Goal: Communication & Community: Answer question/provide support

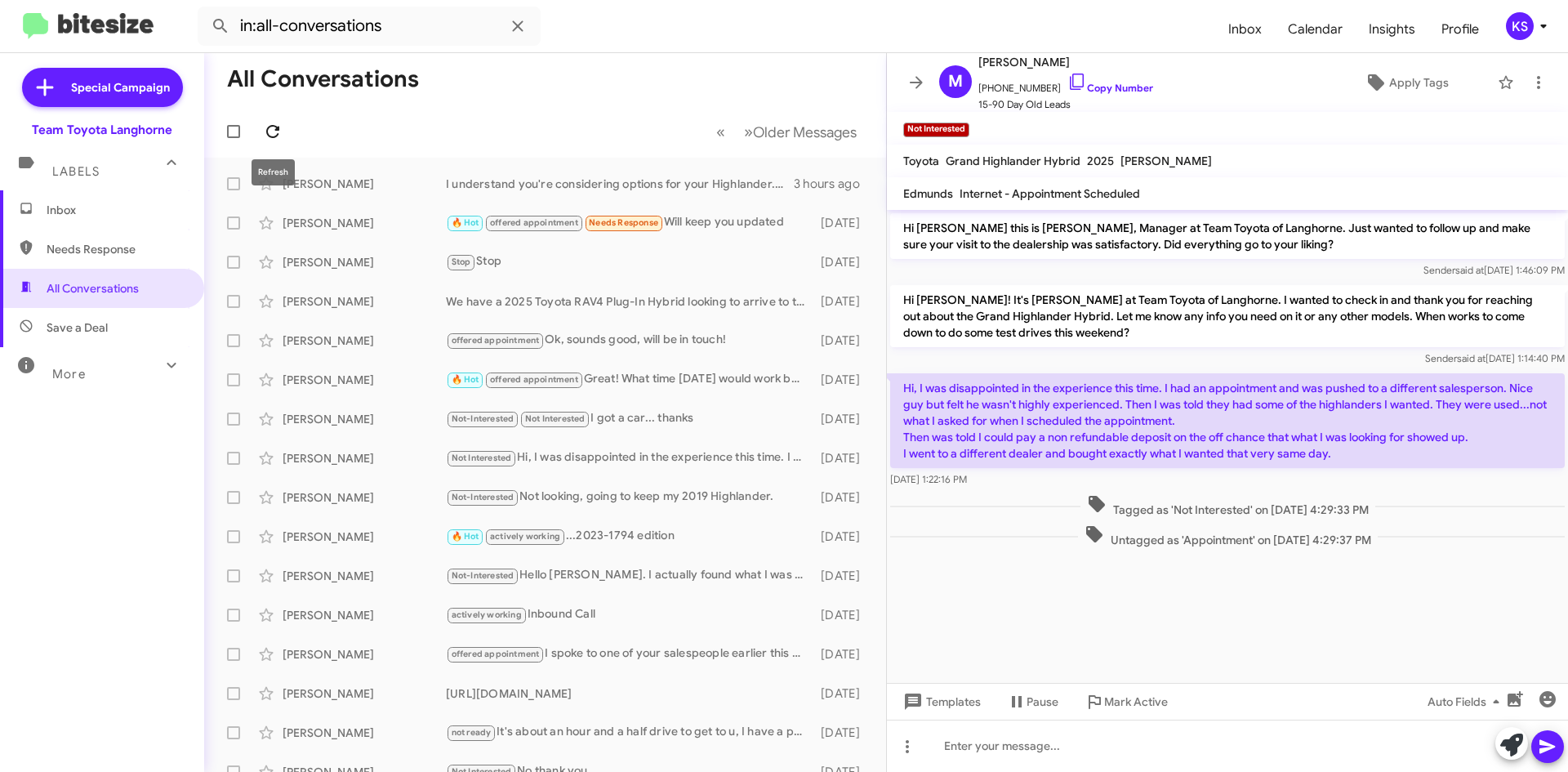
click at [279, 141] on icon at bounding box center [272, 131] width 19 height 19
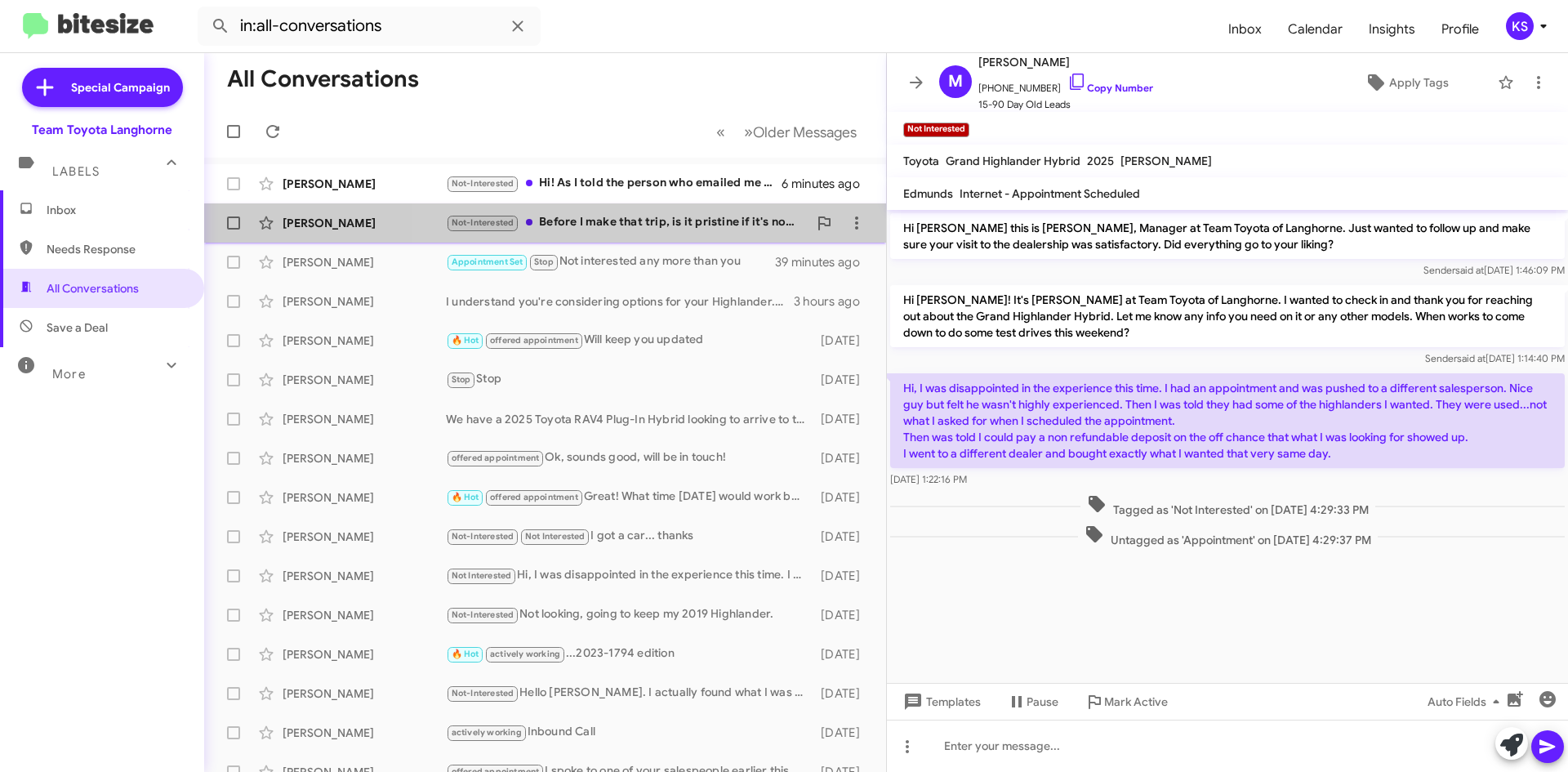
click at [735, 221] on div "Not-Interested Before I make that trip, is it pristine if it's not pristine don…" at bounding box center [626, 222] width 361 height 19
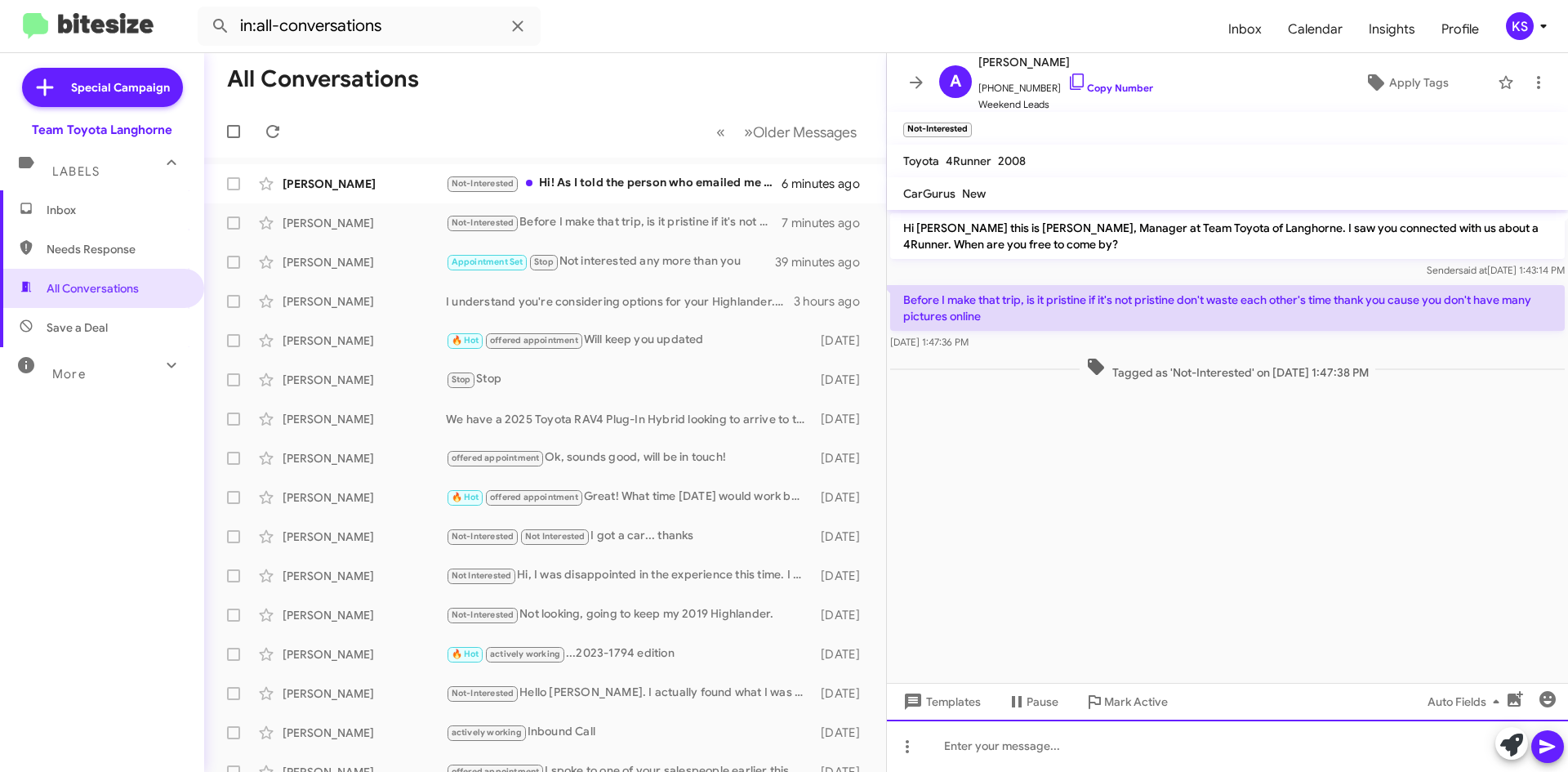
click at [1055, 751] on div at bounding box center [1227, 745] width 681 height 52
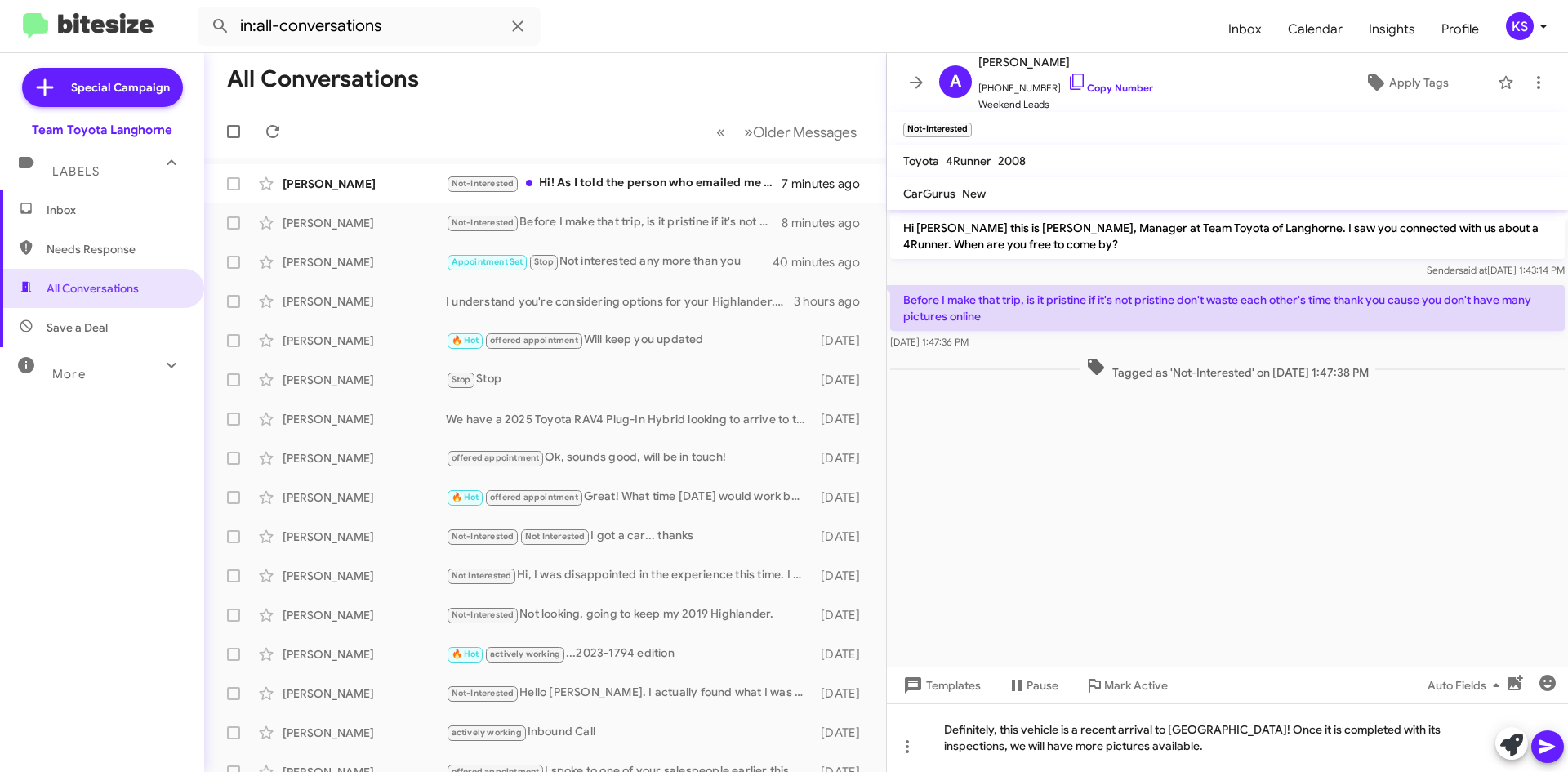
click at [1541, 743] on icon at bounding box center [1547, 746] width 16 height 14
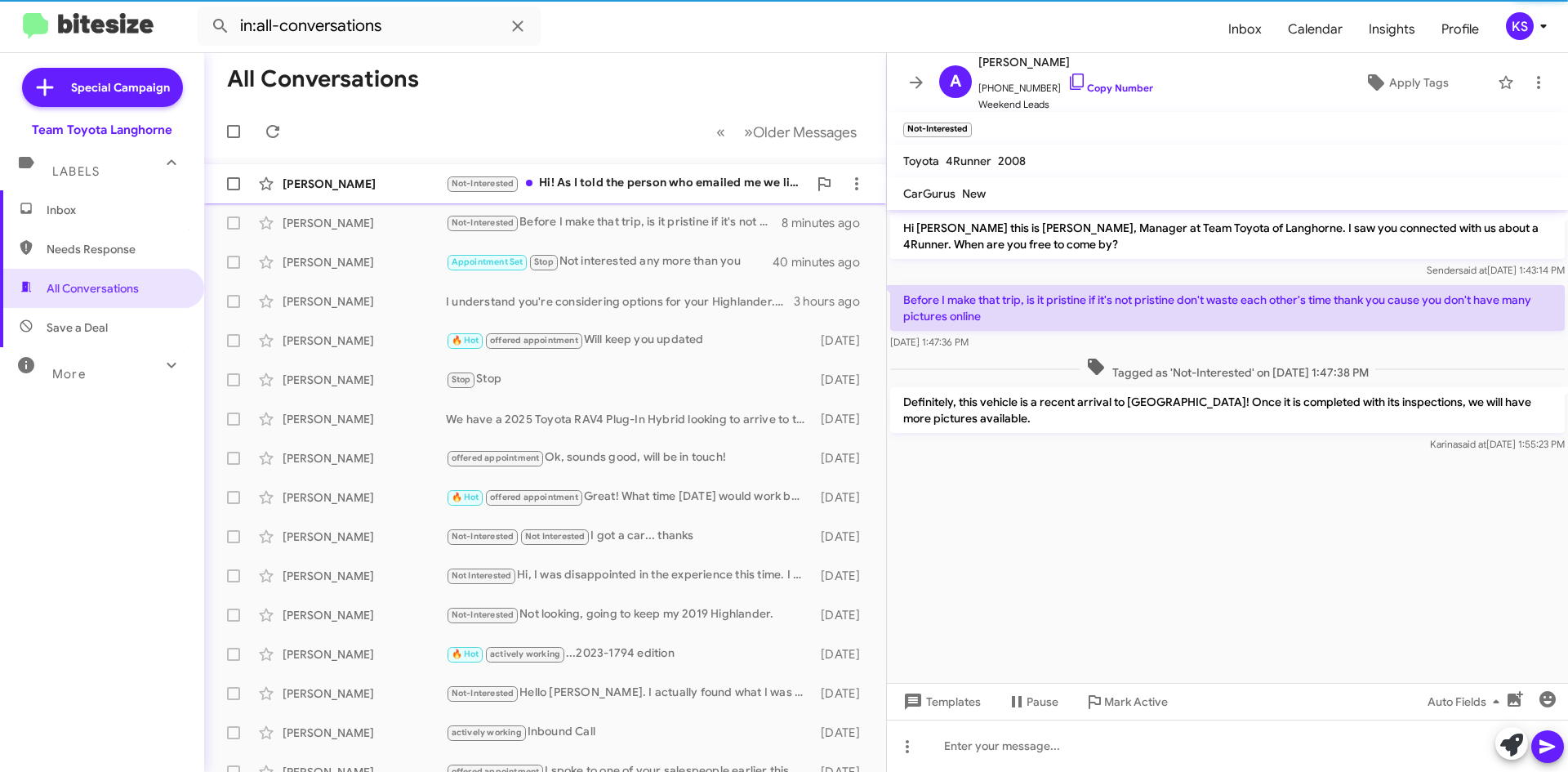
click at [601, 187] on div "Not-Interested Hi! As I told the person who emailed me we live in Chadds ford n…" at bounding box center [626, 184] width 361 height 19
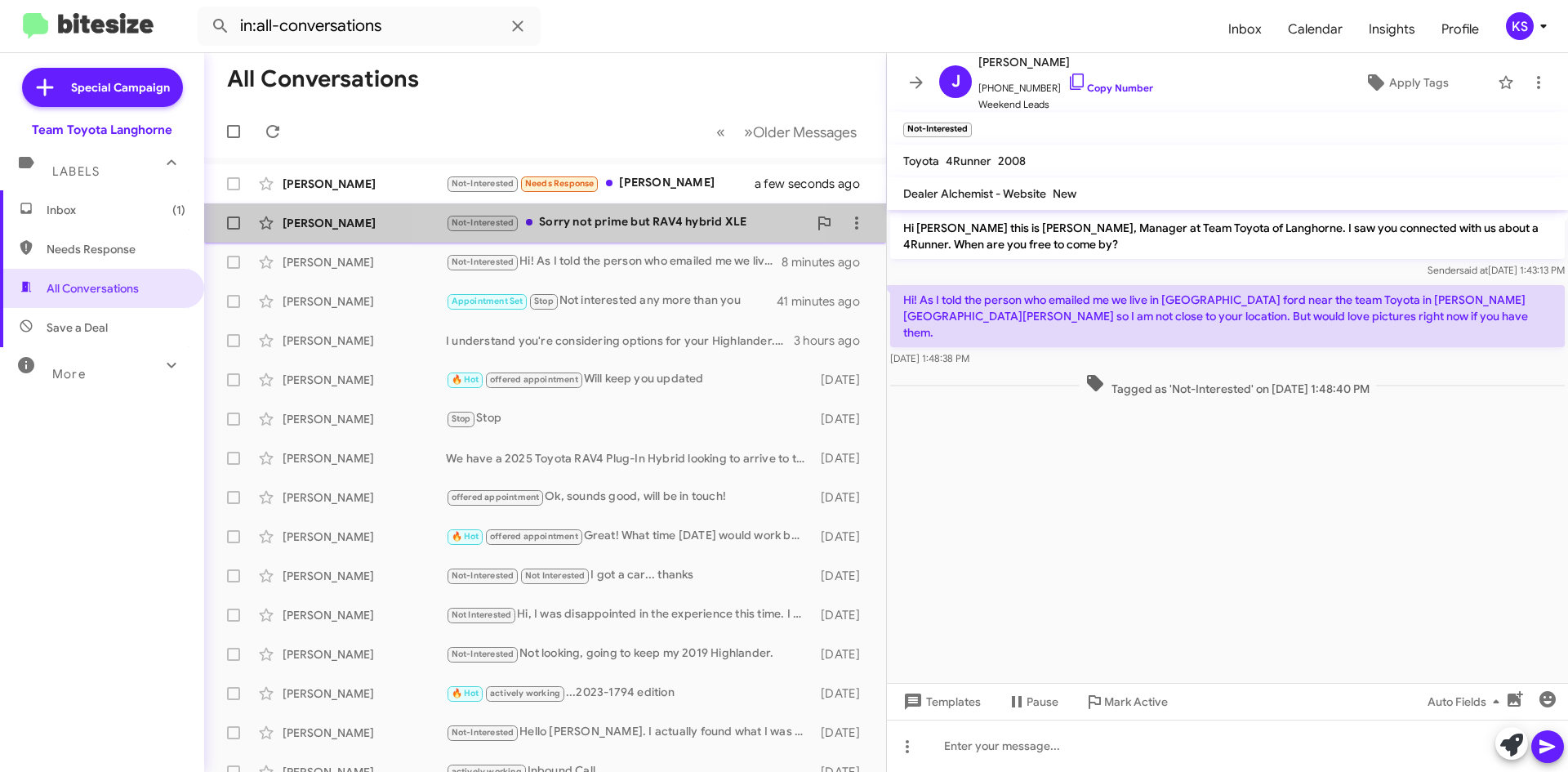
click at [639, 230] on div "Not-Interested Sorry not prime but RAV4 hybrid XLE" at bounding box center [626, 222] width 361 height 19
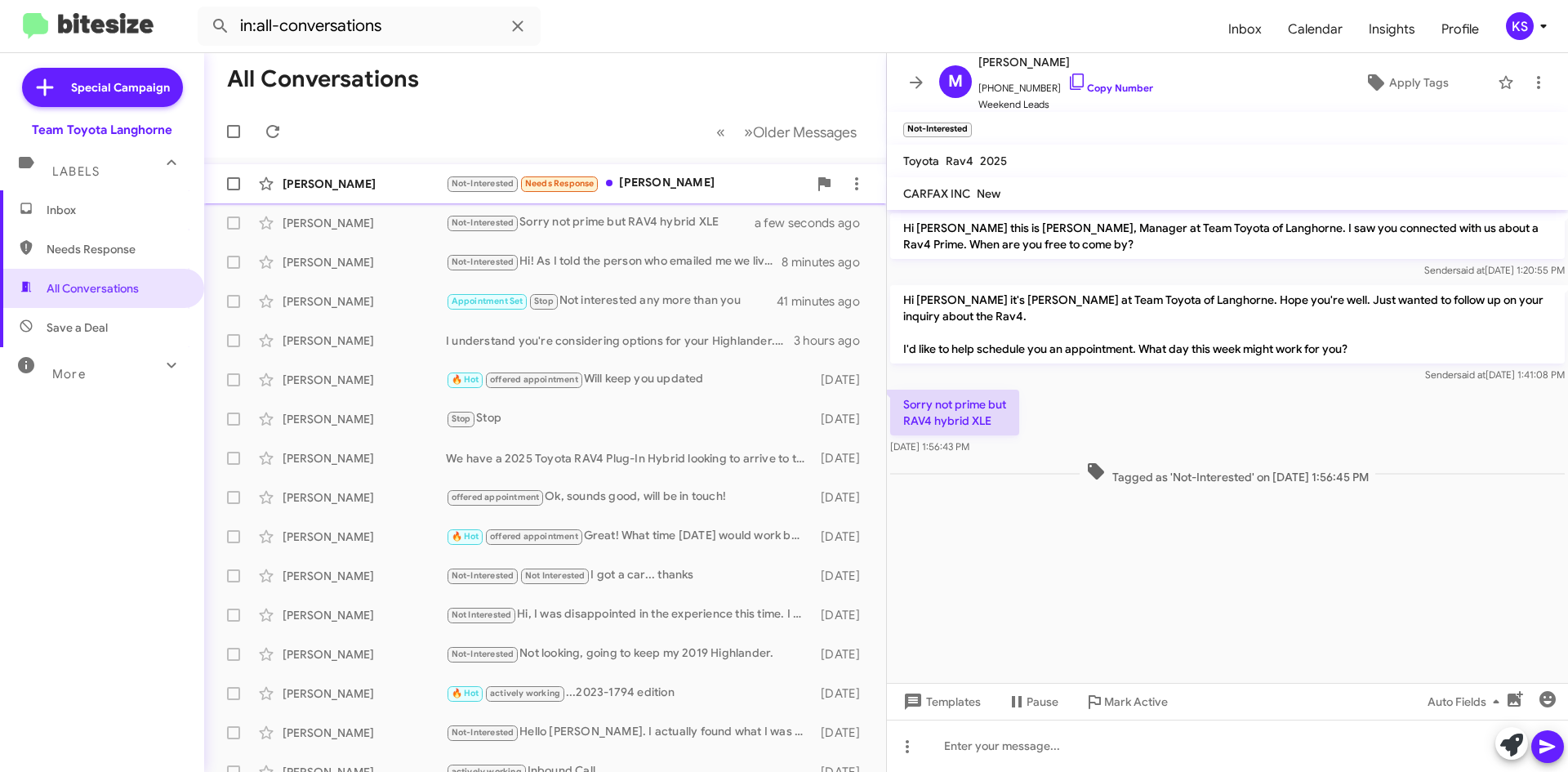
click at [664, 190] on div "Not-Interested Needs Response Ty" at bounding box center [626, 184] width 361 height 19
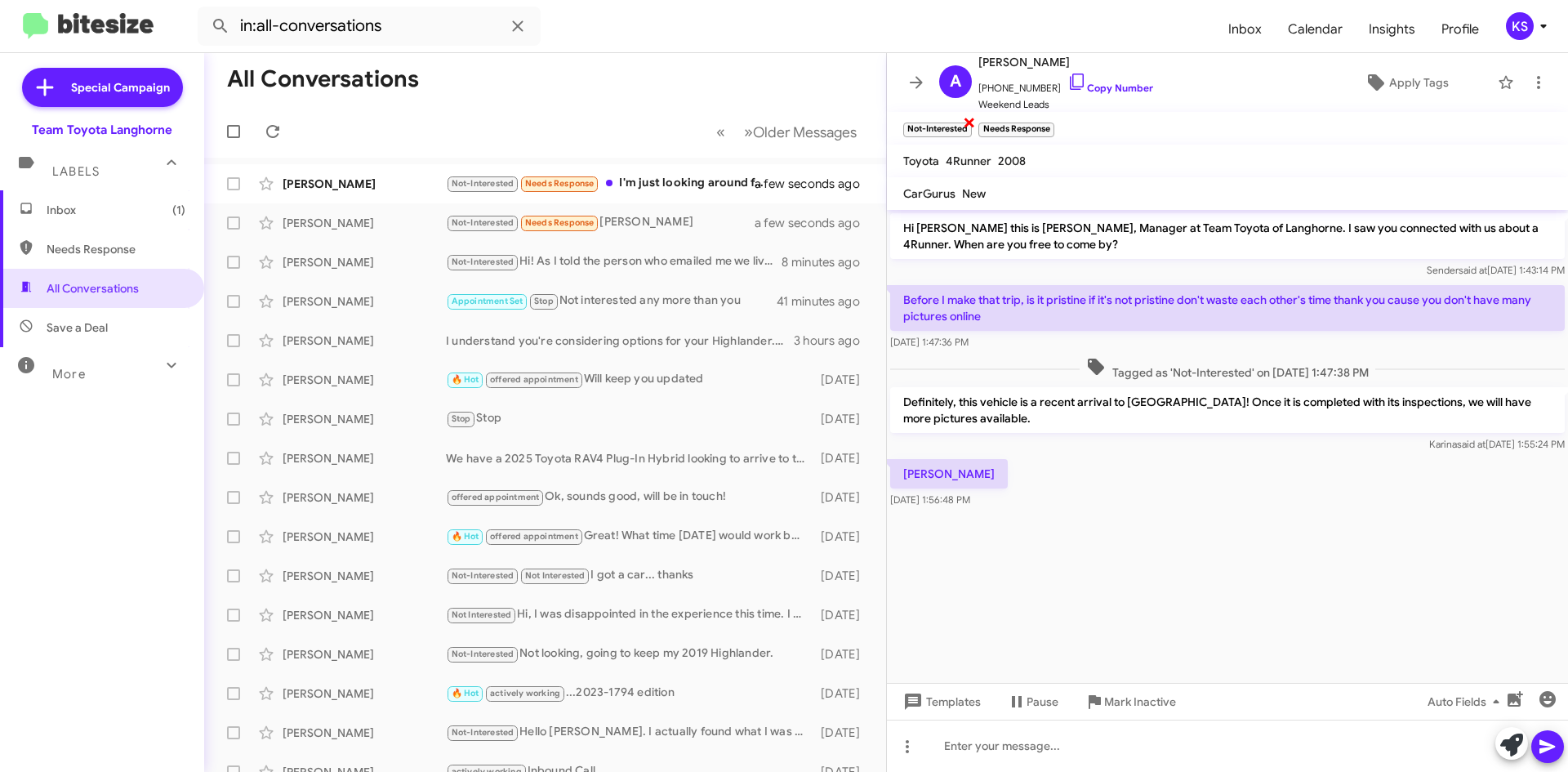
click at [965, 120] on span "×" at bounding box center [969, 121] width 13 height 19
click at [975, 119] on span "×" at bounding box center [976, 121] width 13 height 19
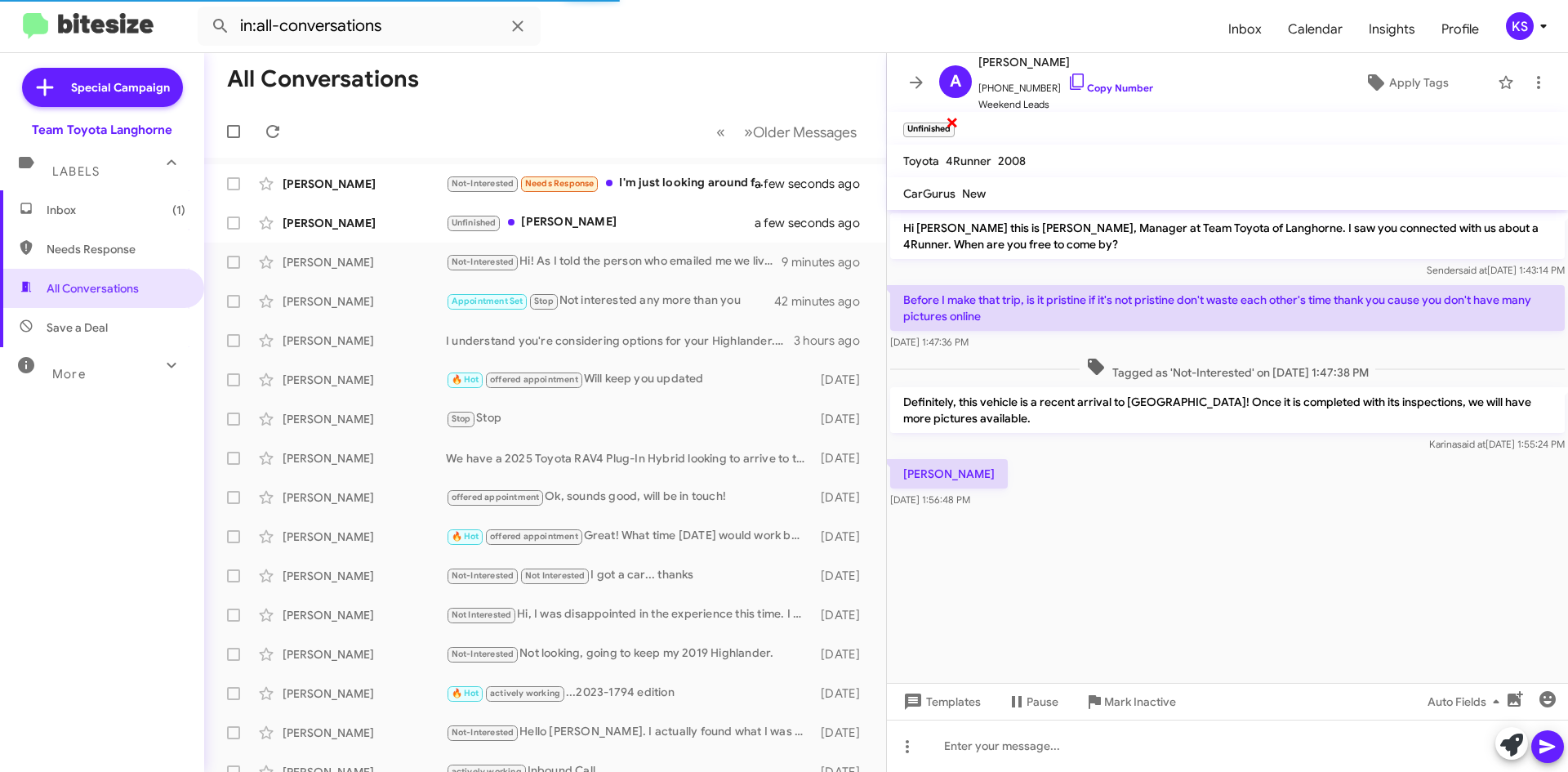
click at [952, 119] on span "×" at bounding box center [952, 121] width 13 height 19
click at [1390, 79] on span "Apply Tags" at bounding box center [1419, 82] width 59 height 30
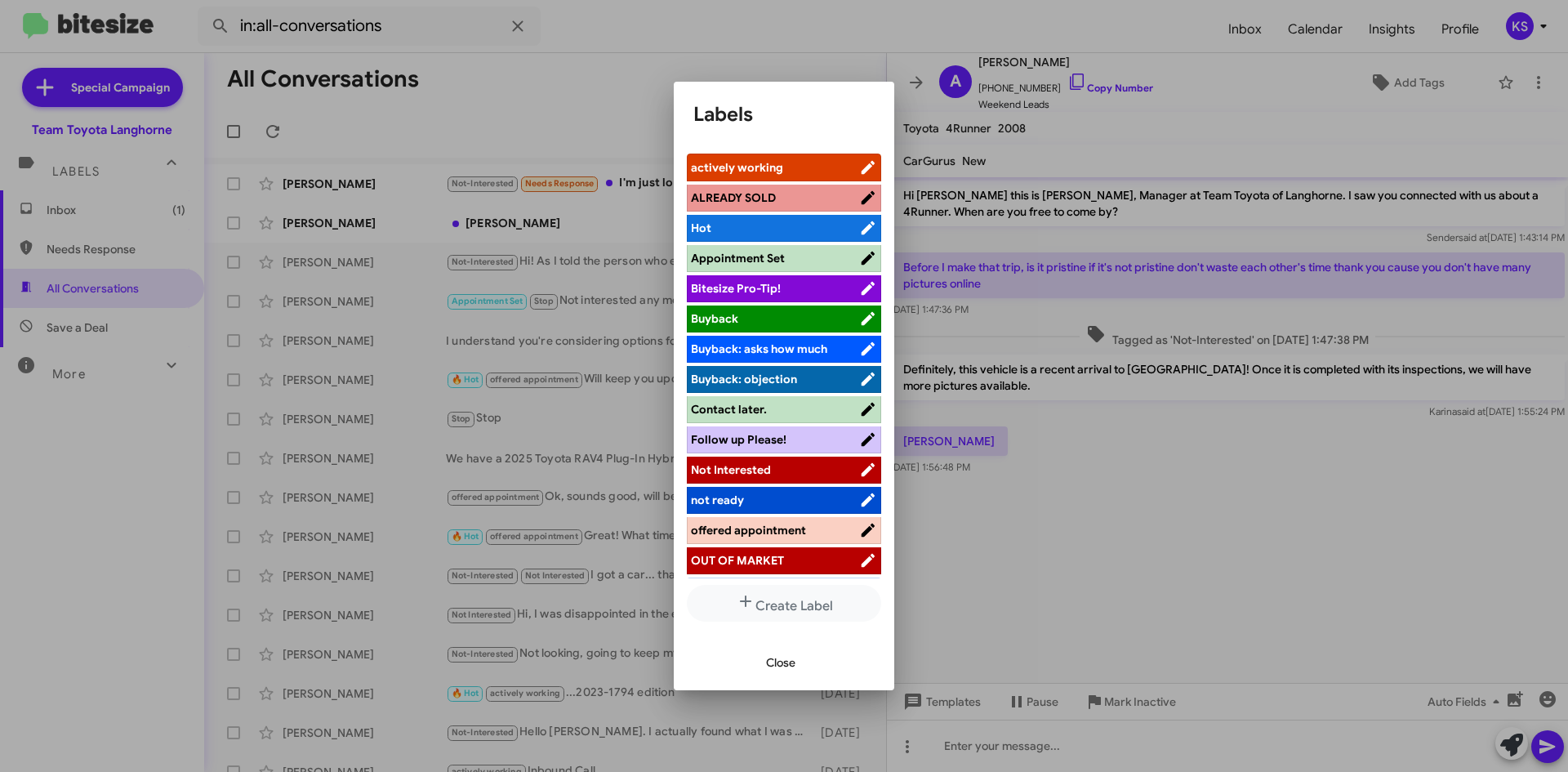
click at [769, 415] on span "Contact later." at bounding box center [775, 410] width 169 height 17
click at [785, 660] on span "Close" at bounding box center [780, 663] width 30 height 30
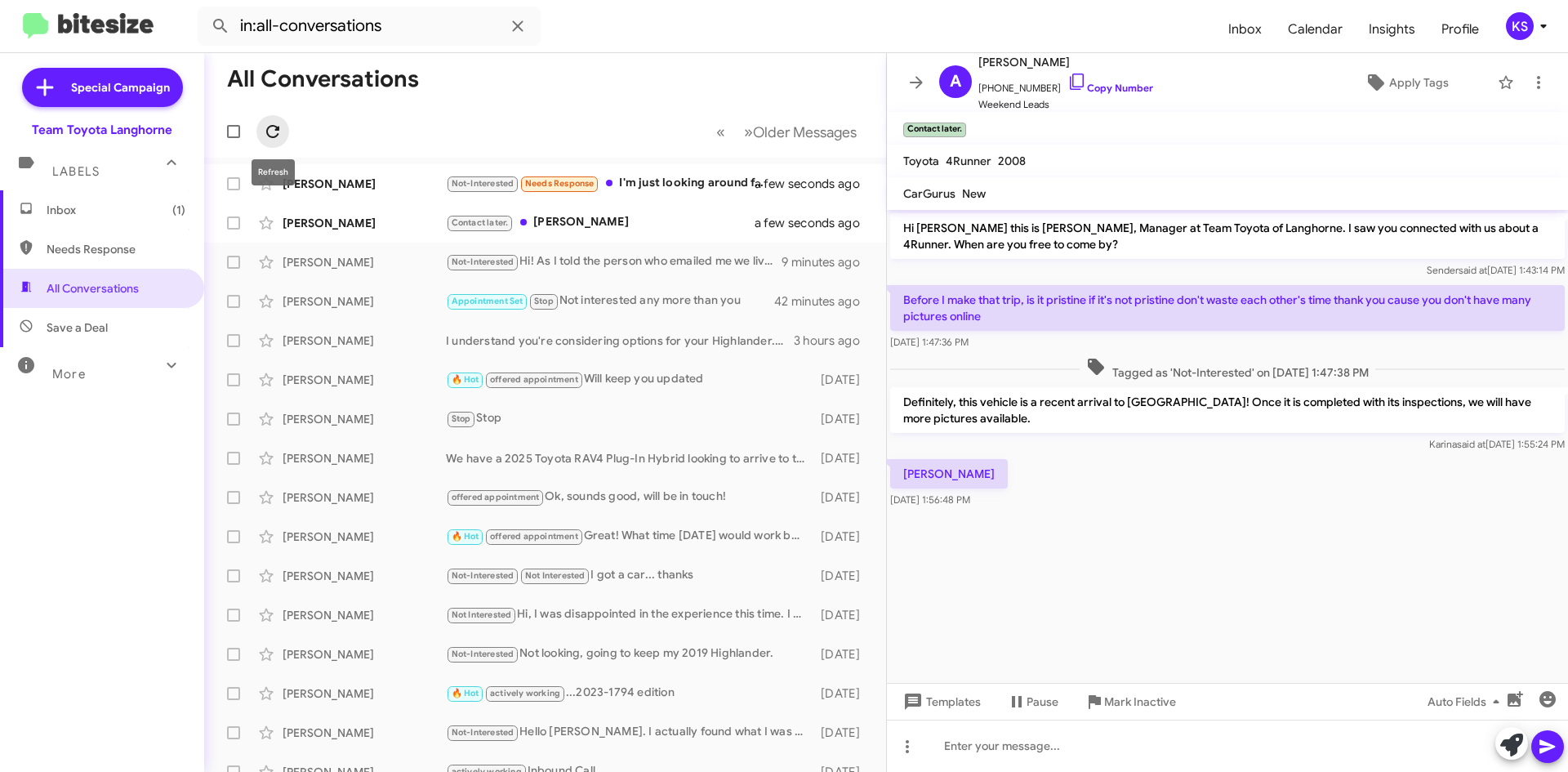
click at [272, 133] on icon at bounding box center [272, 131] width 19 height 19
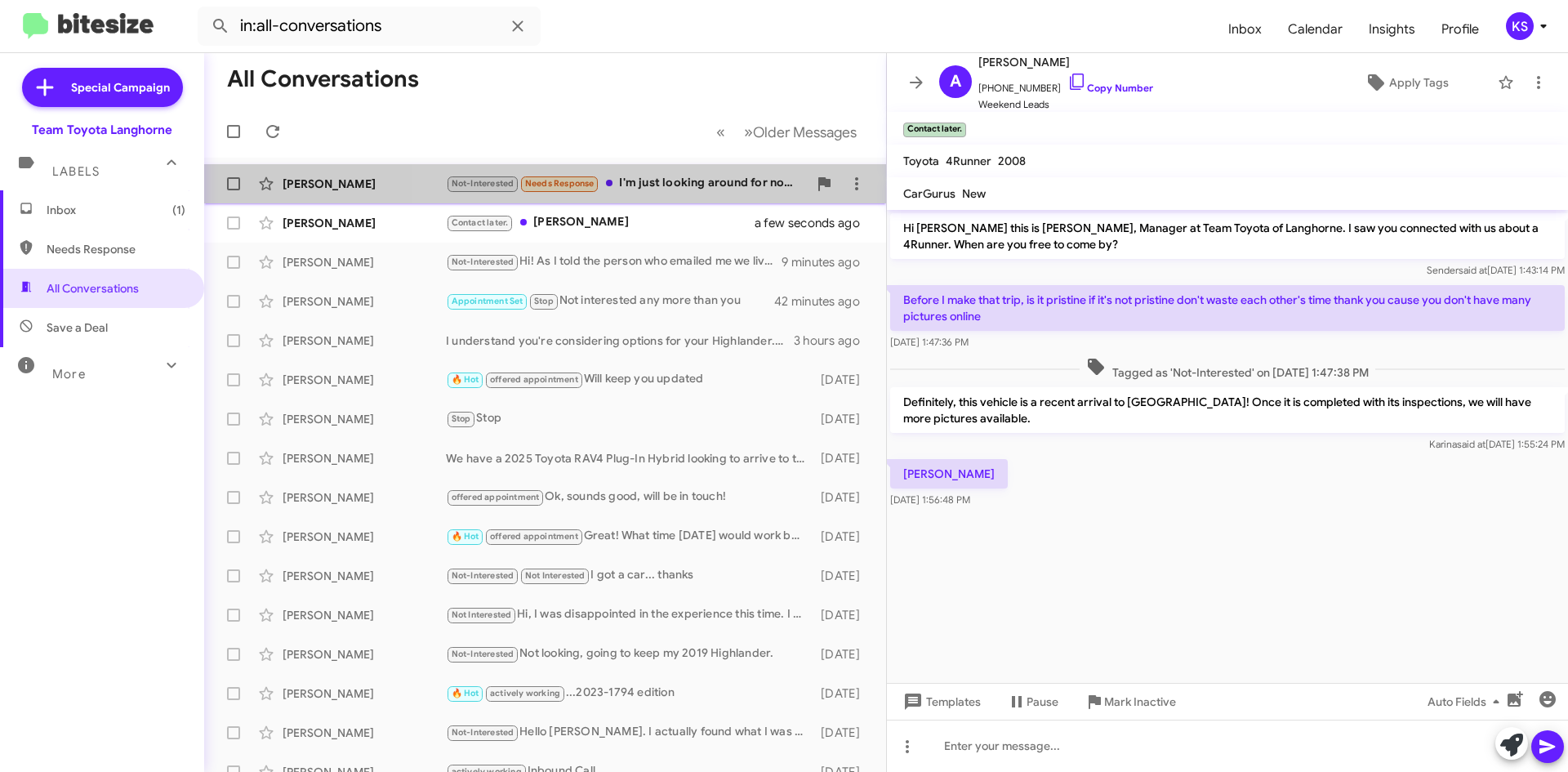
click at [691, 184] on div "Not-Interested Needs Response I'm just looking around for now. Can you send me …" at bounding box center [626, 184] width 361 height 19
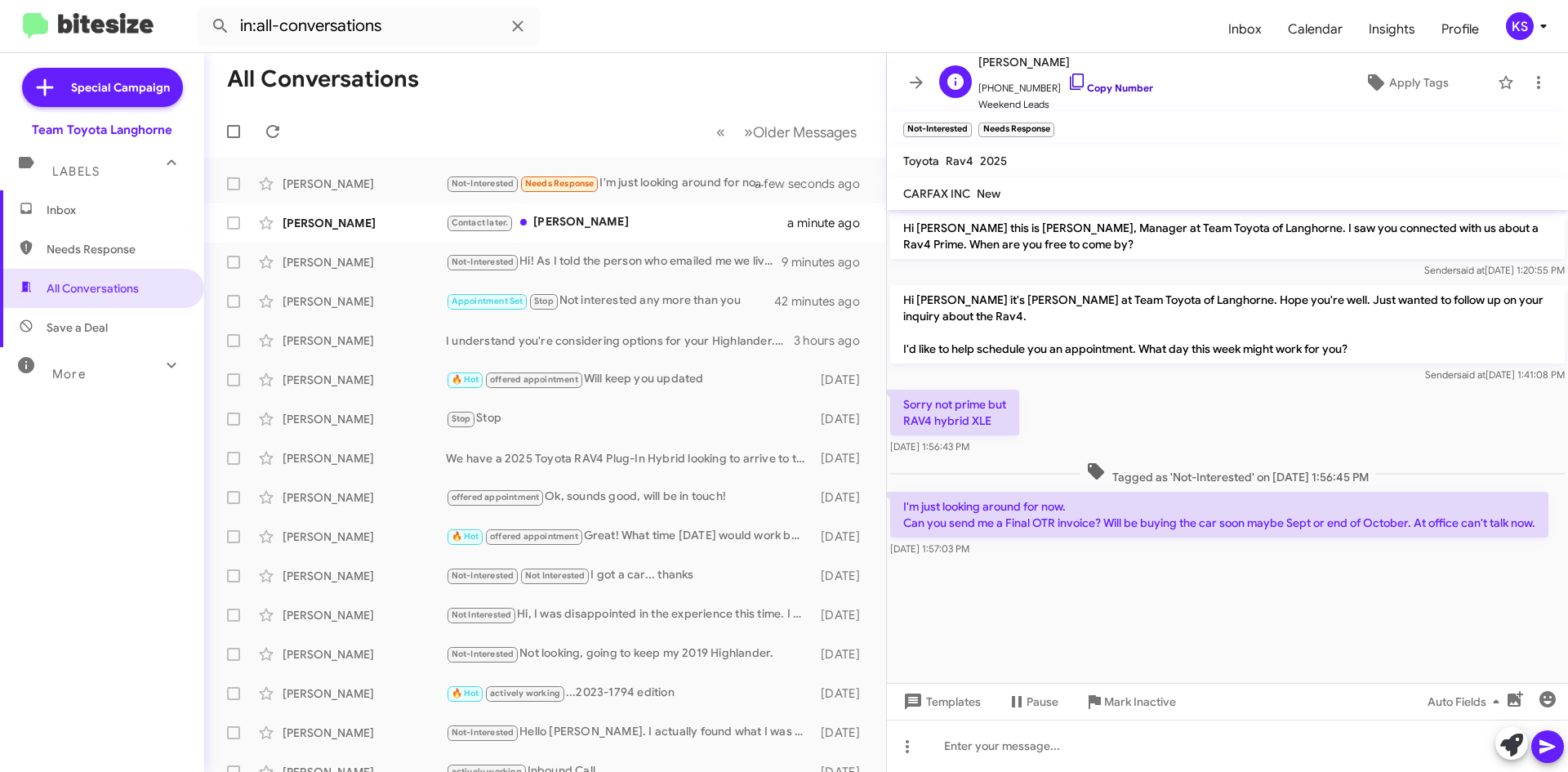
click at [1068, 82] on icon at bounding box center [1077, 82] width 19 height 19
click at [663, 228] on div "Contact later. Ty" at bounding box center [626, 222] width 361 height 19
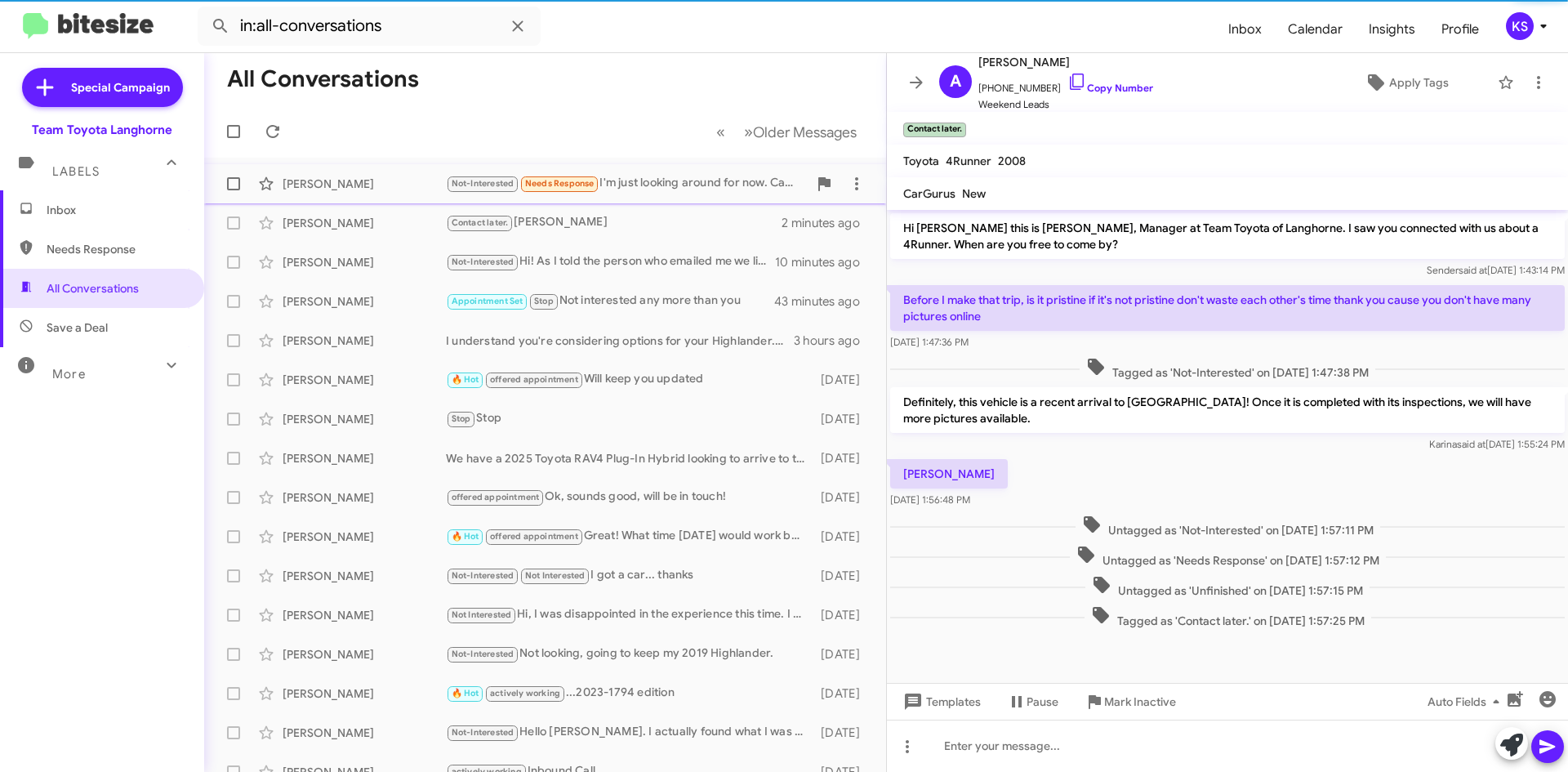
click at [661, 186] on div "Not-Interested Needs Response I'm just looking around for now. Can you send me …" at bounding box center [626, 184] width 361 height 19
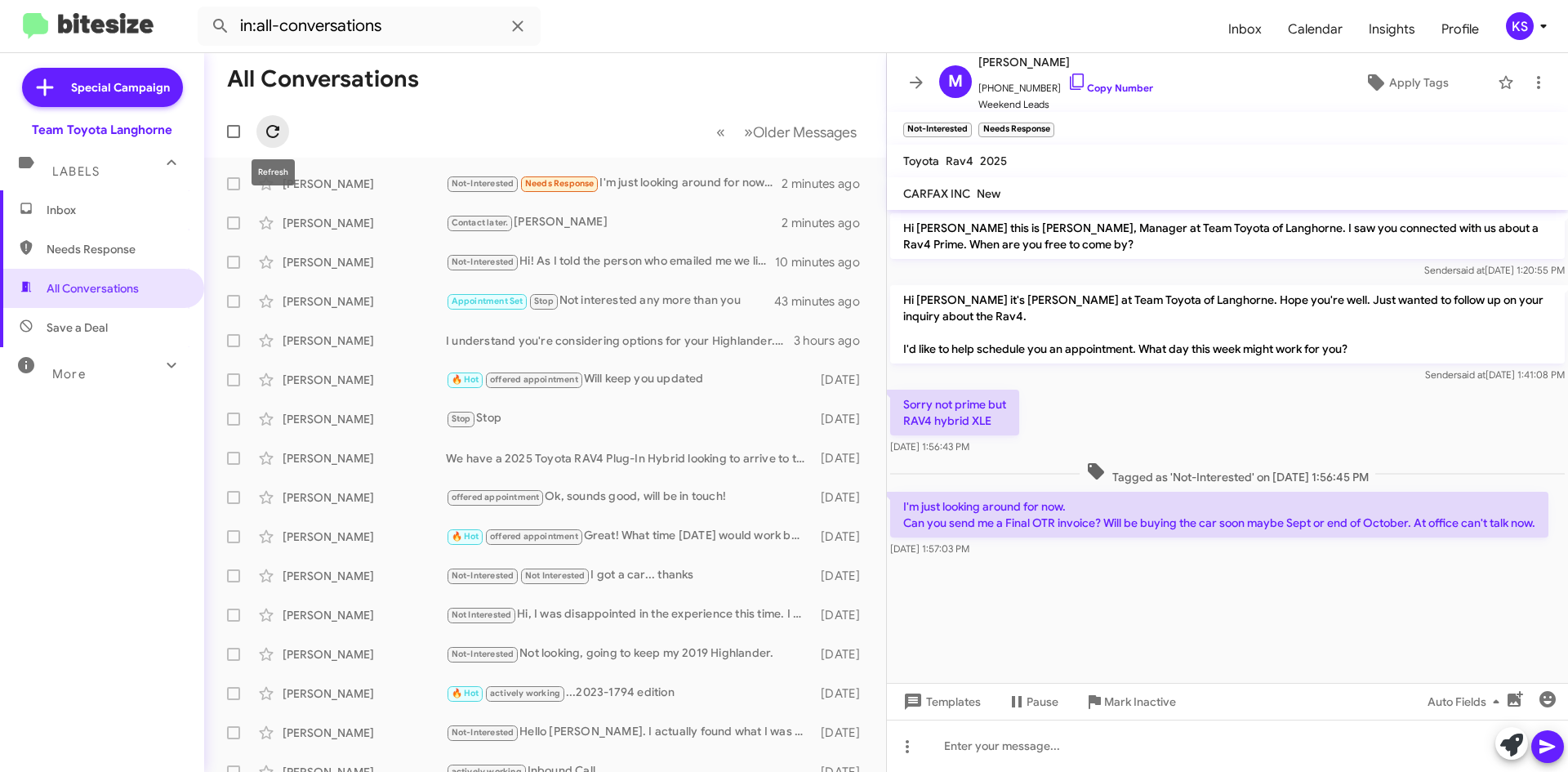
click at [268, 133] on icon at bounding box center [272, 132] width 13 height 13
click at [1531, 22] on div "KS" at bounding box center [1520, 26] width 28 height 28
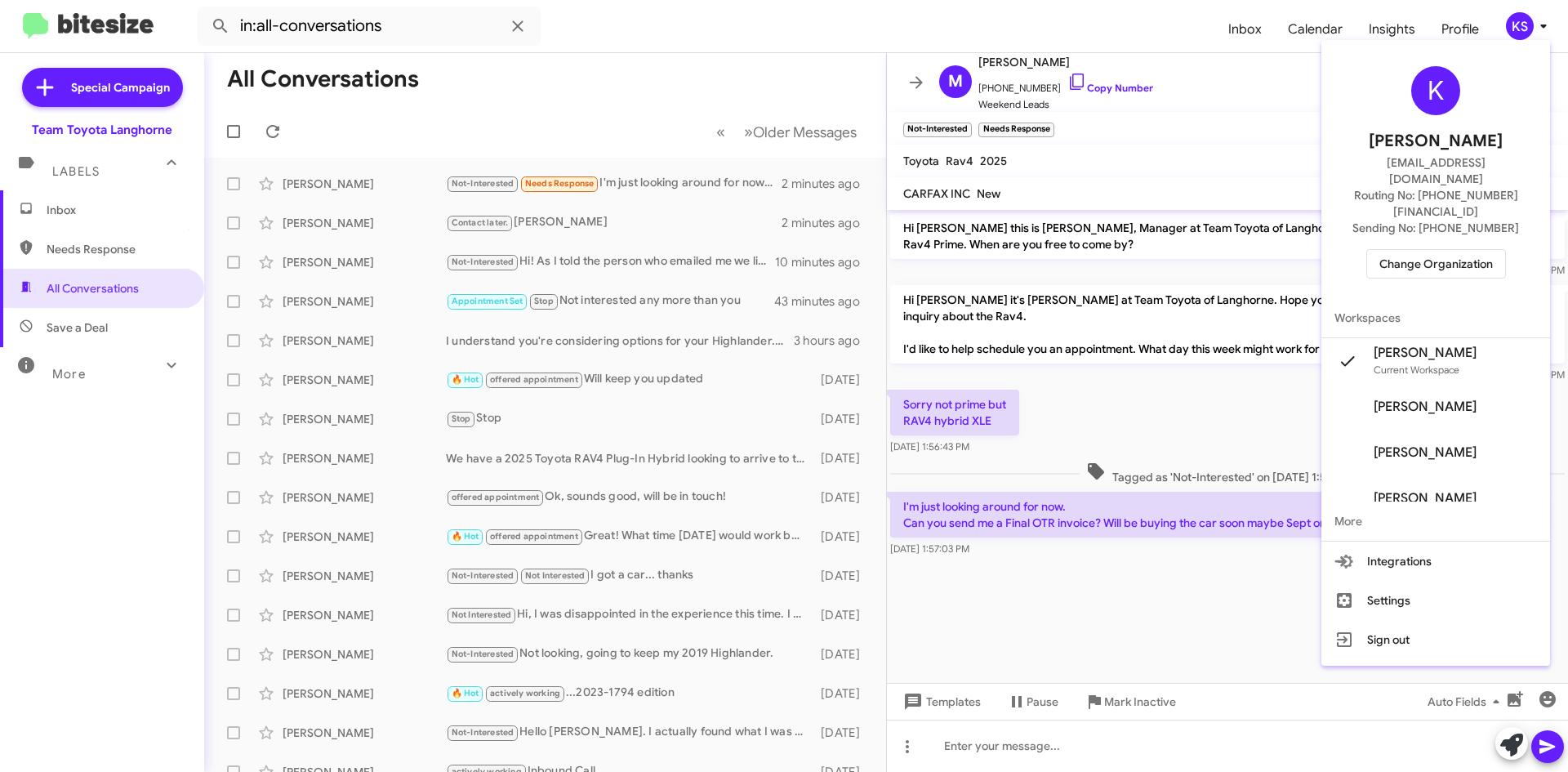
click at [1450, 250] on span "Change Organization" at bounding box center [1435, 264] width 113 height 28
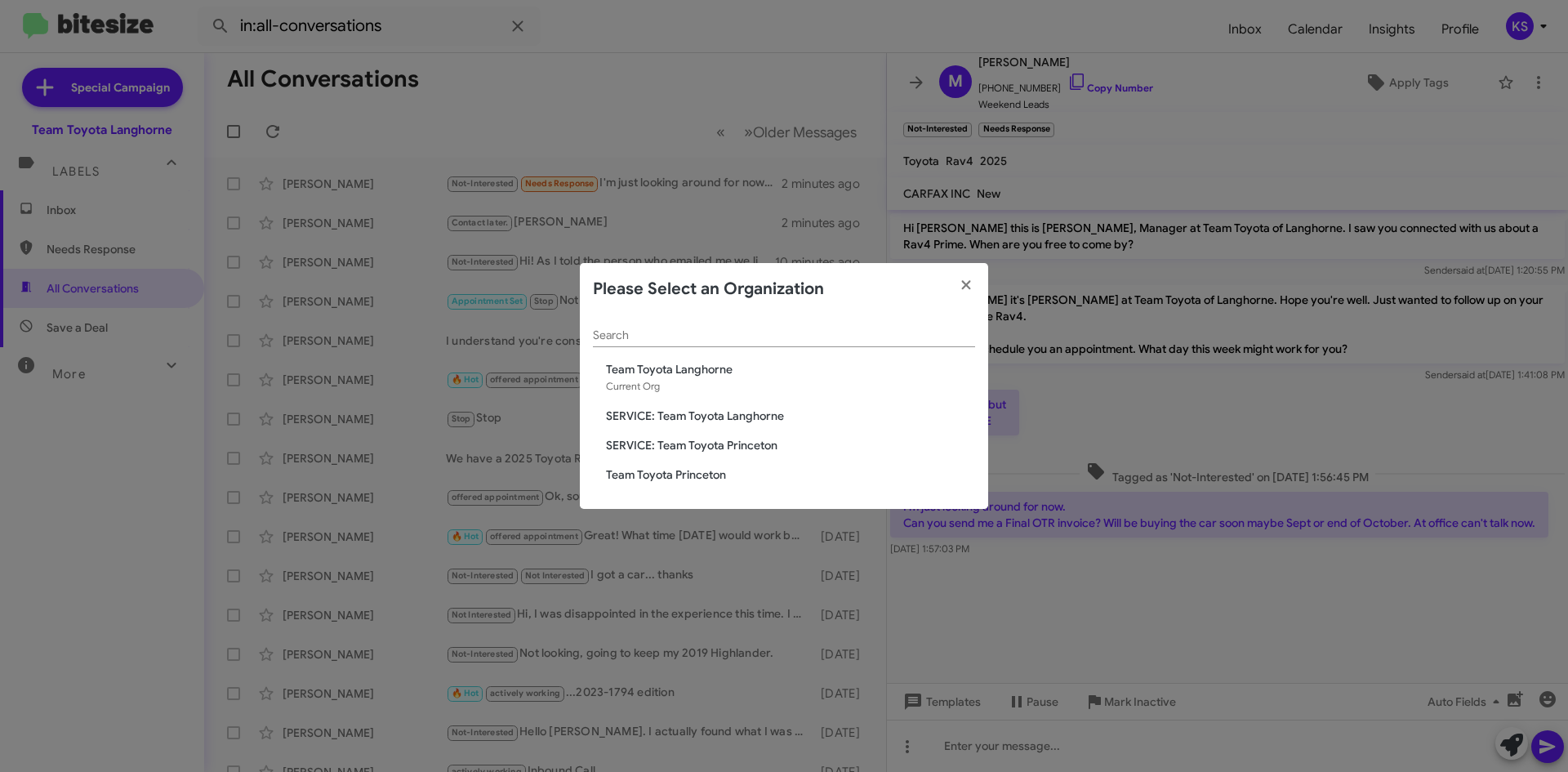
click at [713, 484] on div "Search Team Toyota Langhorne Current Org SERVICE: Team Toyota Langhorne SERVICE…" at bounding box center [784, 412] width 409 height 195
click at [705, 475] on span "Team Toyota Princeton" at bounding box center [790, 475] width 369 height 17
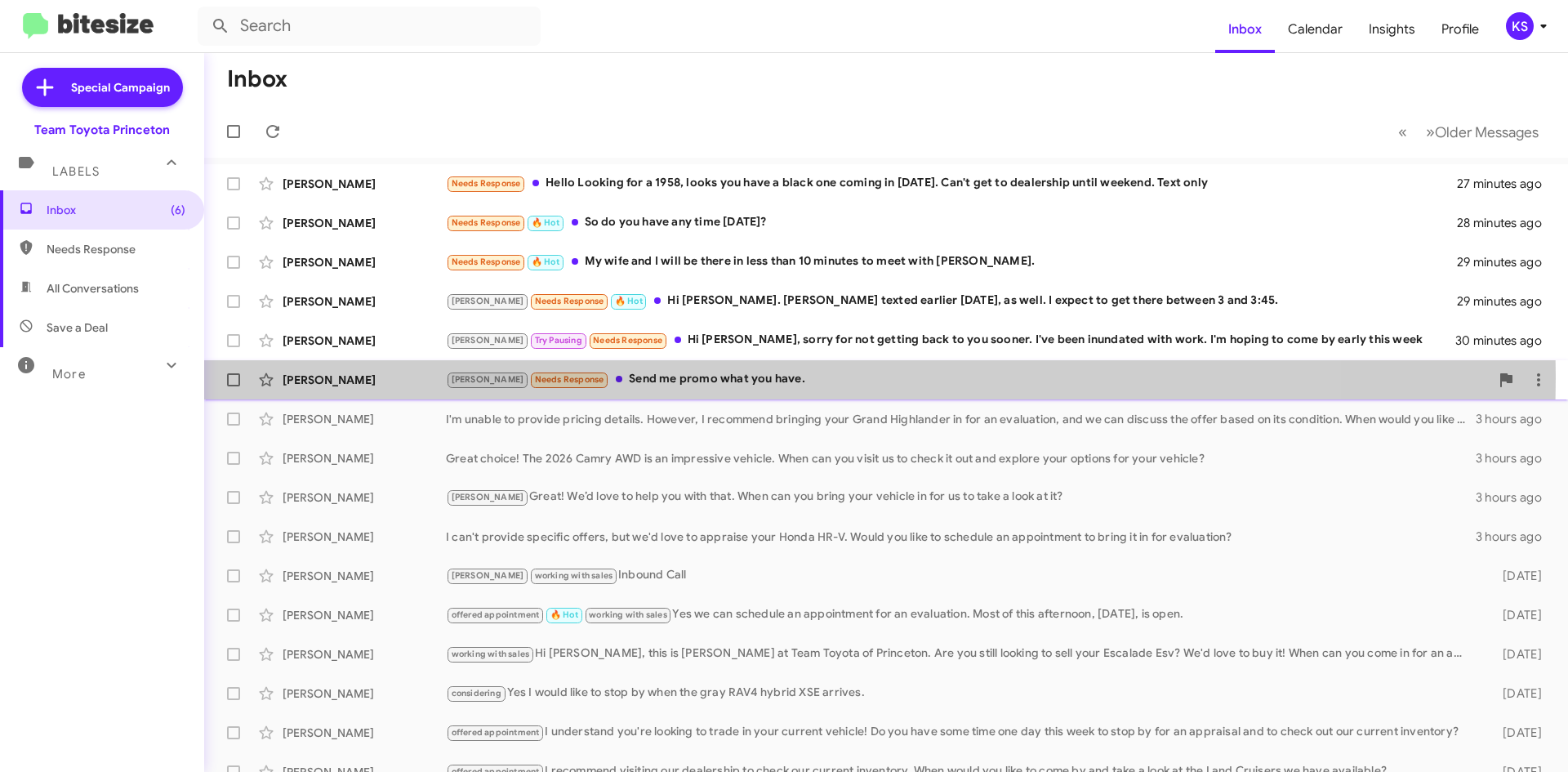
click at [722, 377] on div "Lee Needs Response Send me promo what you have." at bounding box center [967, 379] width 1043 height 19
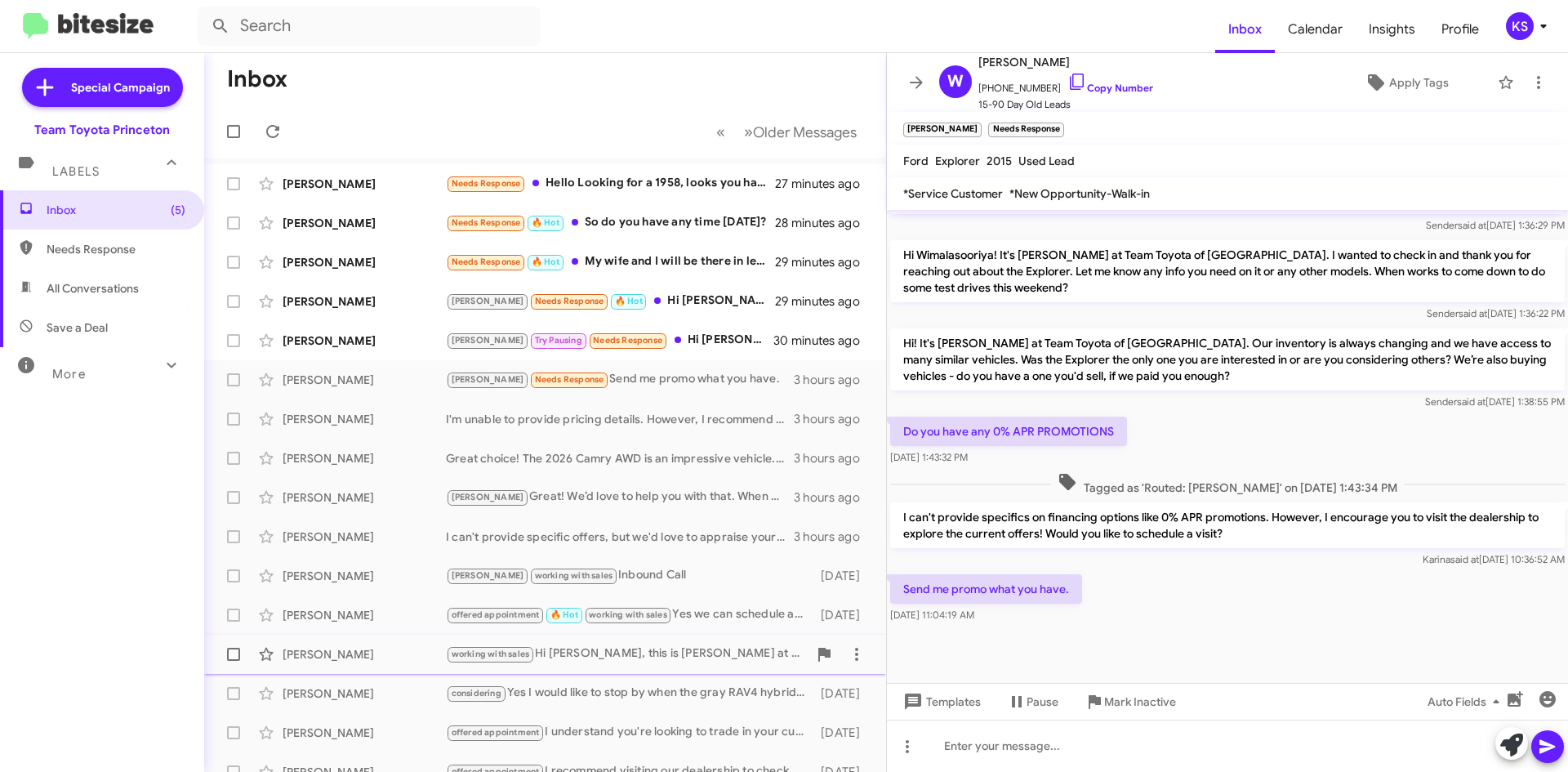
scroll to position [761, 0]
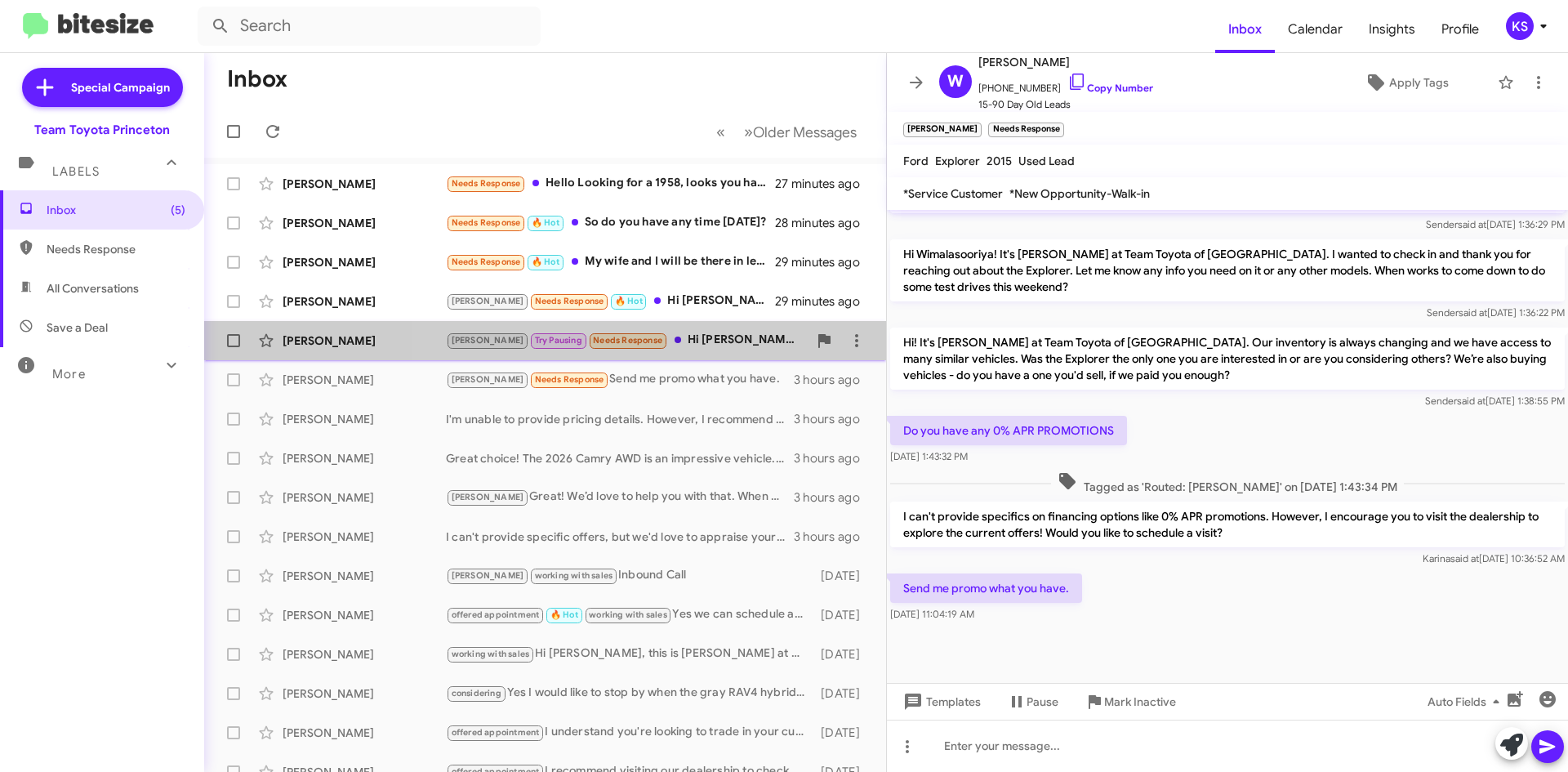
click at [661, 345] on div "Lee Try Pausing Needs Response Hi Andrew, sorry for not getting back to you soo…" at bounding box center [626, 340] width 361 height 19
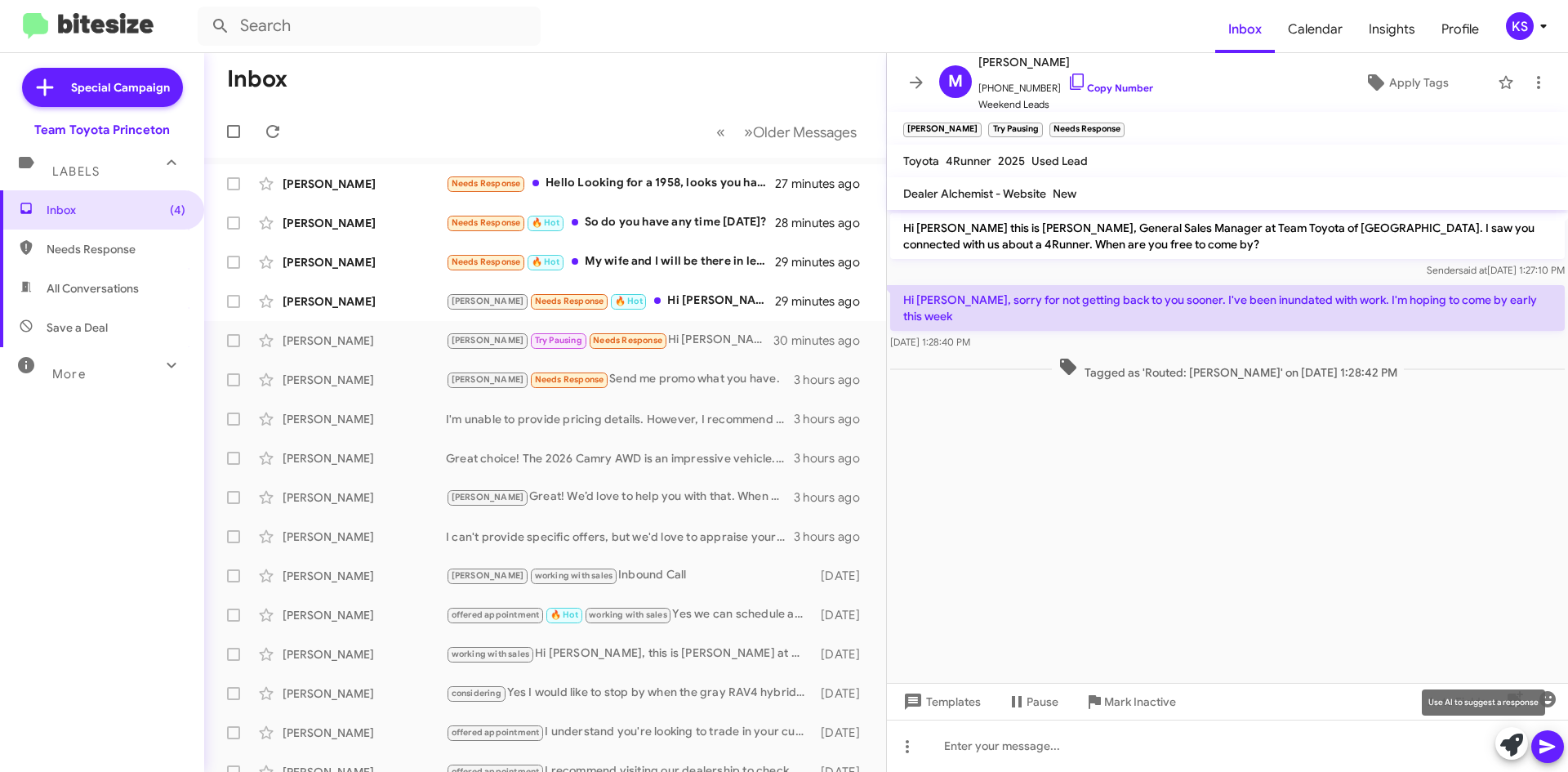
click at [1509, 744] on icon at bounding box center [1511, 744] width 23 height 23
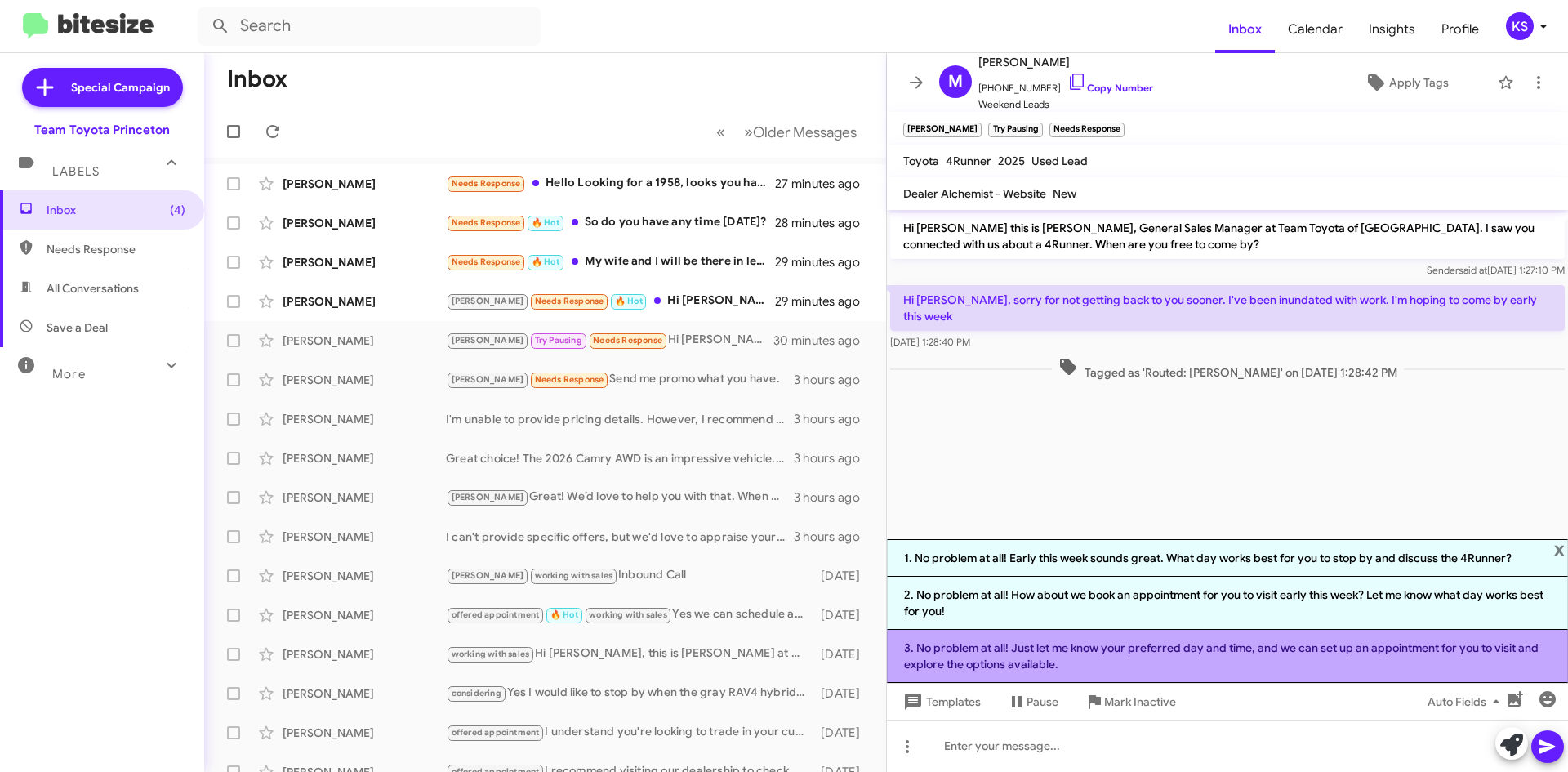
click at [1024, 658] on li "3. No problem at all! Just let me know your preferred day and time, and we can …" at bounding box center [1227, 655] width 681 height 53
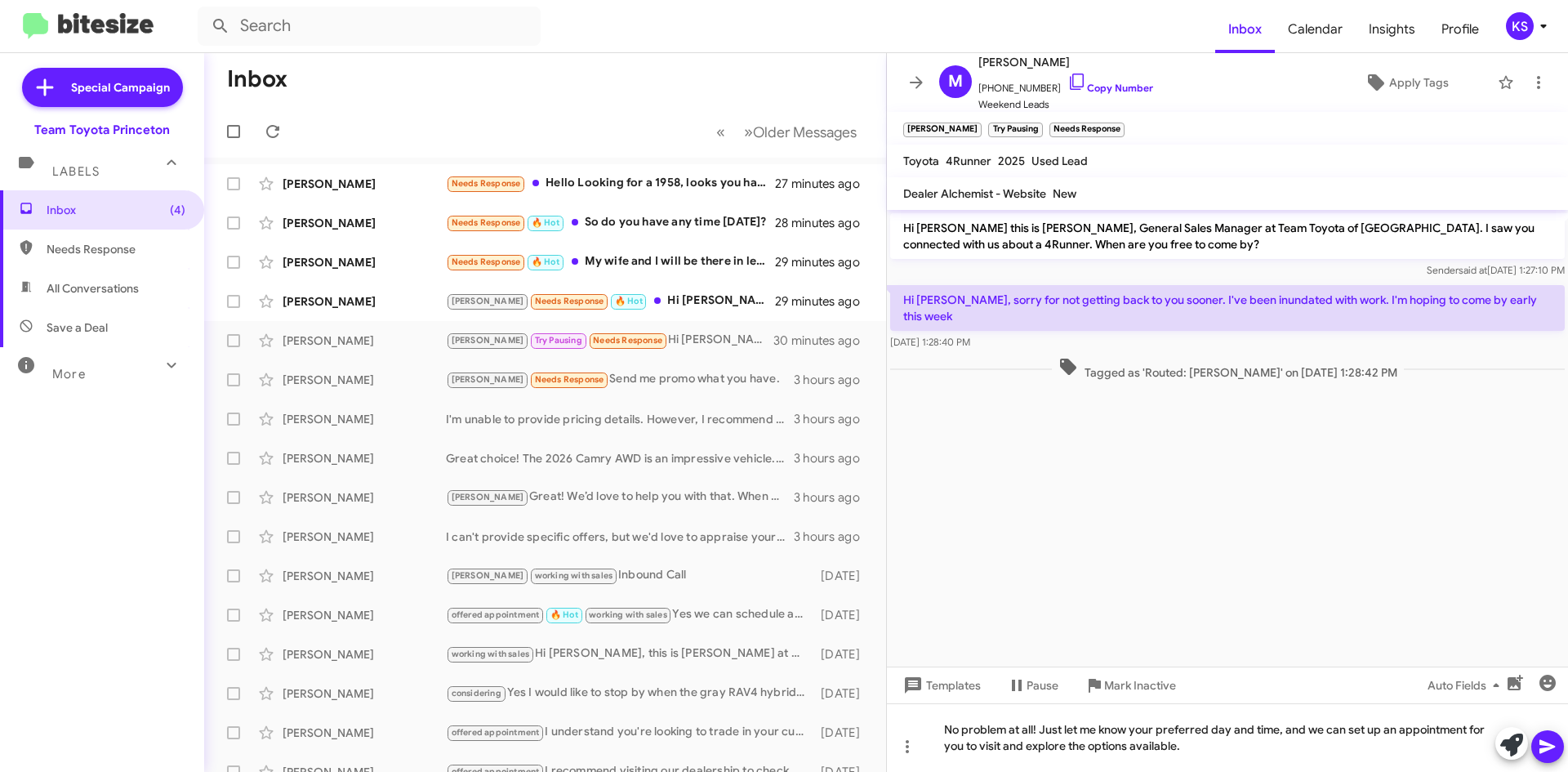
click at [1551, 745] on icon at bounding box center [1547, 746] width 16 height 14
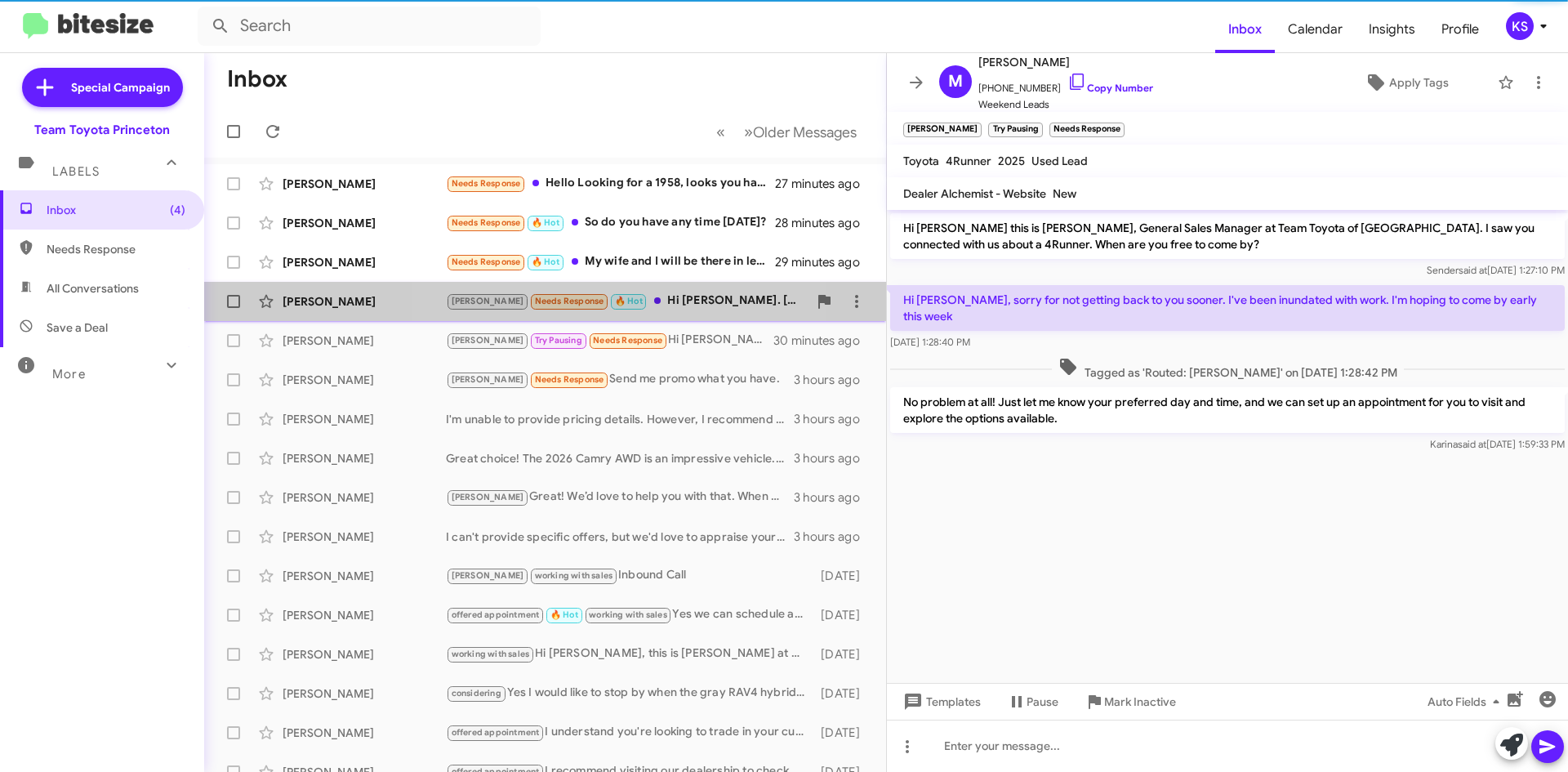
click at [625, 298] on div "Lee Needs Response 🔥 Hot Hi Andrew. Michael texted earlier today, as well. I ex…" at bounding box center [626, 301] width 361 height 19
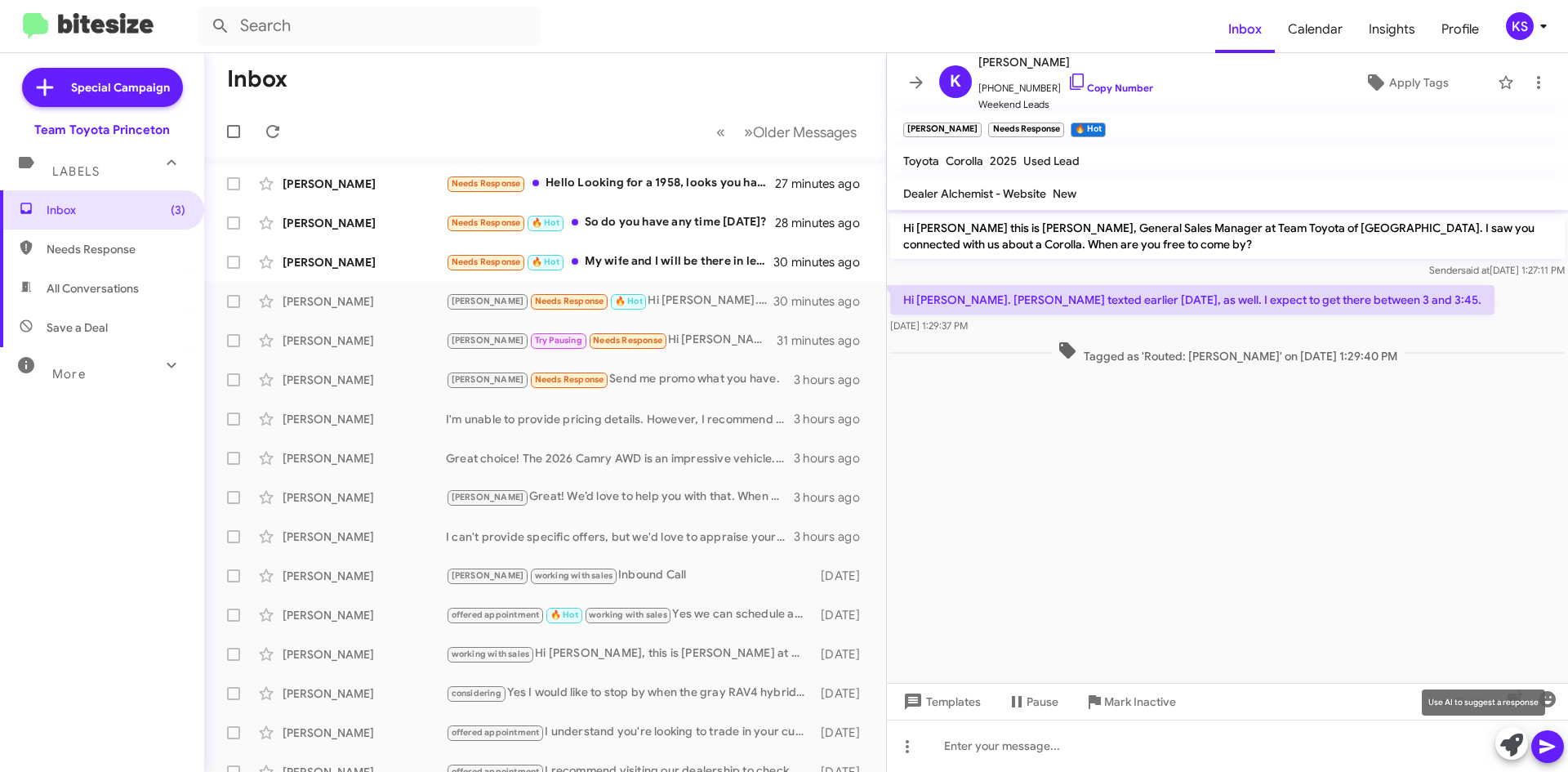
click at [1508, 746] on icon at bounding box center [1511, 744] width 23 height 23
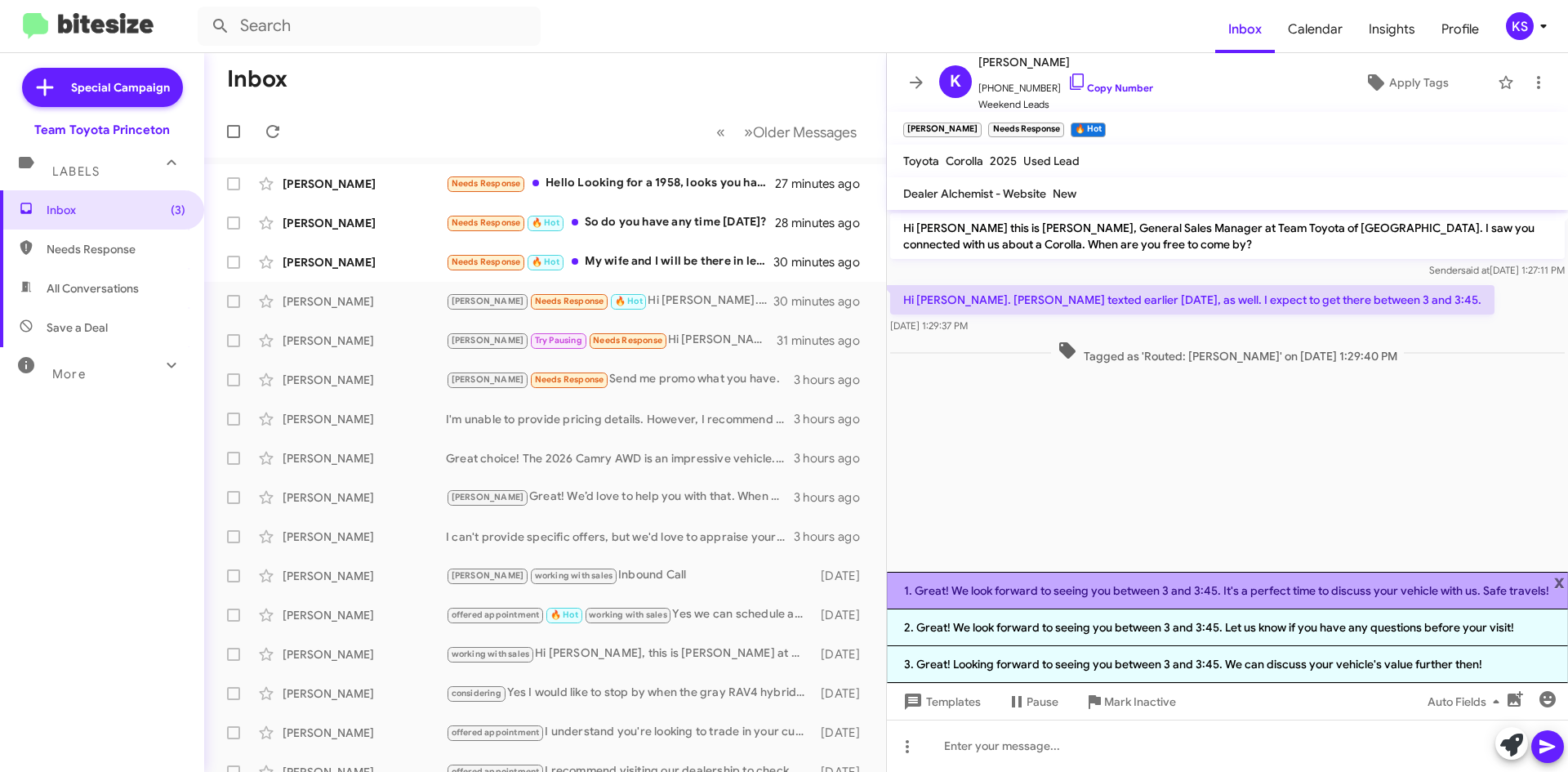
click at [1089, 601] on li "1. Great! We look forward to seeing you between 3 and 3:45. It's a perfect time…" at bounding box center [1227, 590] width 681 height 38
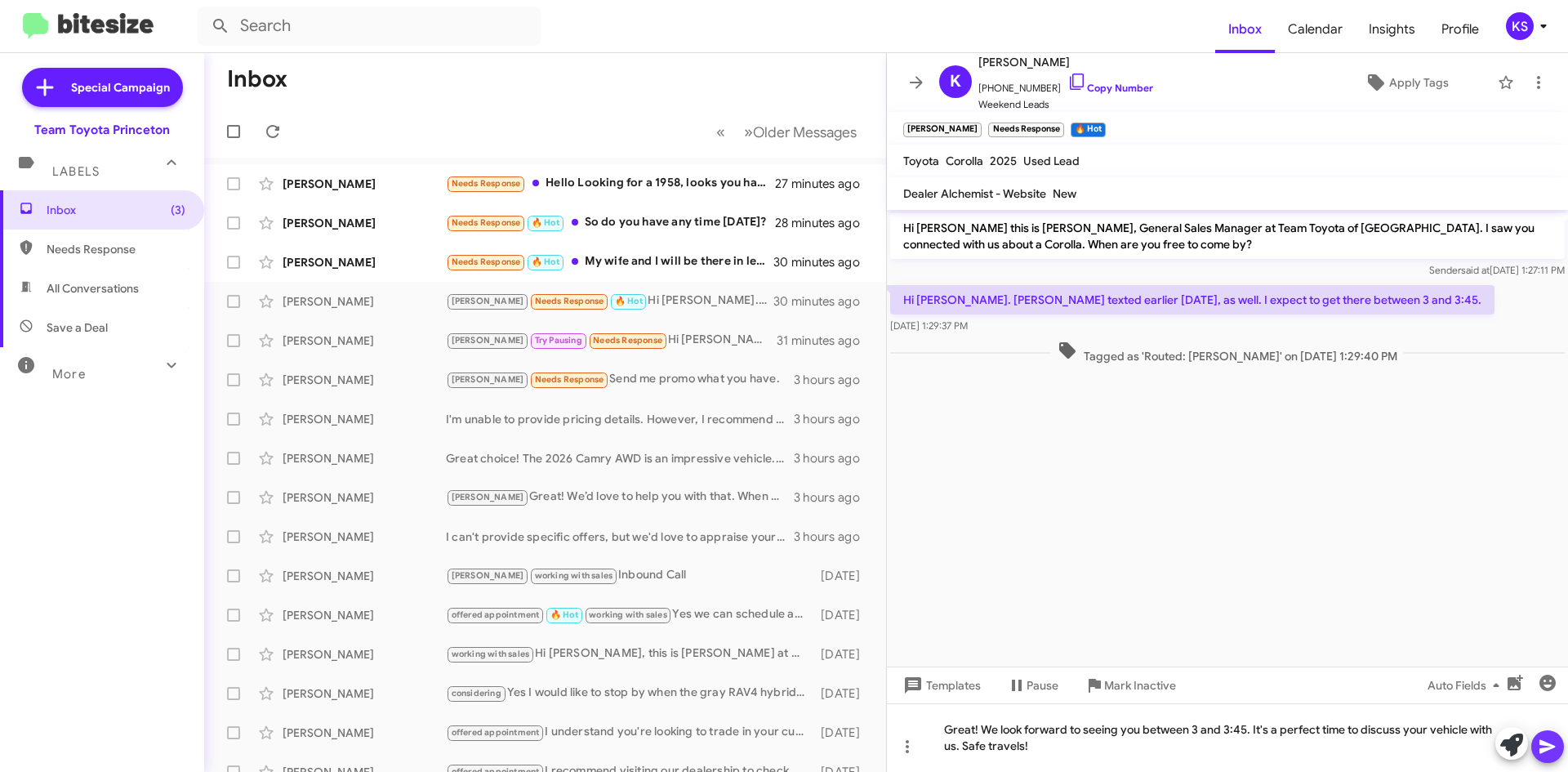
click at [1545, 752] on icon at bounding box center [1547, 746] width 19 height 19
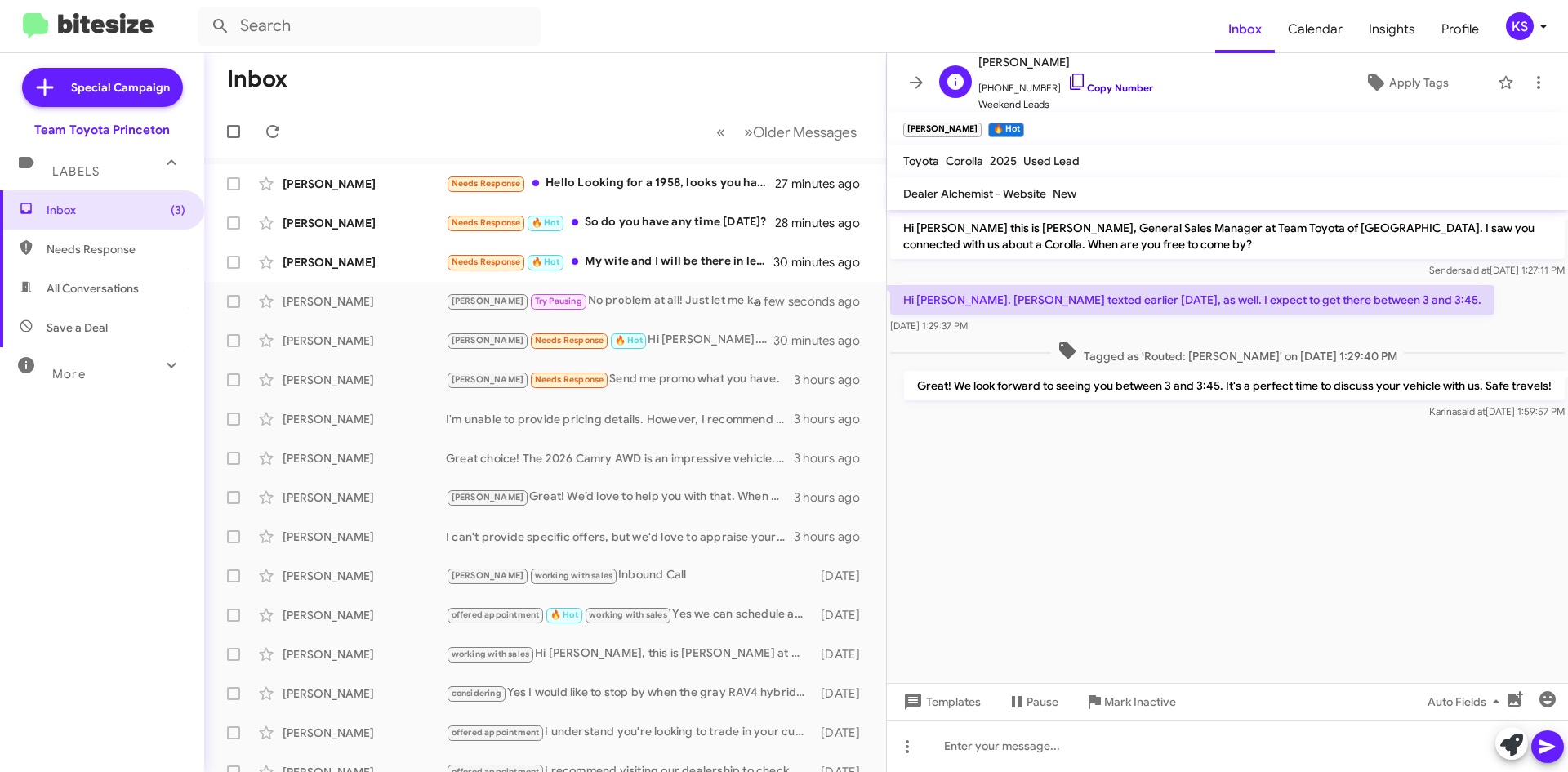
click at [1068, 83] on icon at bounding box center [1077, 82] width 19 height 19
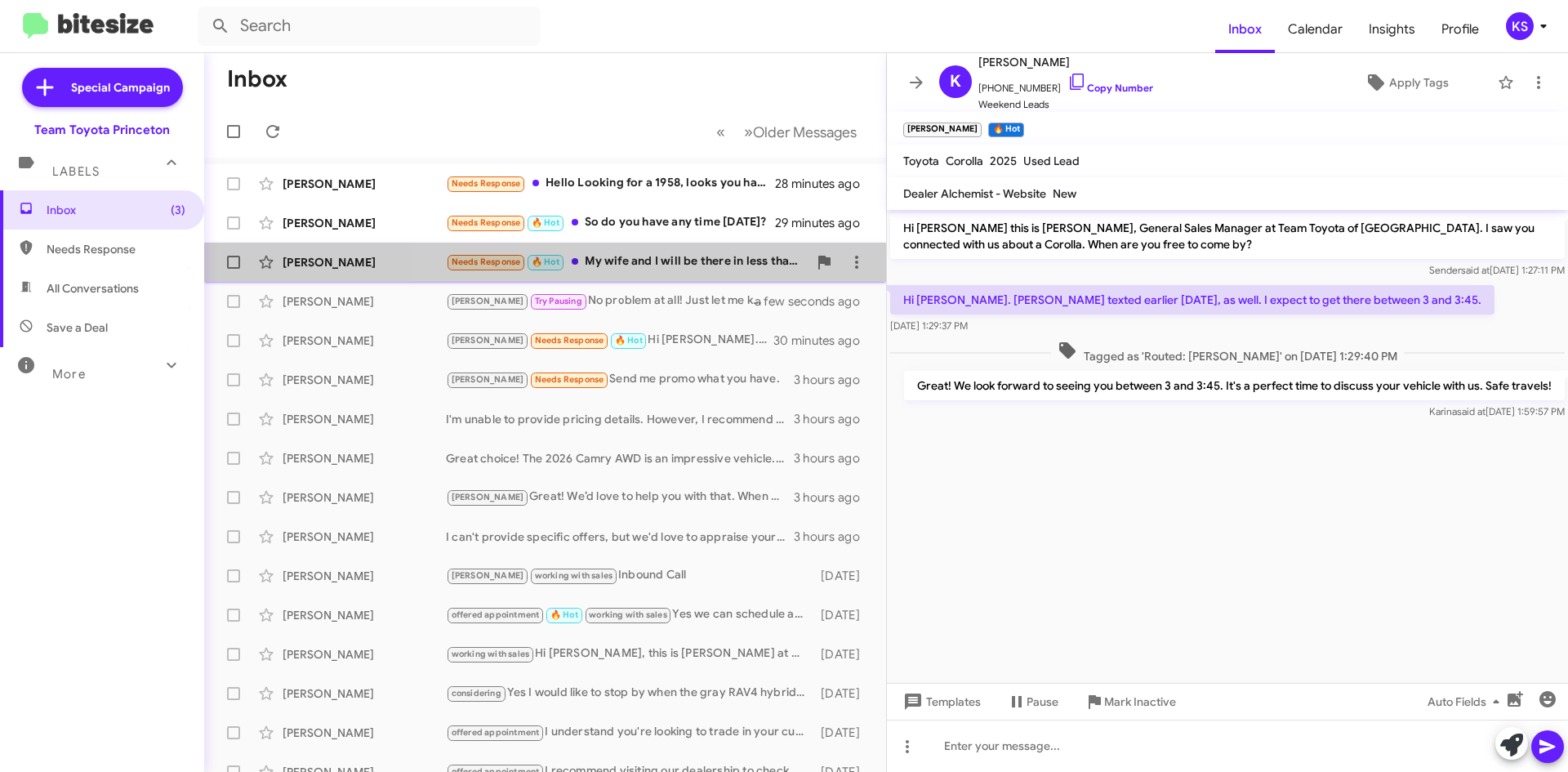
click at [708, 272] on div "Michael Reynolds Needs Response 🔥 Hot My wife and I will be there in less than …" at bounding box center [544, 261] width 655 height 32
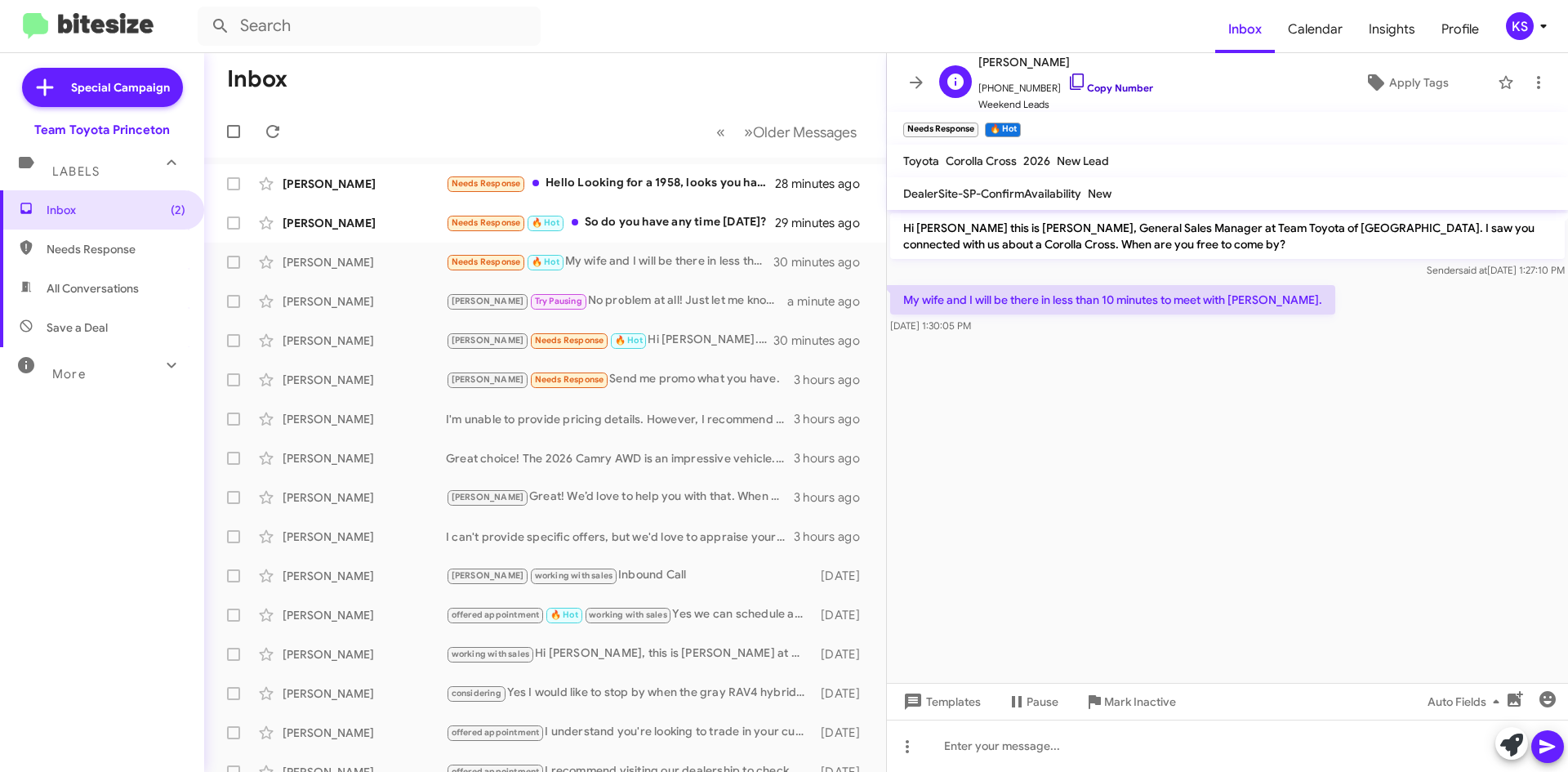
click at [1102, 84] on link "Copy Number" at bounding box center [1110, 87] width 86 height 12
click at [1521, 743] on icon at bounding box center [1511, 744] width 23 height 23
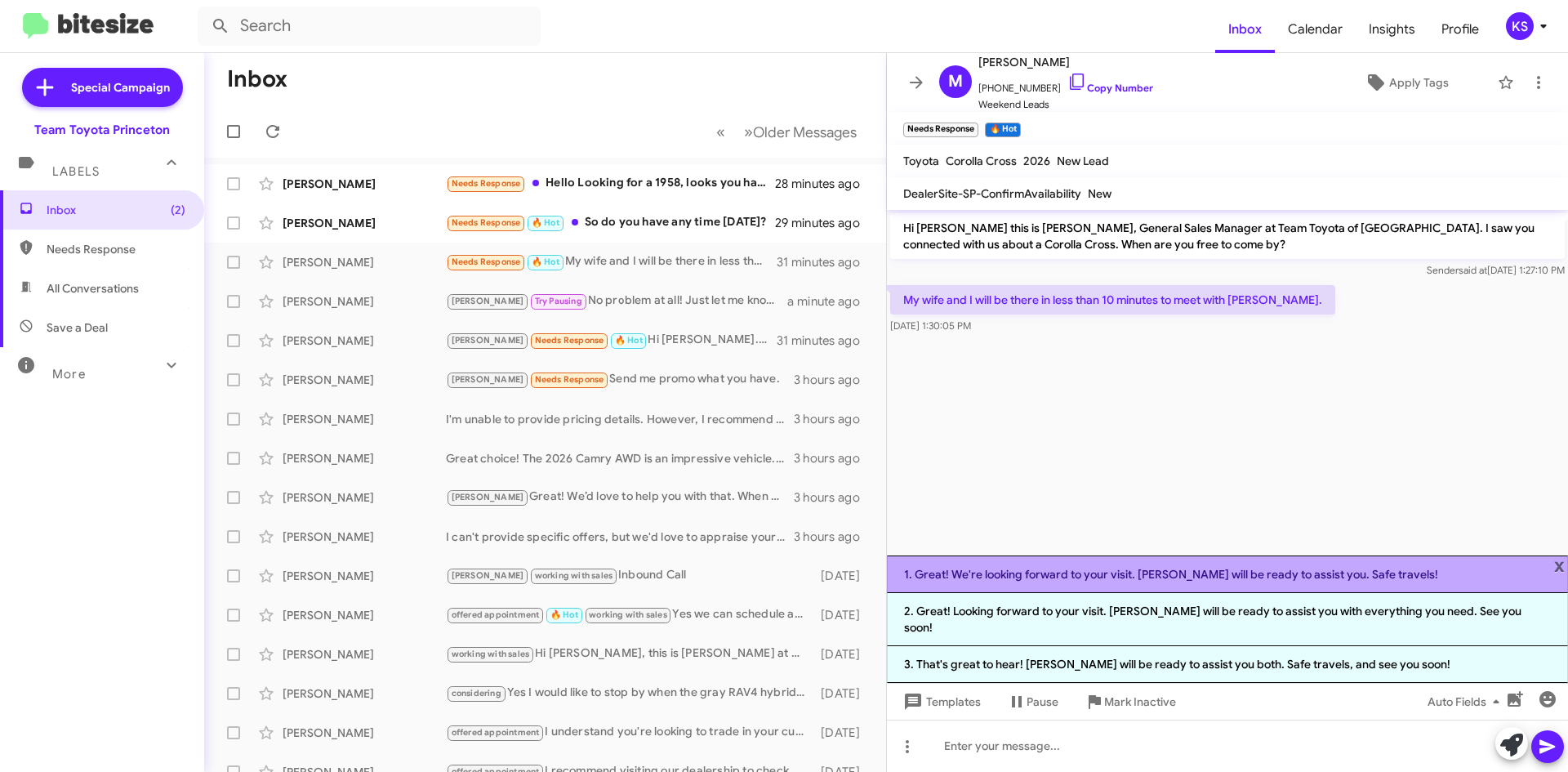
click at [1424, 587] on li "1. Great! We're looking forward to your visit. Alisha will be ready to assist y…" at bounding box center [1227, 574] width 681 height 38
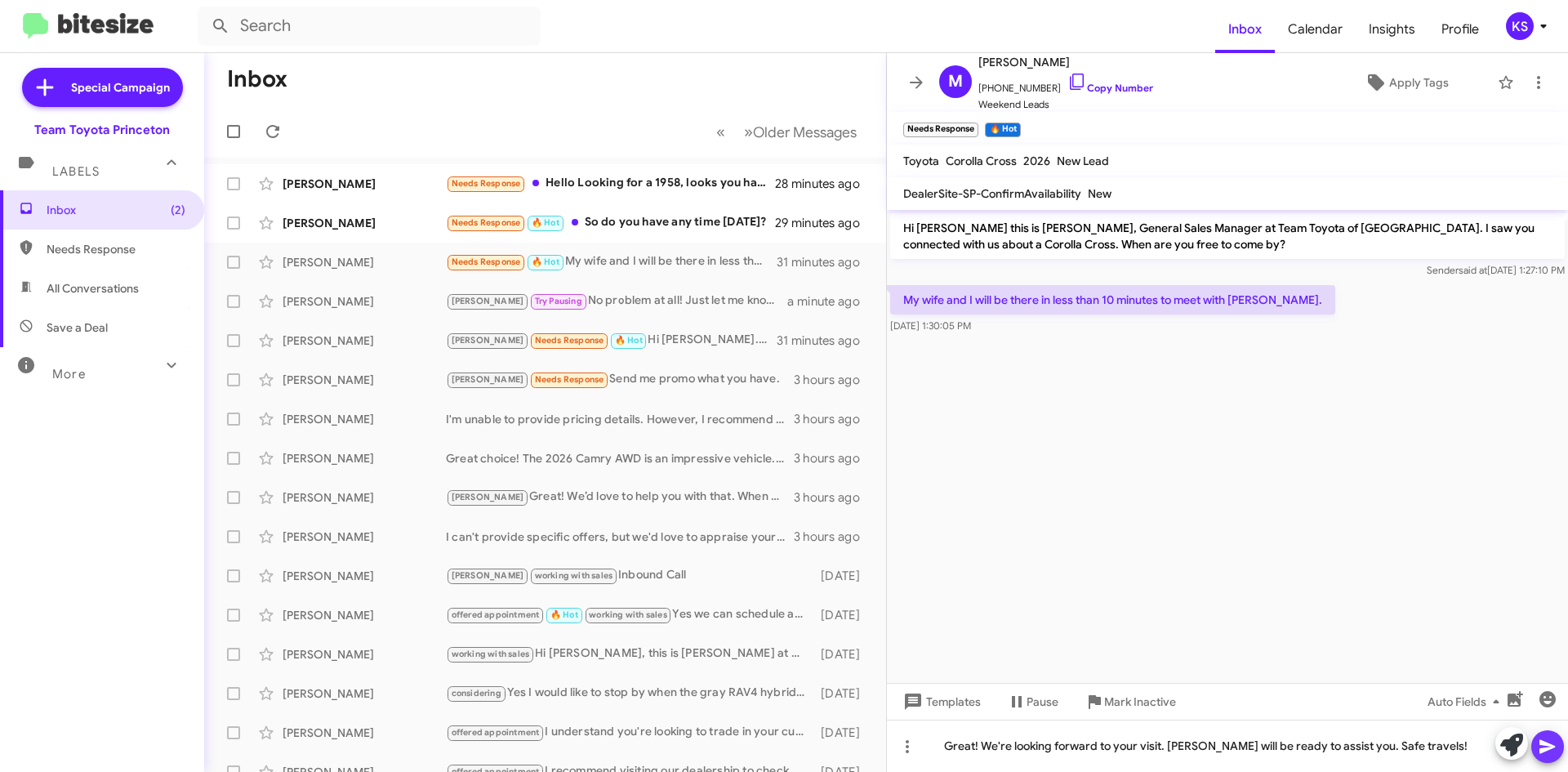
click at [1557, 735] on button at bounding box center [1547, 746] width 32 height 32
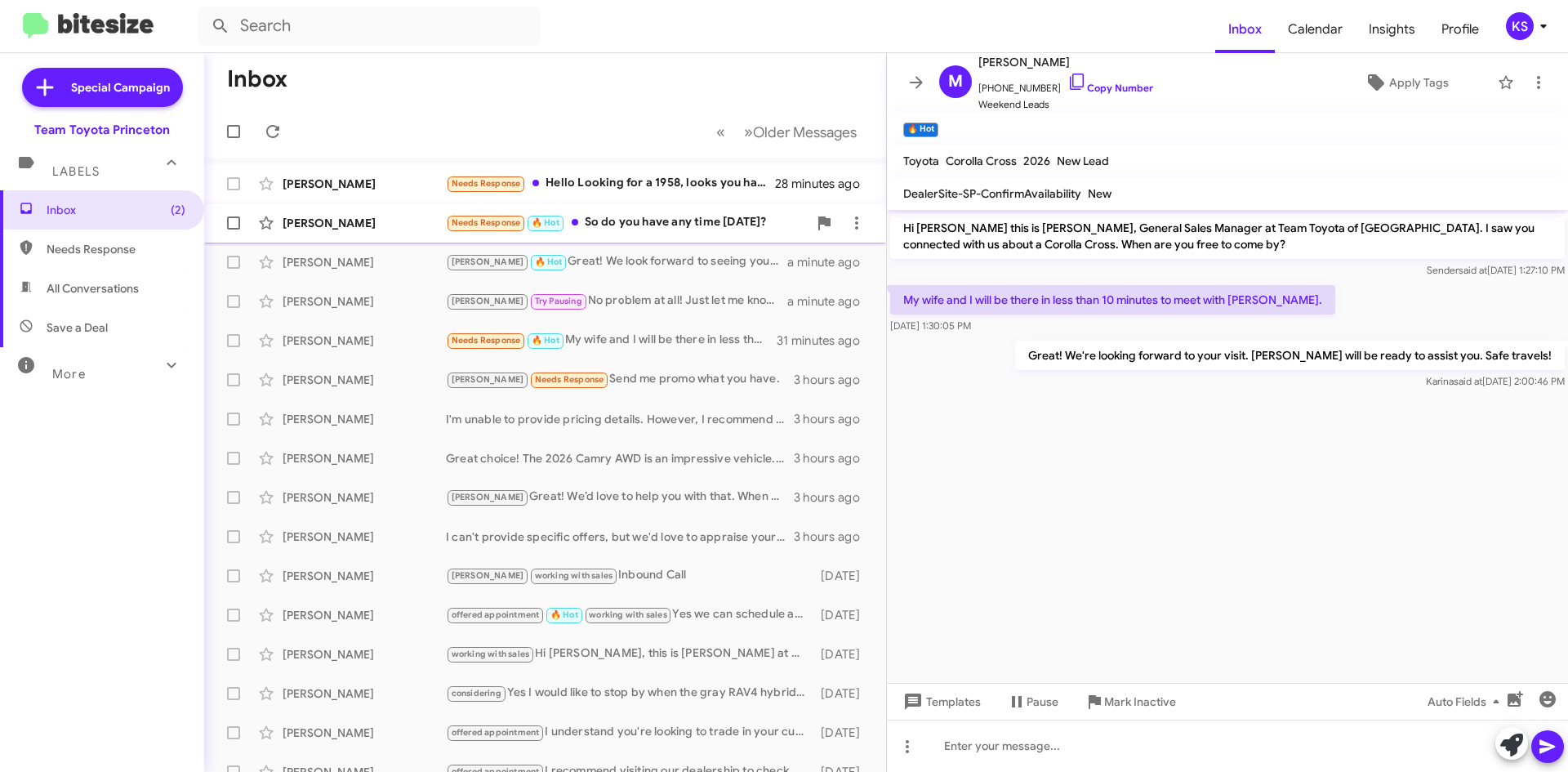
click at [659, 223] on div "Needs Response 🔥 Hot So do you have any time Wednesday?" at bounding box center [626, 222] width 361 height 19
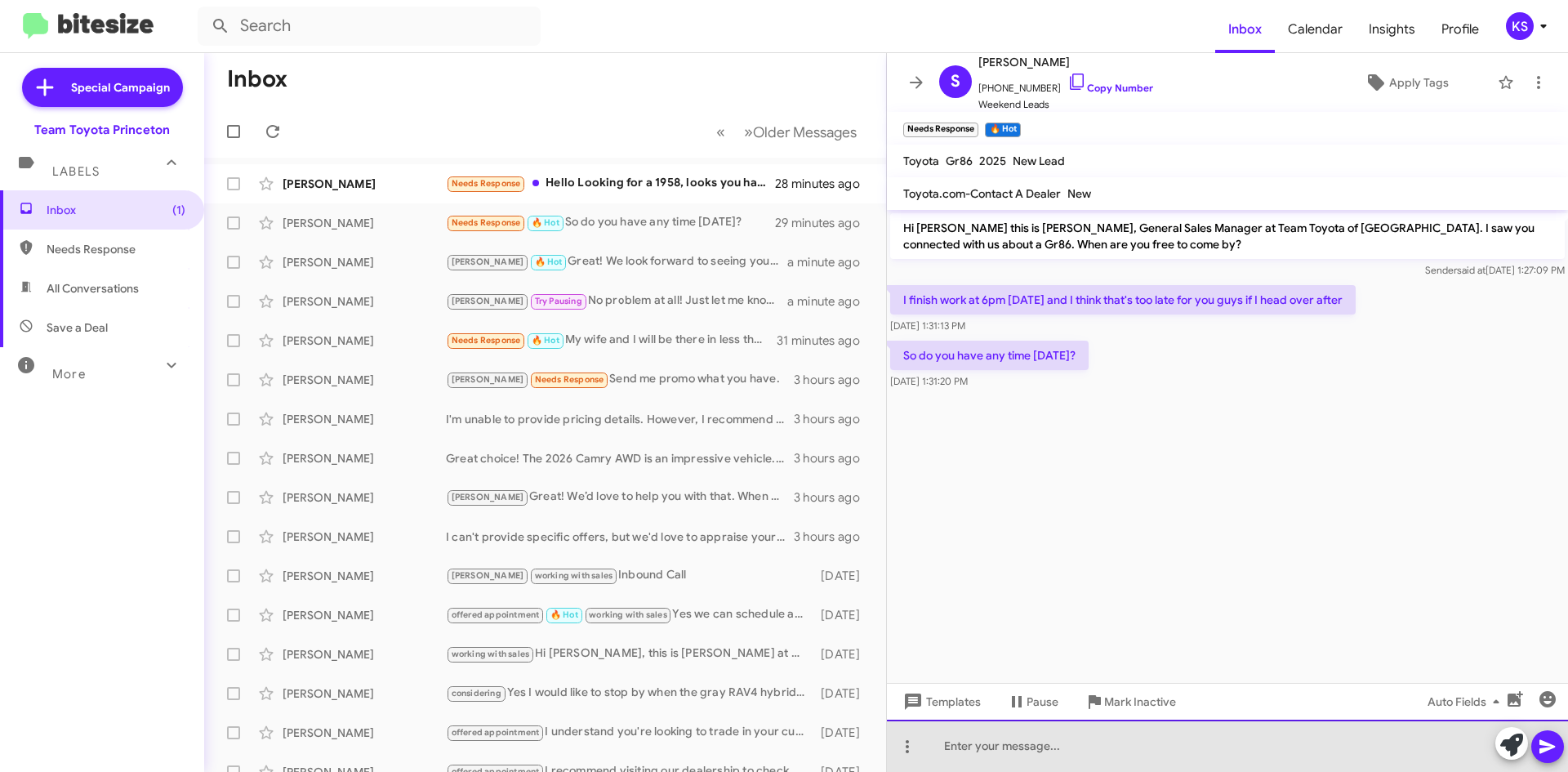
click at [1298, 747] on div at bounding box center [1227, 745] width 681 height 52
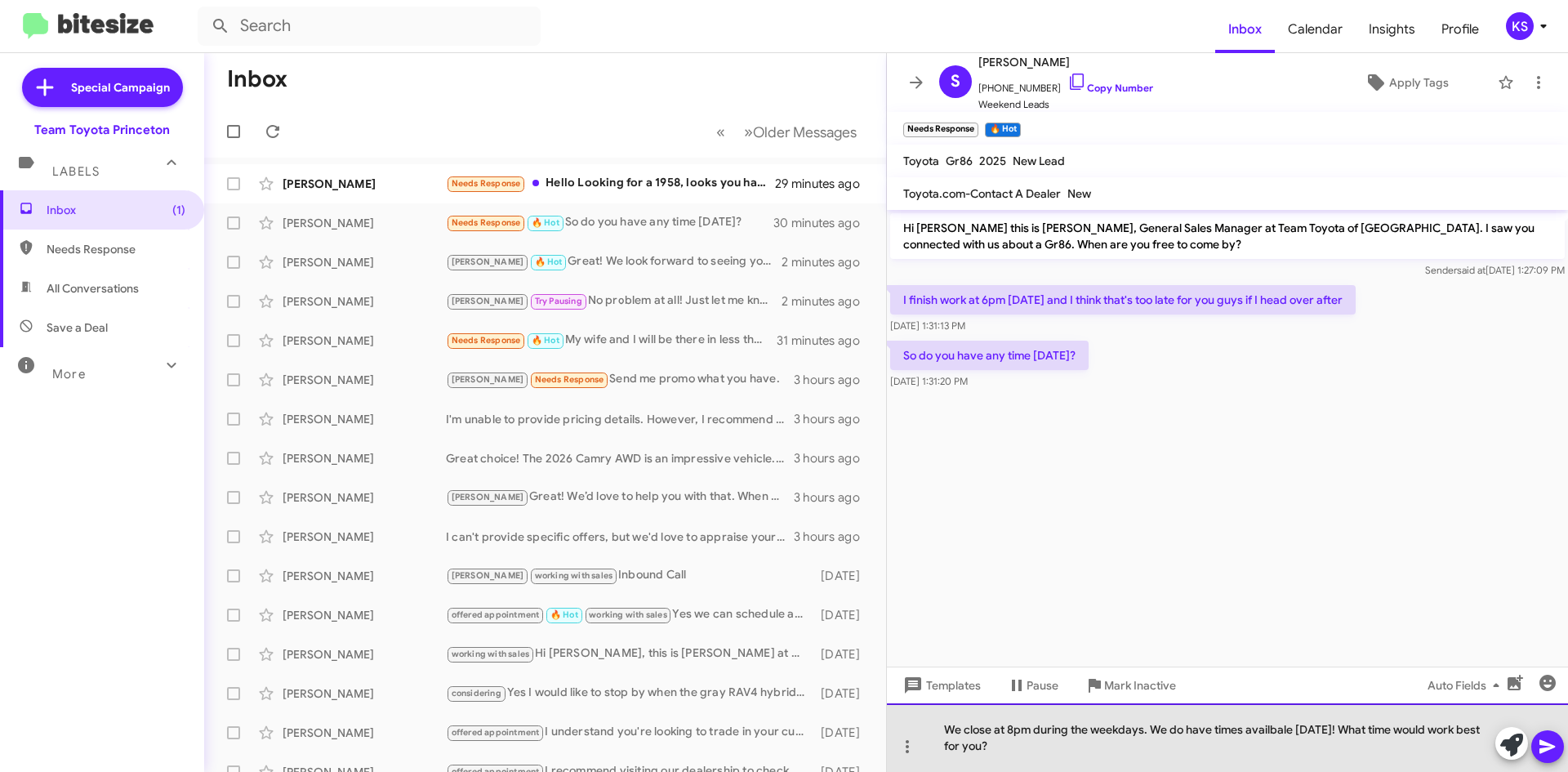
click at [1263, 731] on div "We close at 8pm during the weekdays. We do have times availbale on Wednesday! W…" at bounding box center [1227, 738] width 681 height 69
click at [1274, 731] on div "We close at 8pm during the weekdays. We do have times availbale on Wednesday! W…" at bounding box center [1227, 738] width 681 height 69
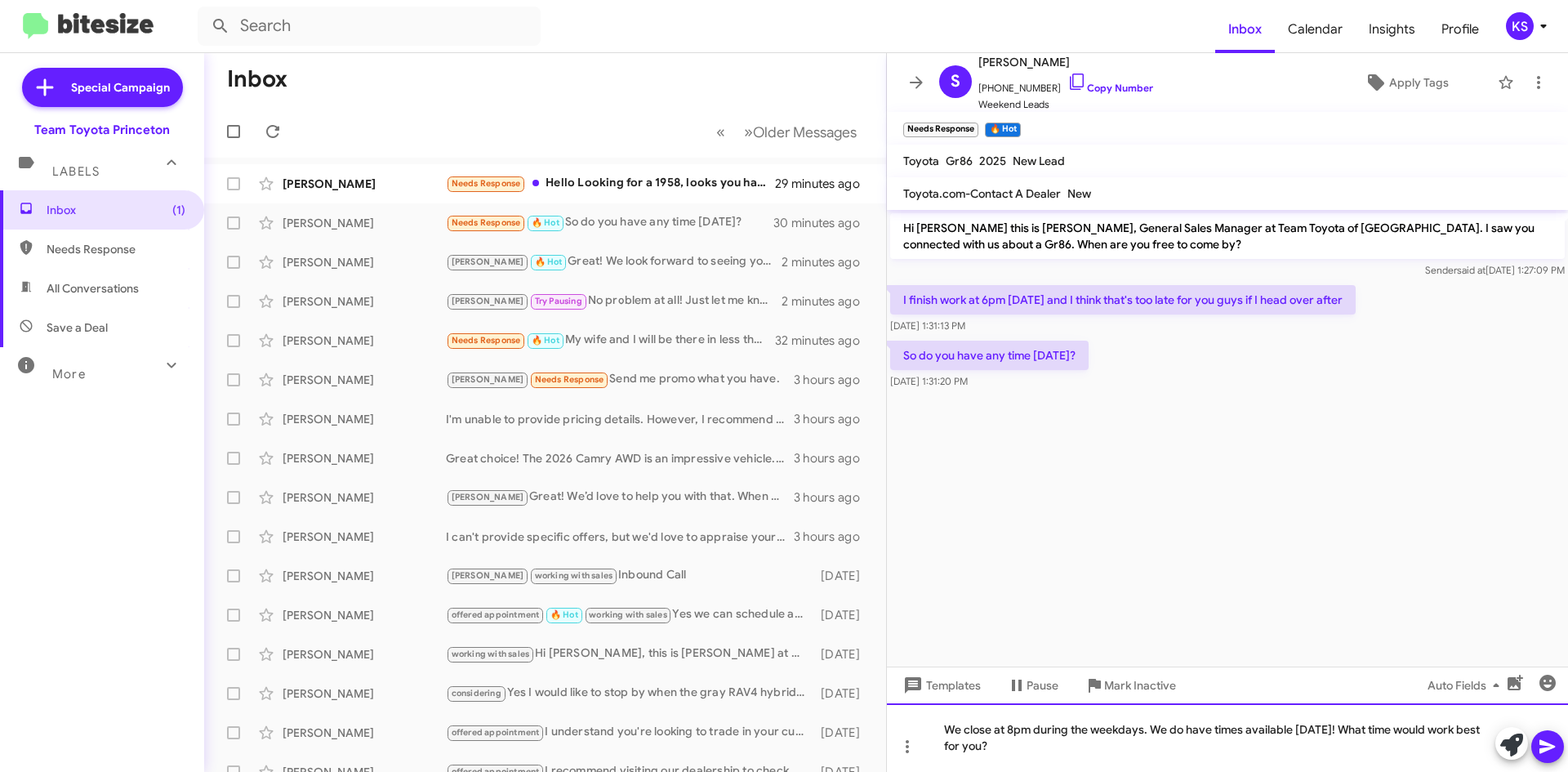
click at [1092, 757] on div "We close at 8pm during the weekdays. We do have times available [DATE]! What ti…" at bounding box center [1227, 738] width 681 height 69
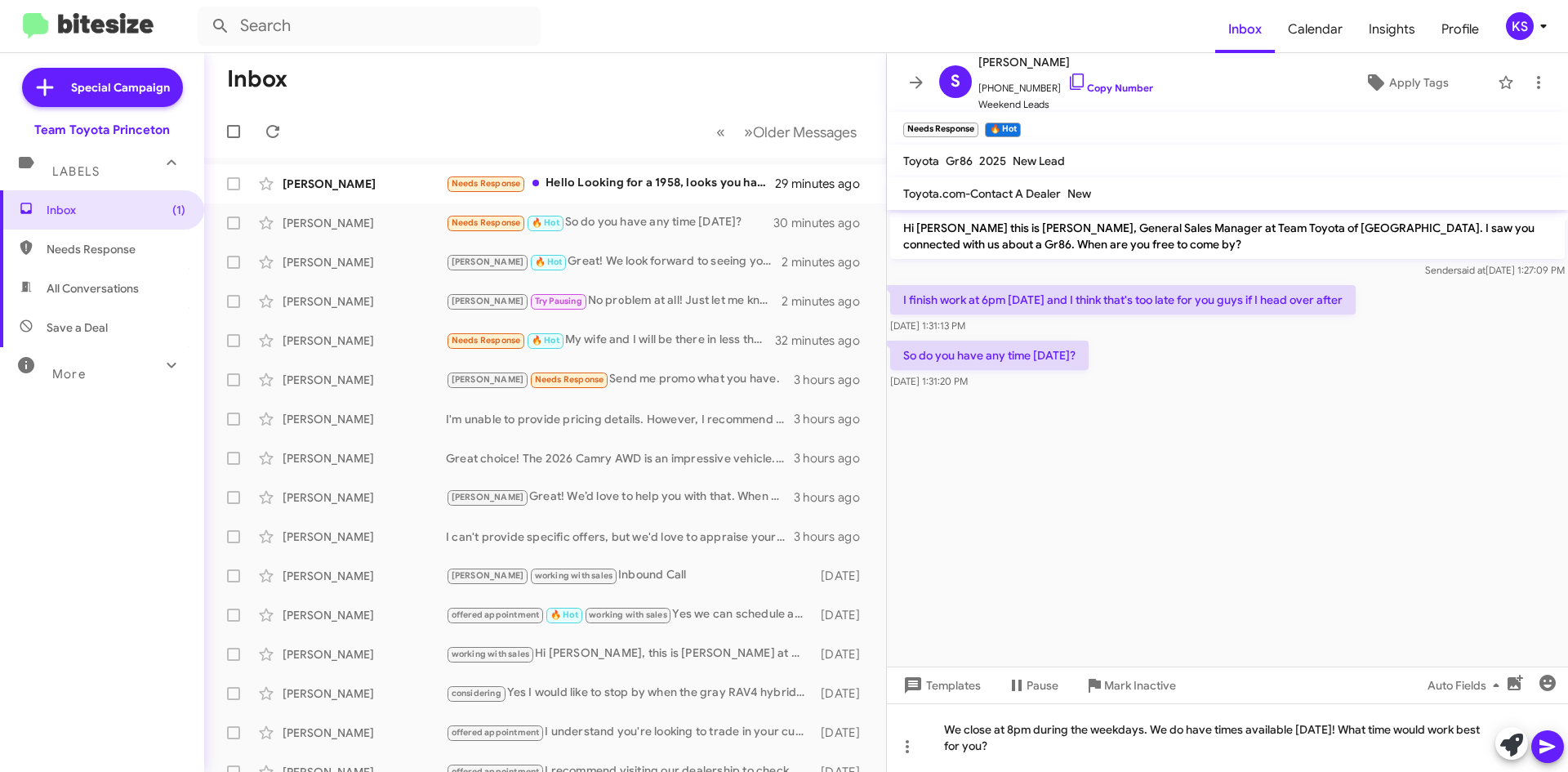
click at [1554, 739] on icon at bounding box center [1547, 746] width 19 height 19
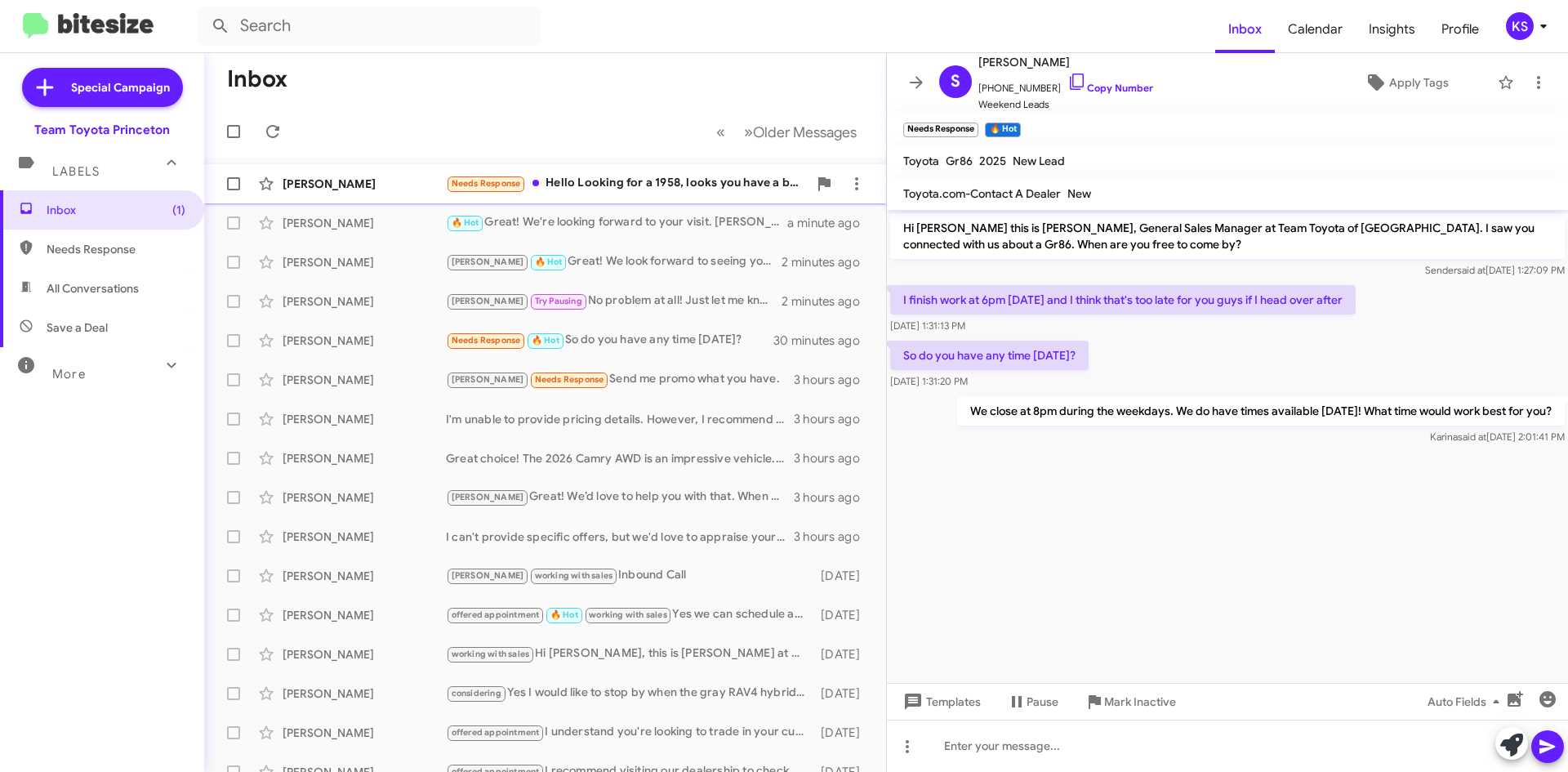
click at [681, 179] on div "Needs Response Hello Looking for a 1958, looks you have a black one coming in t…" at bounding box center [626, 184] width 361 height 19
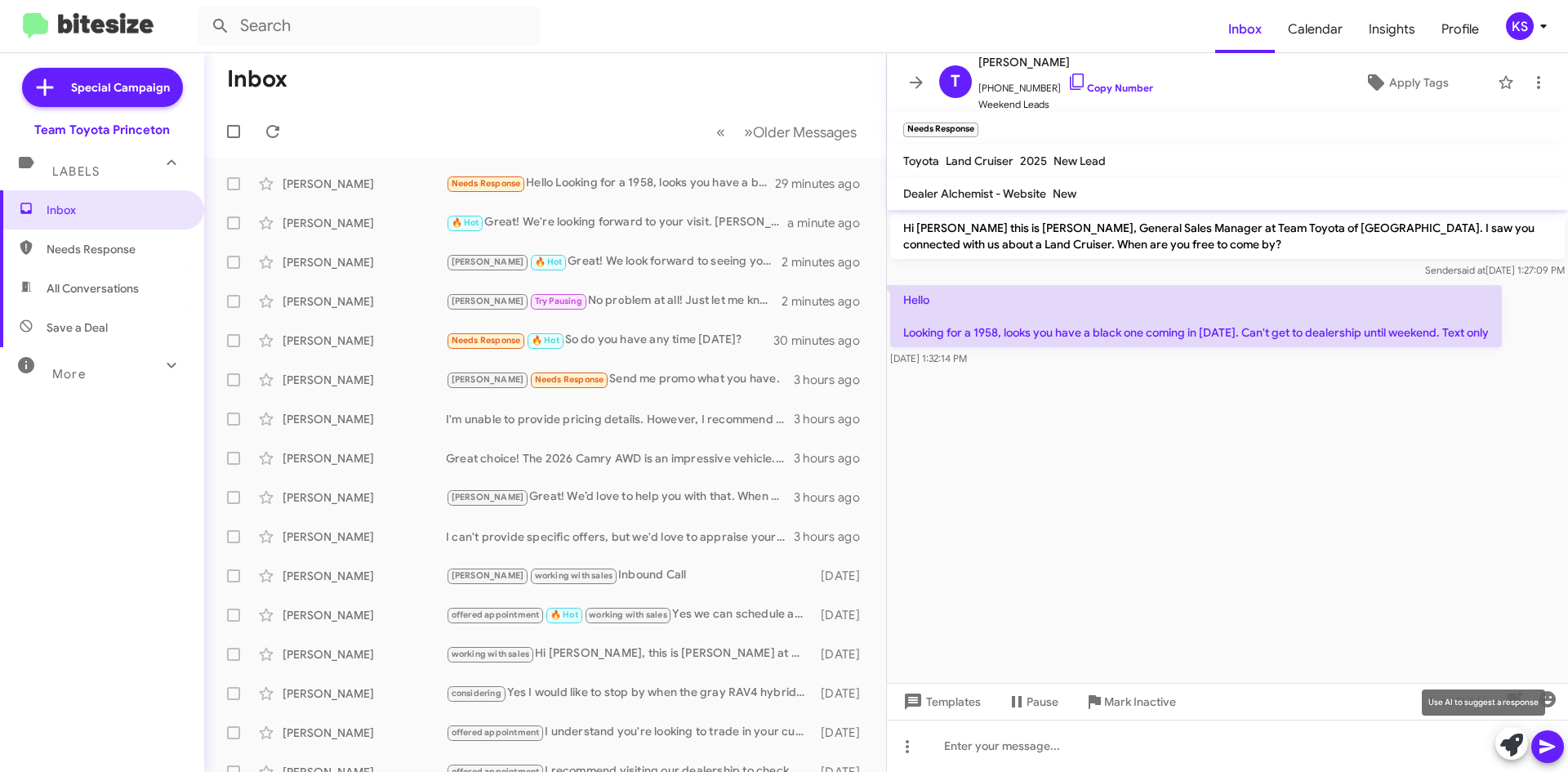
click at [1518, 739] on icon at bounding box center [1511, 744] width 23 height 23
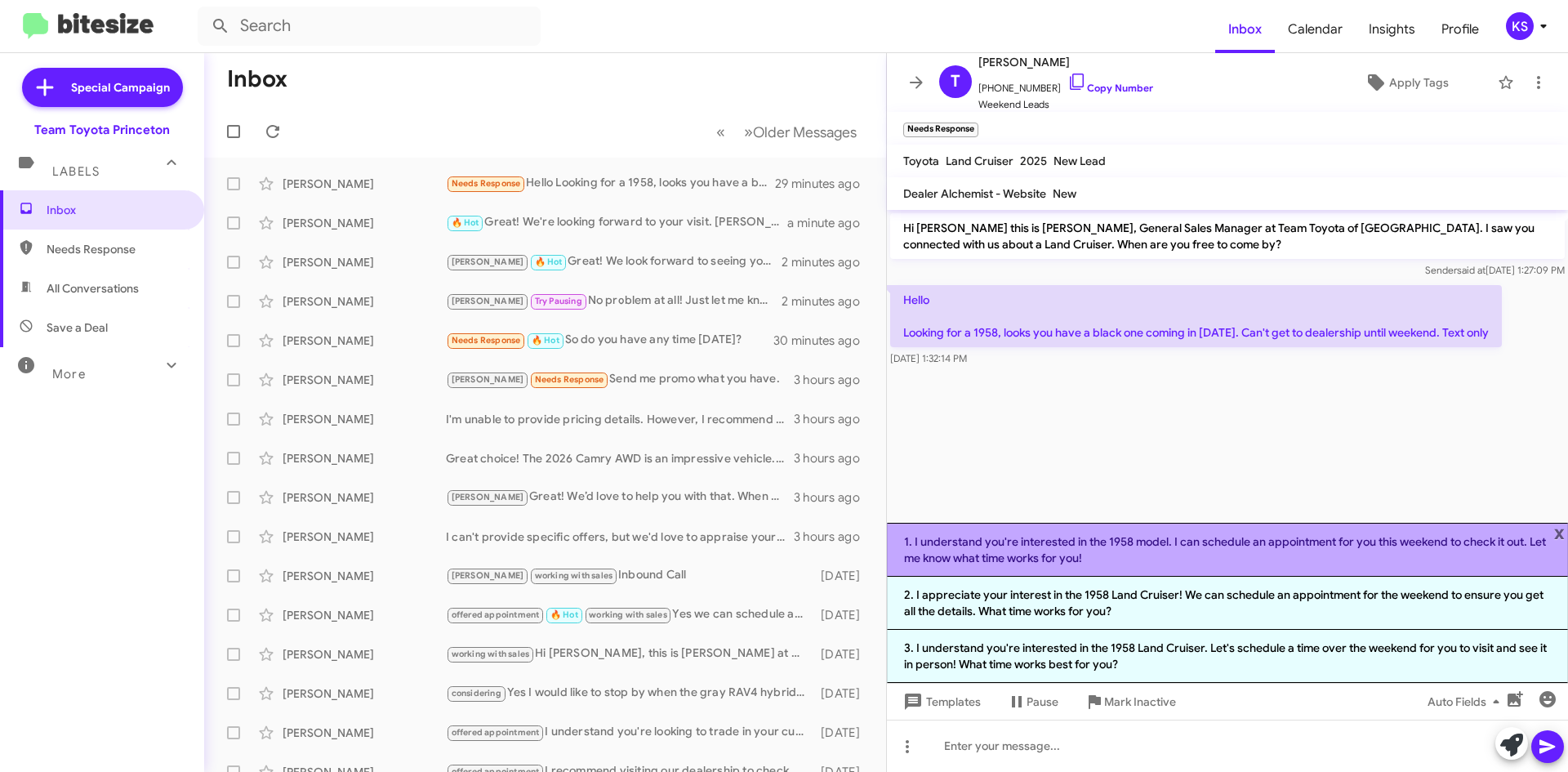
click at [1316, 554] on li "1. I understand you're interested in the 1958 model. I can schedule an appointm…" at bounding box center [1227, 550] width 681 height 54
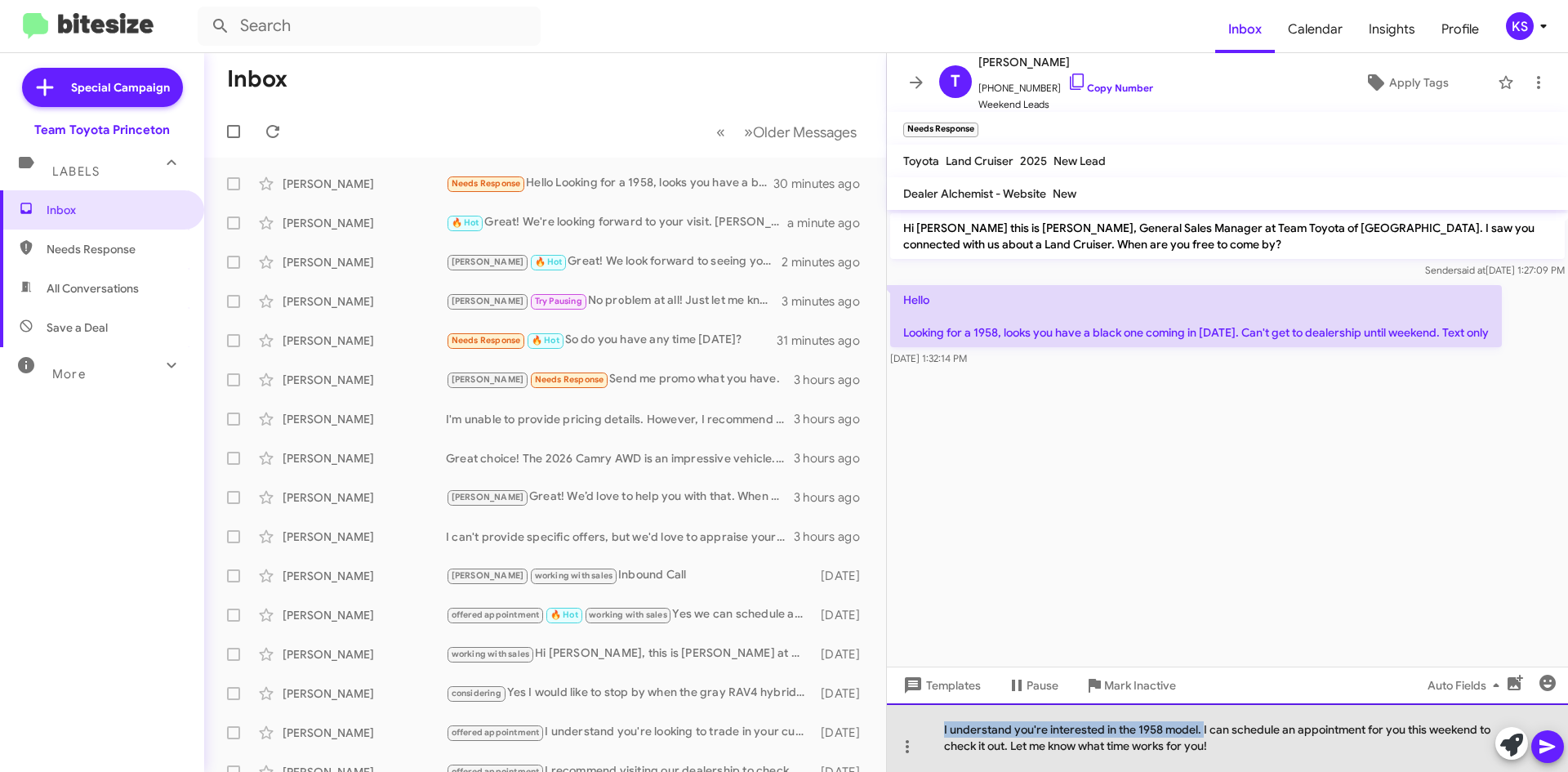
drag, startPoint x: 1205, startPoint y: 730, endPoint x: 911, endPoint y: 722, distance: 294.1
click at [911, 722] on div "I understand you're interested in the 1958 model. I can schedule an appointment…" at bounding box center [1227, 738] width 681 height 69
click at [1300, 747] on div "I can schedule an appointment for you this weekend to check it out. Let me know…" at bounding box center [1227, 738] width 681 height 69
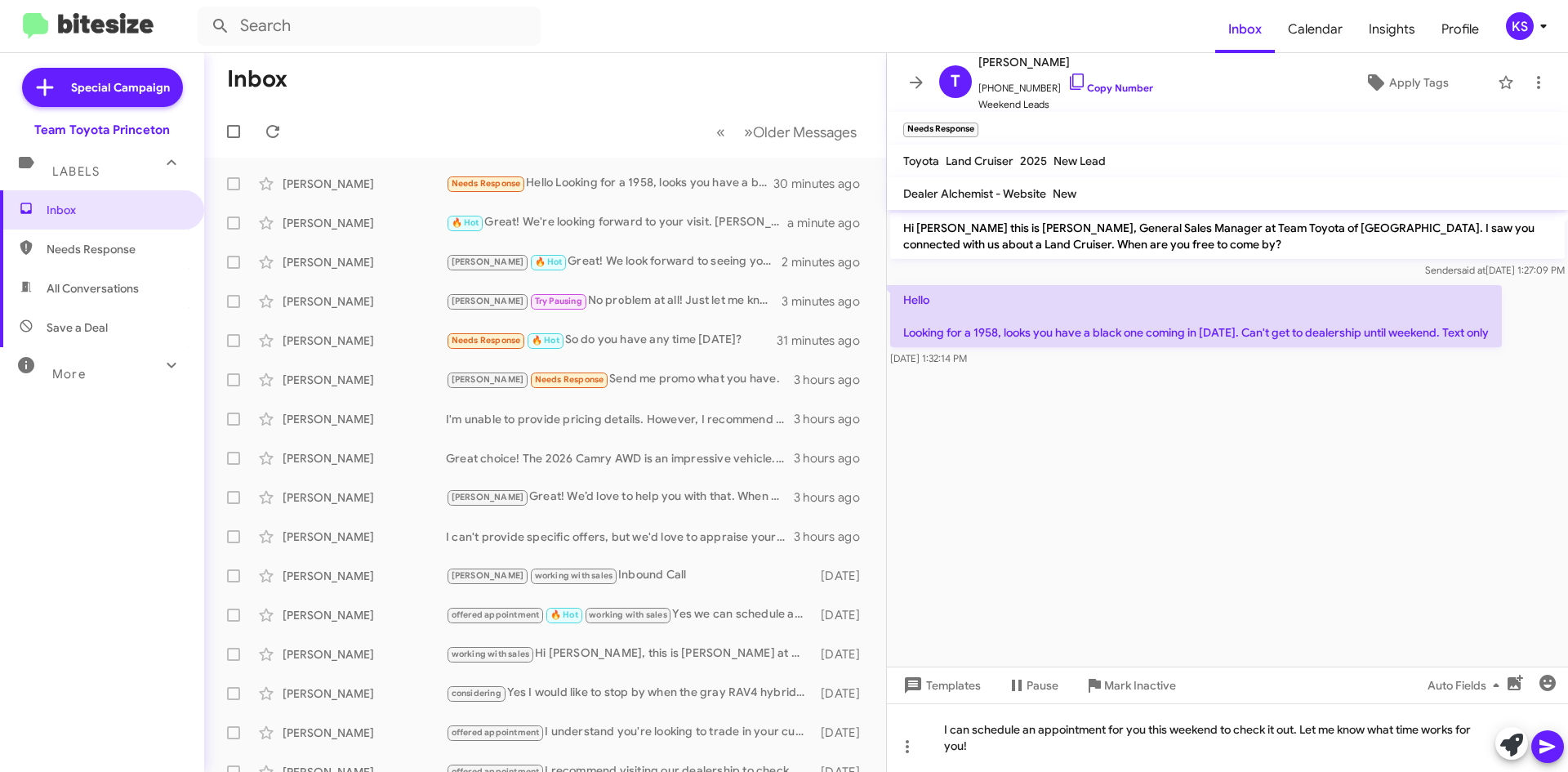
click at [1549, 745] on icon at bounding box center [1547, 746] width 16 height 14
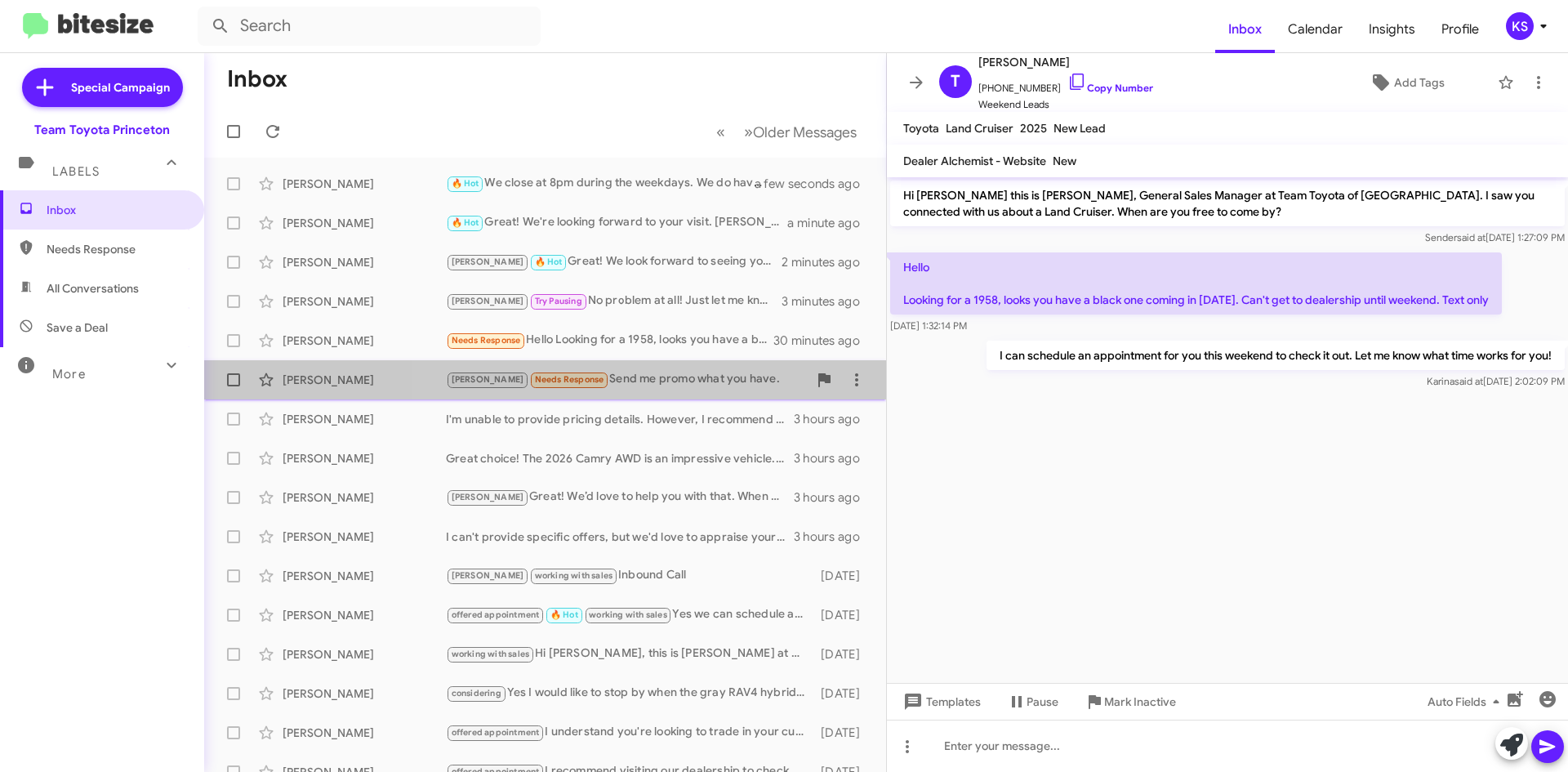
click at [651, 381] on div "[PERSON_NAME] Needs Response Send me promo what you have." at bounding box center [626, 379] width 361 height 19
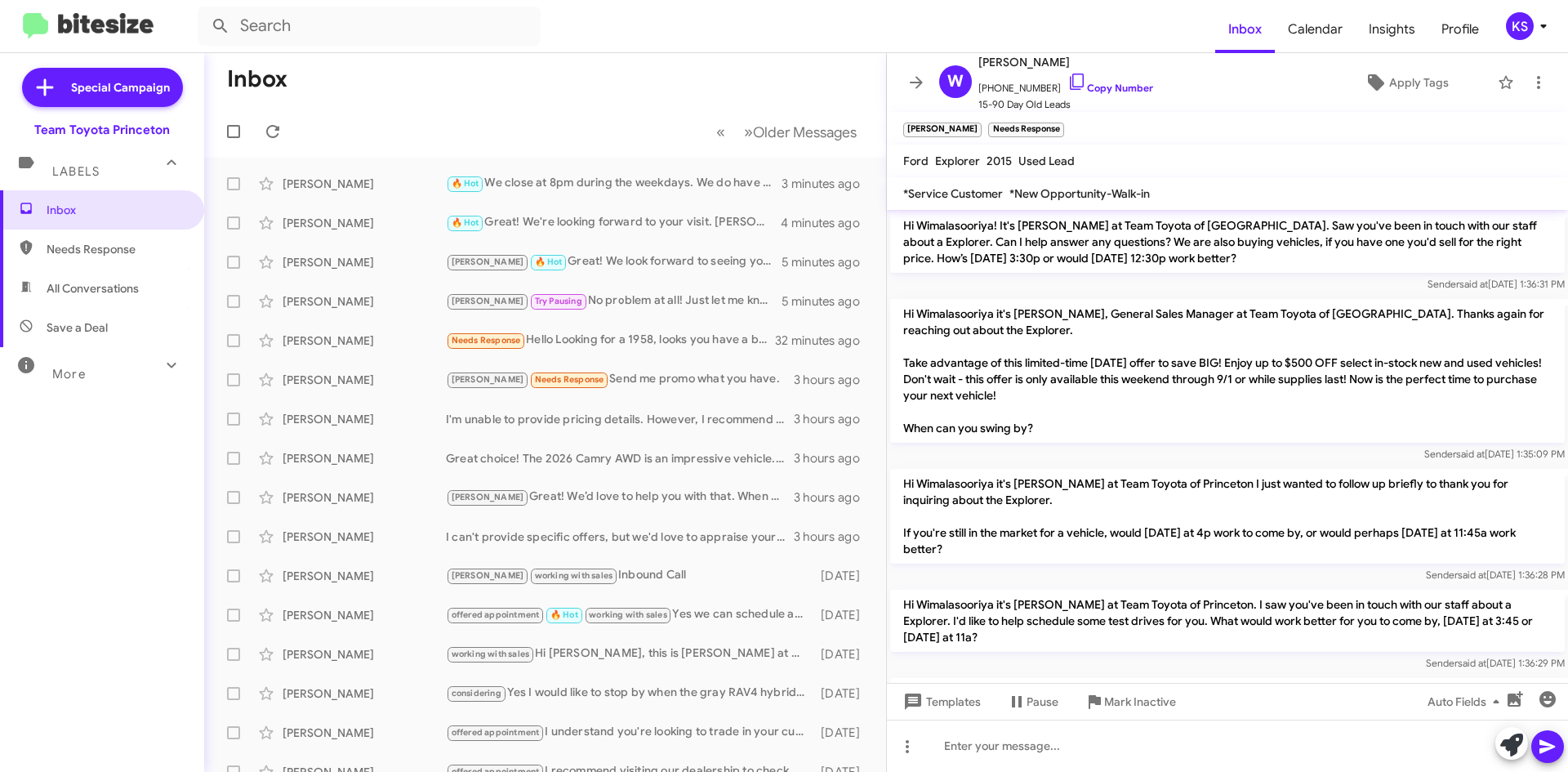
scroll to position [320, 0]
click at [279, 134] on icon at bounding box center [272, 131] width 19 height 19
click at [581, 175] on div "Needs Response Is it accounted for? If not, can u send over pics and descriptio…" at bounding box center [626, 184] width 361 height 19
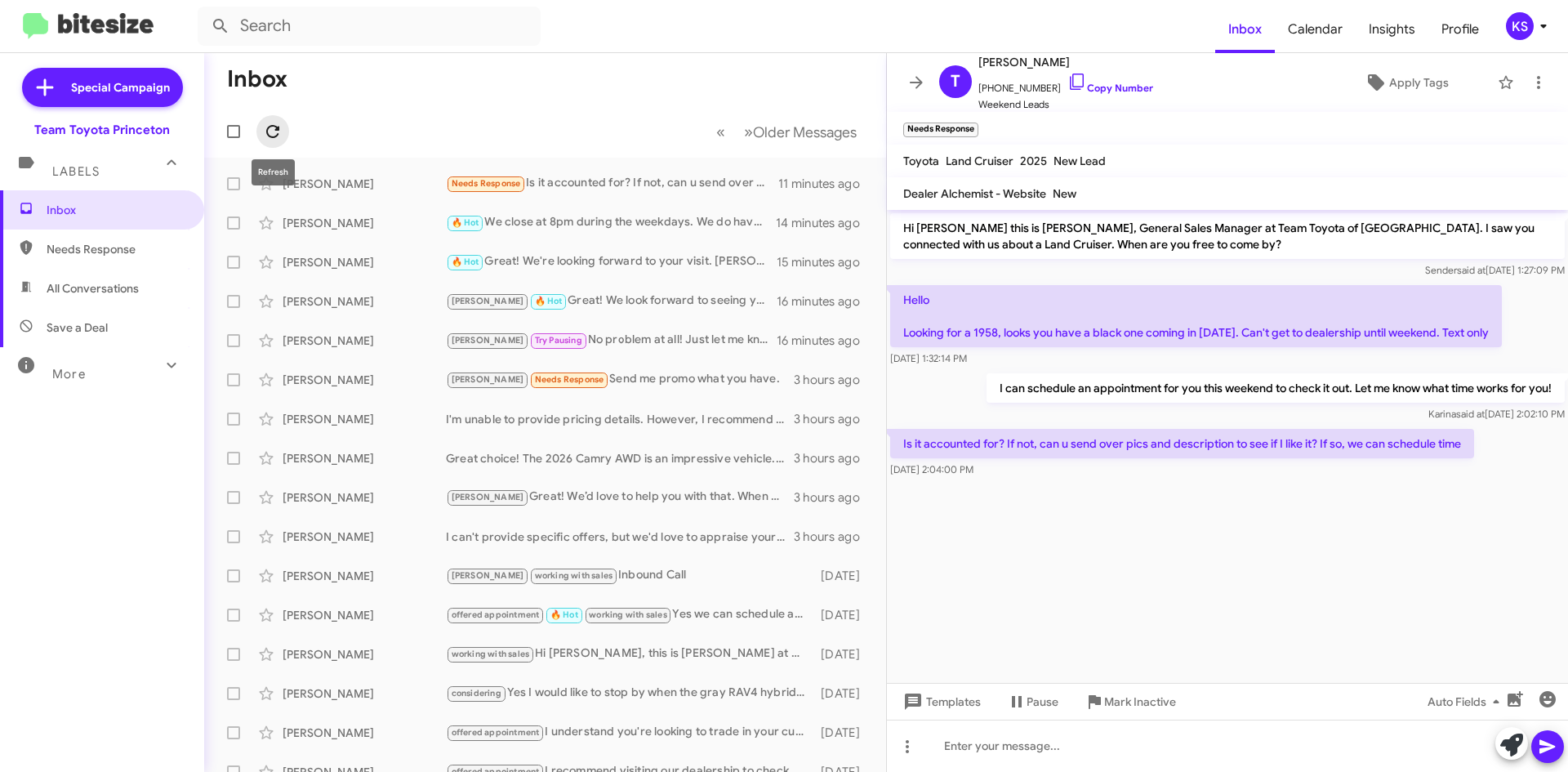
click at [267, 133] on icon at bounding box center [272, 131] width 19 height 19
click at [1511, 19] on div "KS" at bounding box center [1520, 26] width 28 height 28
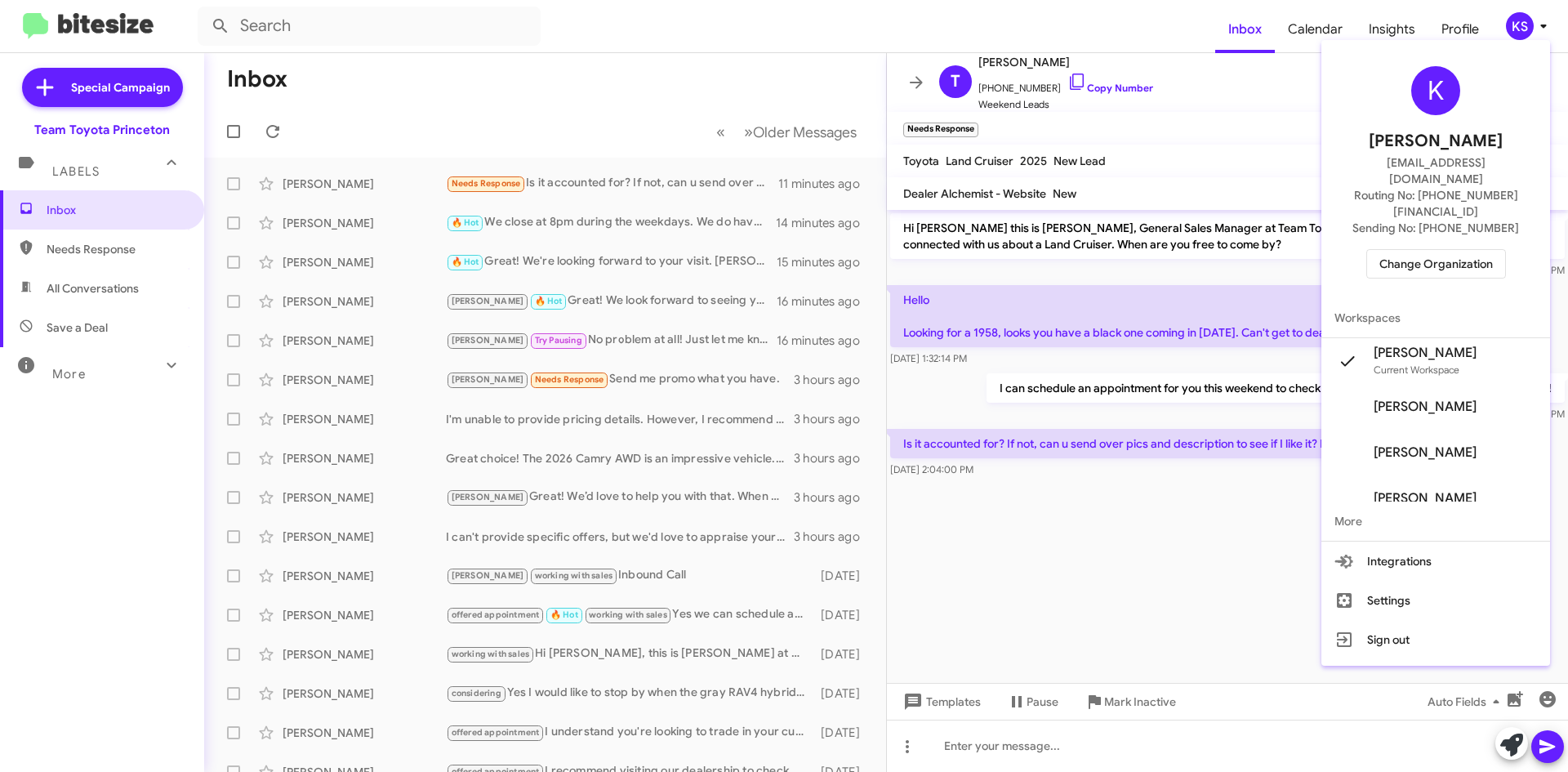
click at [1493, 250] on span "Change Organization" at bounding box center [1435, 264] width 113 height 28
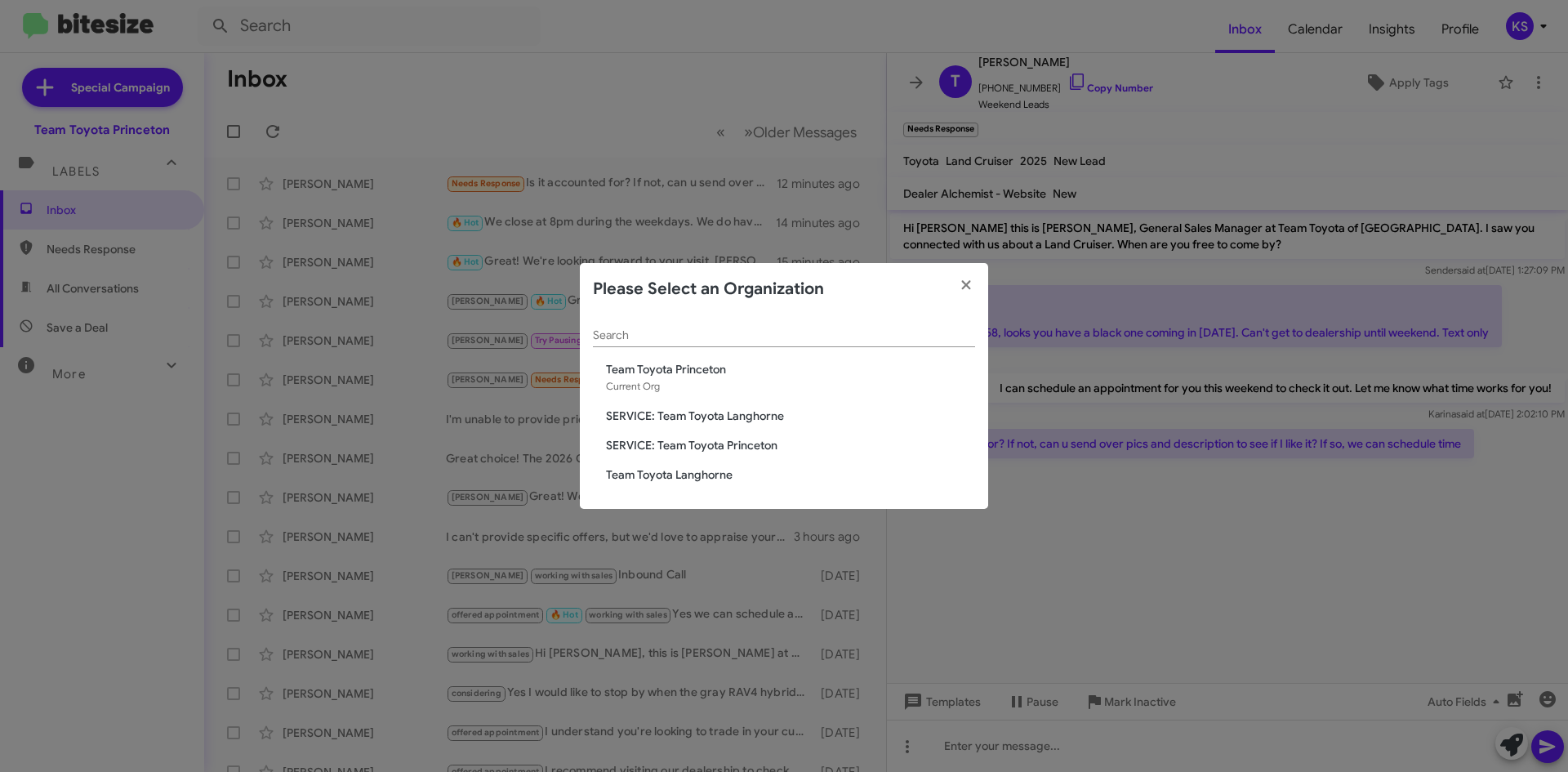
click at [710, 477] on span "Team Toyota Langhorne" at bounding box center [790, 475] width 369 height 17
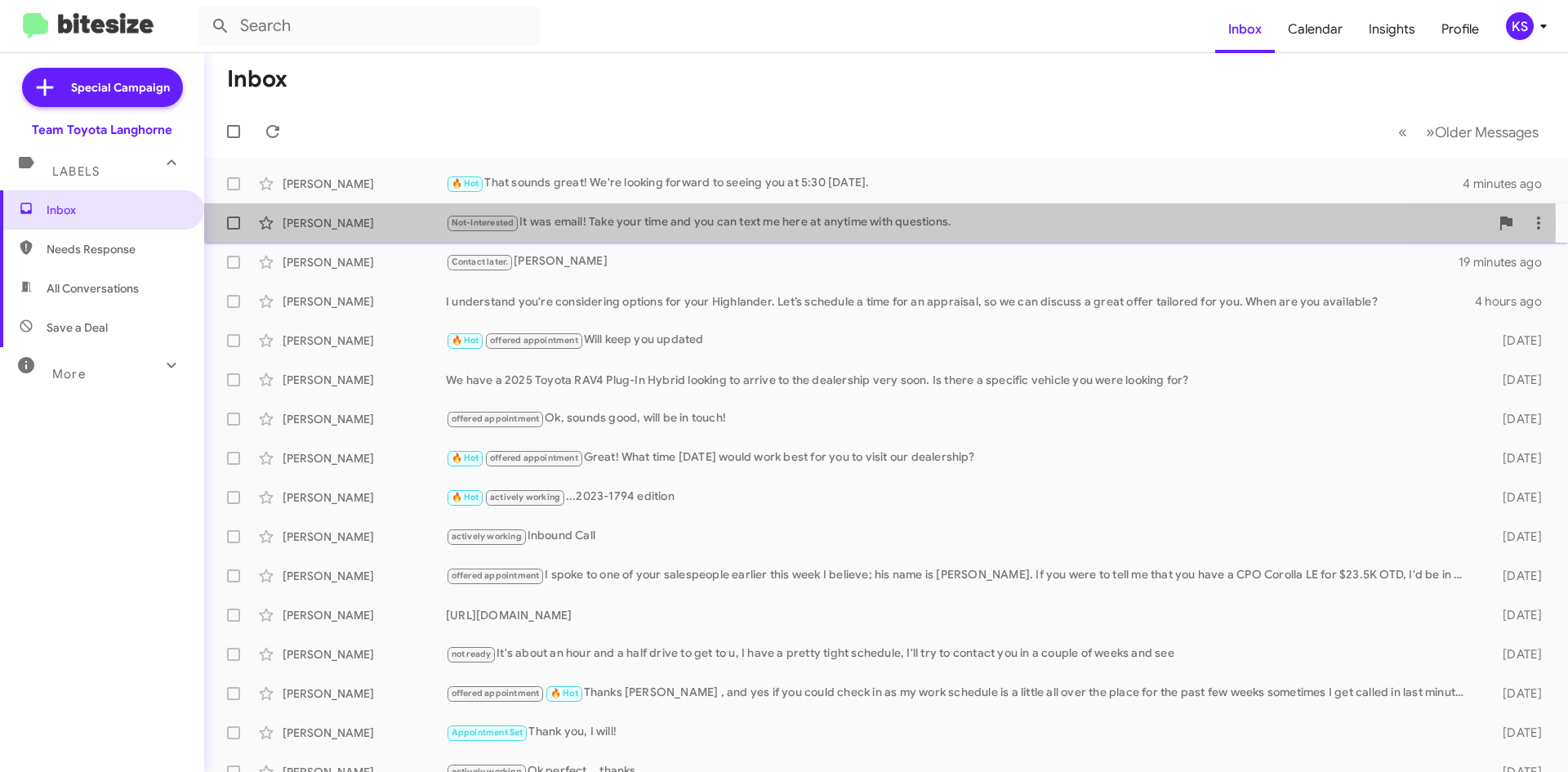
click at [651, 226] on div "Not-Interested It was email! Take your time and you can text me here at anytime…" at bounding box center [967, 222] width 1043 height 19
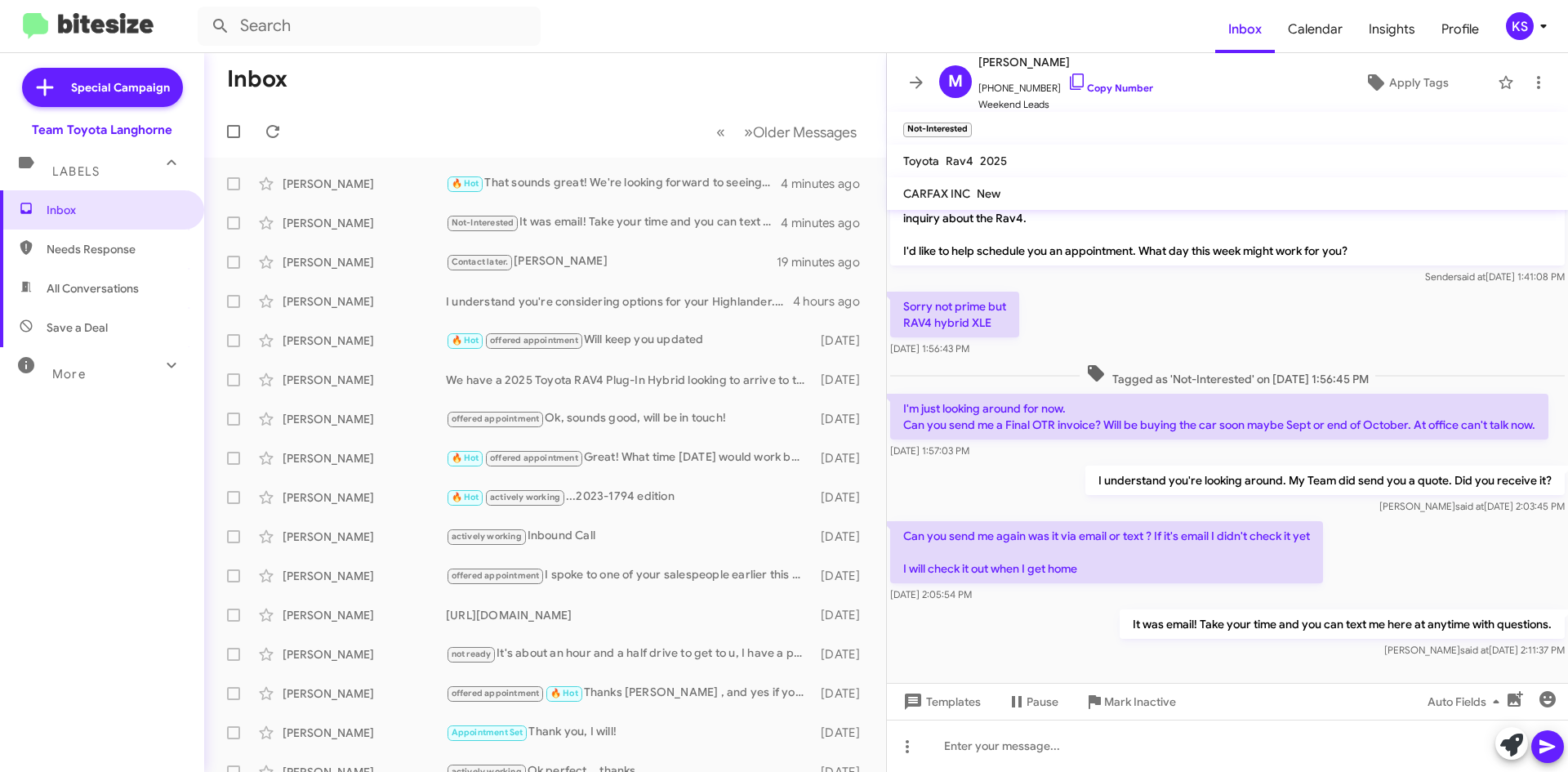
scroll to position [109, 0]
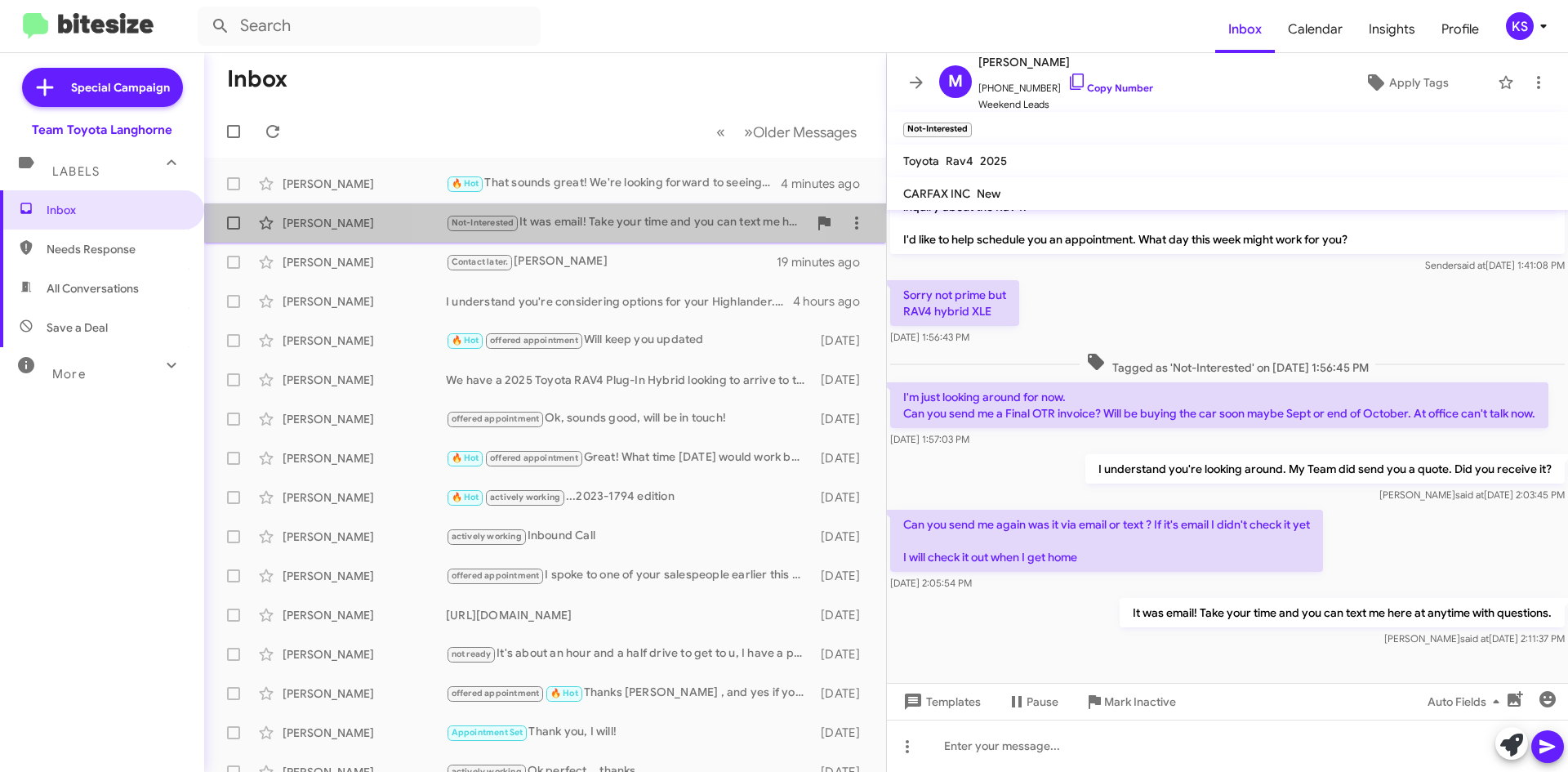
click at [626, 231] on div "Not-Interested It was email! Take your time and you can text me here at anytime…" at bounding box center [626, 222] width 361 height 19
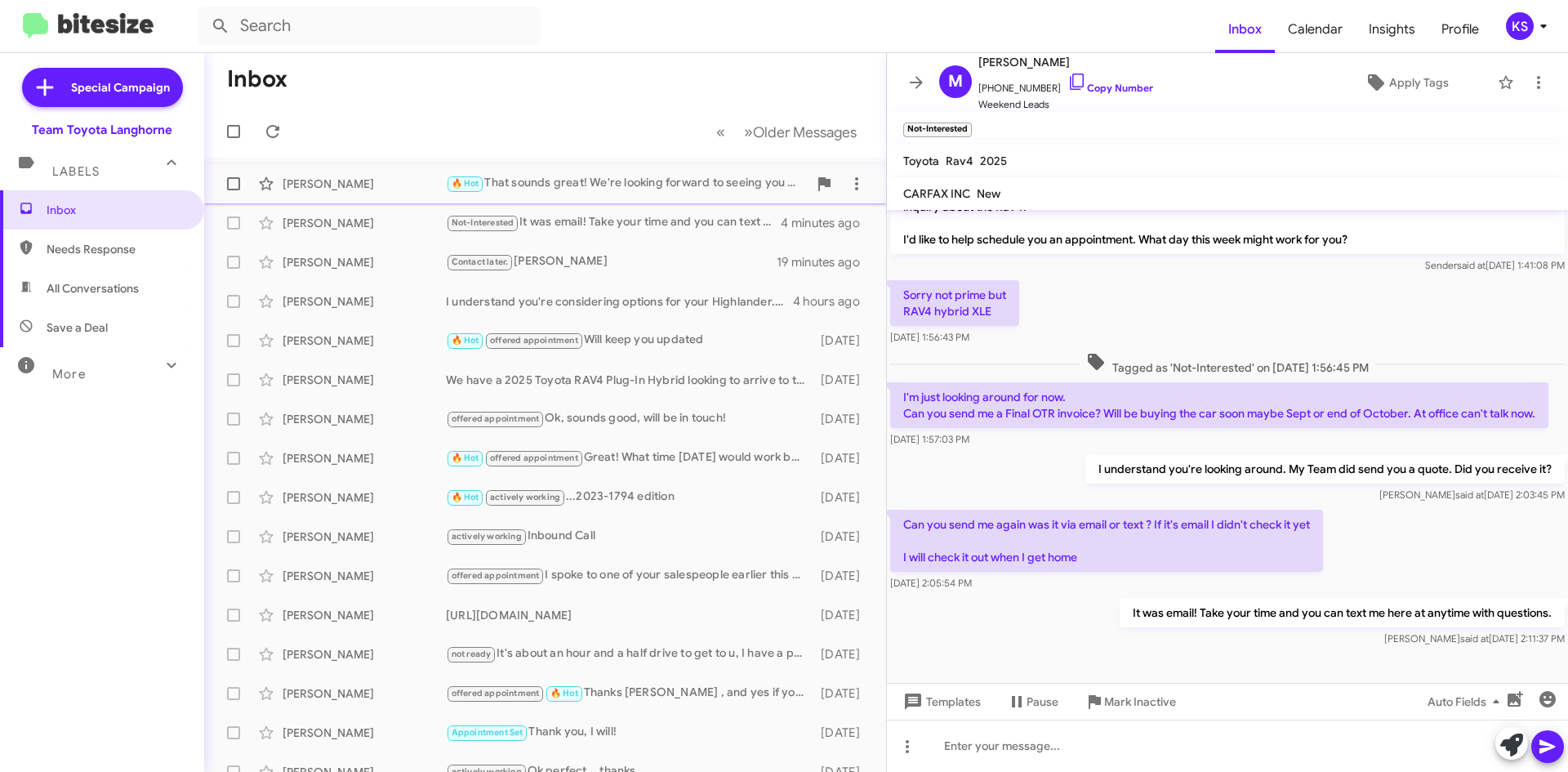
click at [622, 183] on div "🔥 Hot That sounds great! We're looking forward to seeing you at 5:30 today." at bounding box center [626, 184] width 361 height 19
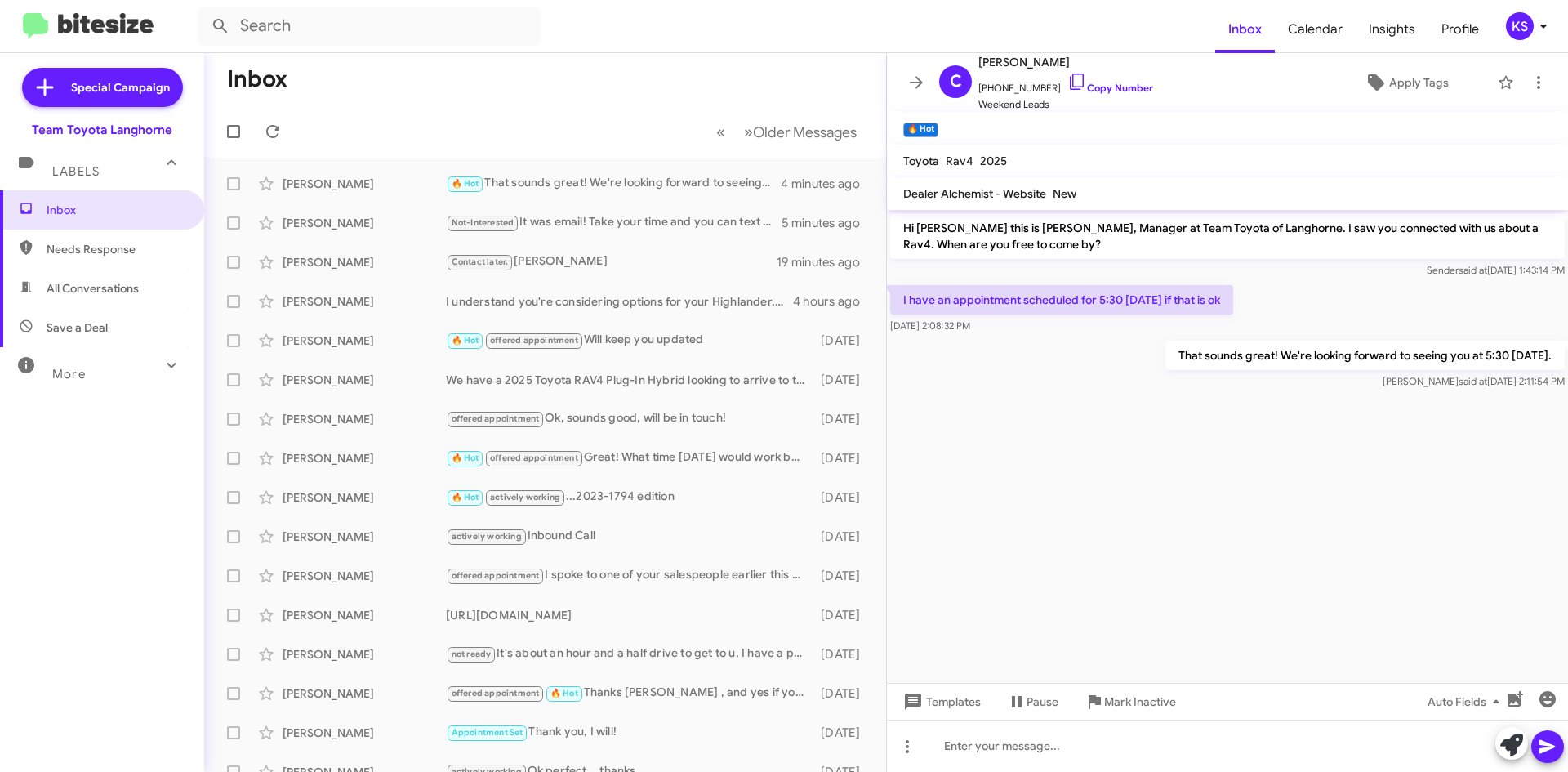
click at [1529, 38] on span "KS" at bounding box center [1529, 26] width 49 height 28
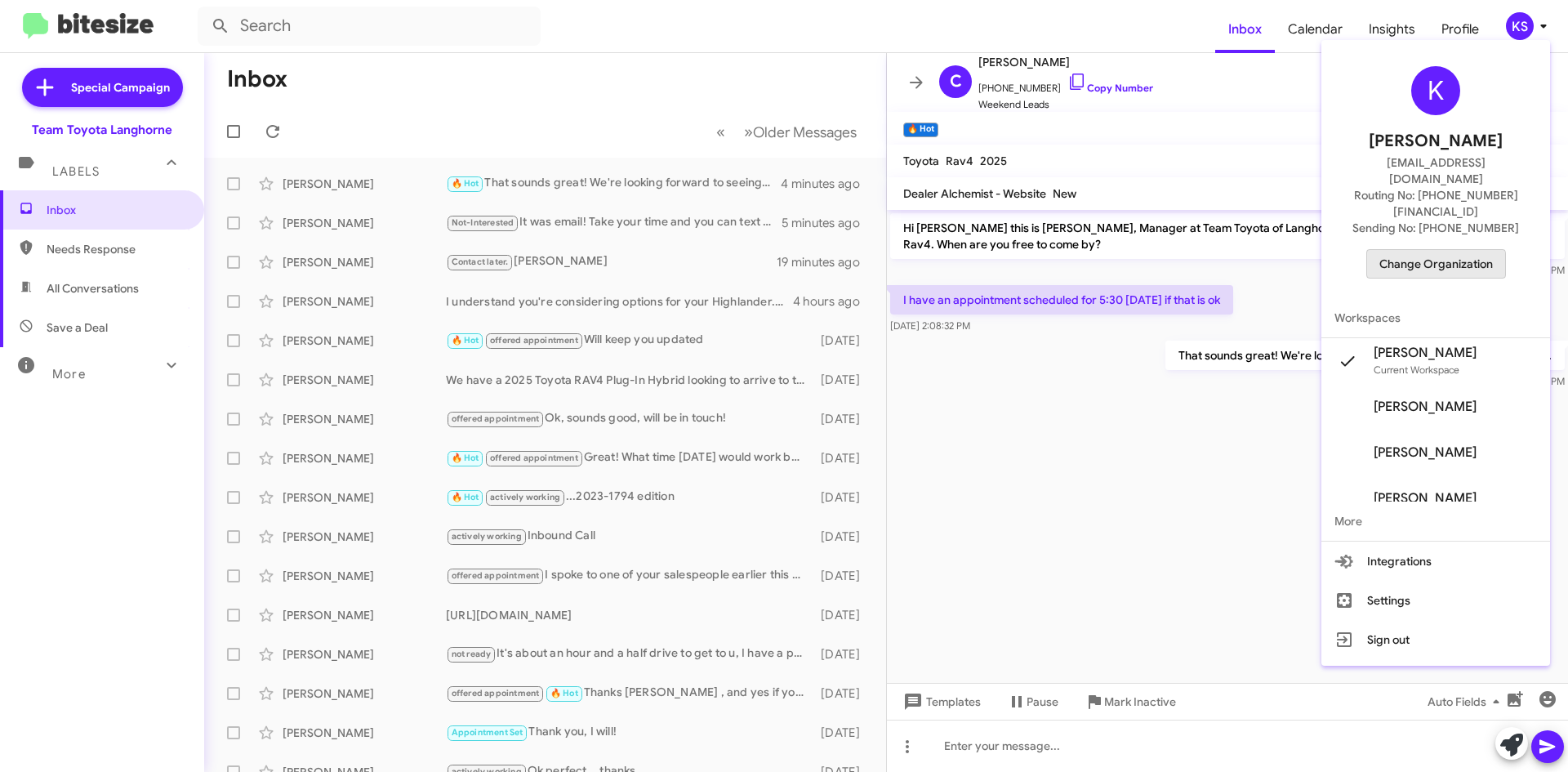
click at [1418, 250] on span "Change Organization" at bounding box center [1435, 264] width 113 height 28
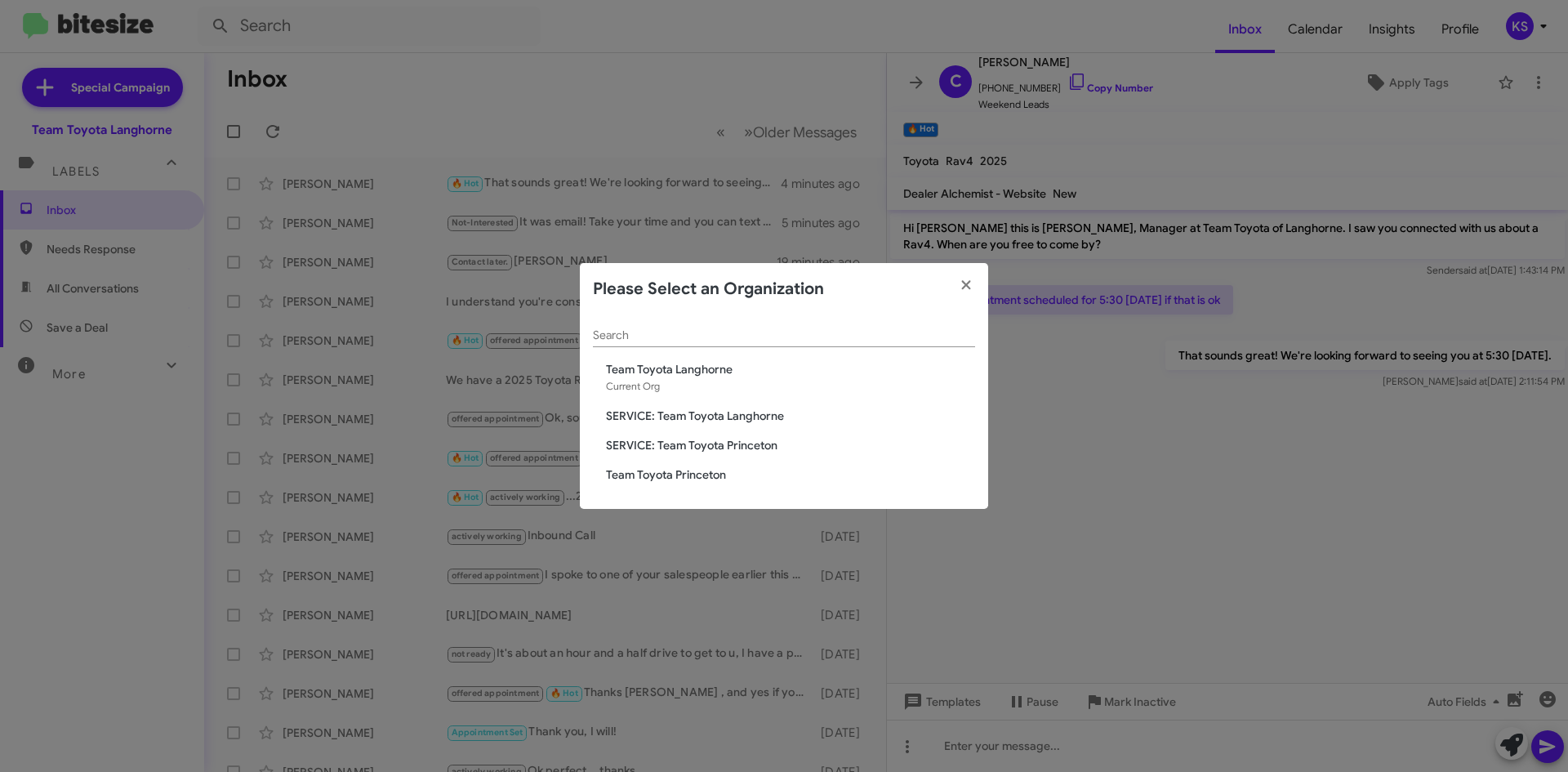
click at [658, 471] on span "Team Toyota Princeton" at bounding box center [790, 475] width 369 height 17
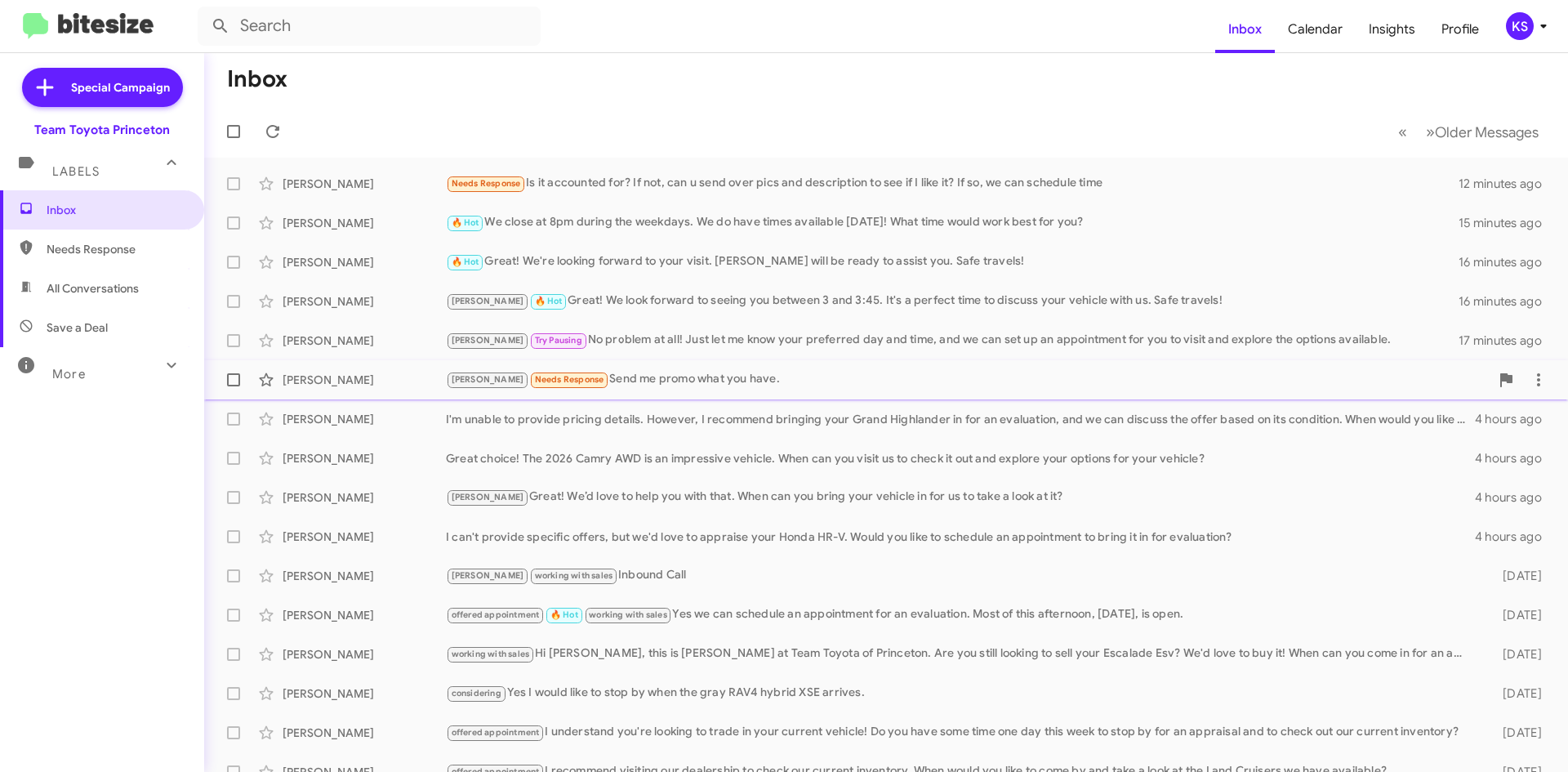
click at [739, 386] on div "[PERSON_NAME] Needs Response Send me promo what you have." at bounding box center [967, 379] width 1043 height 19
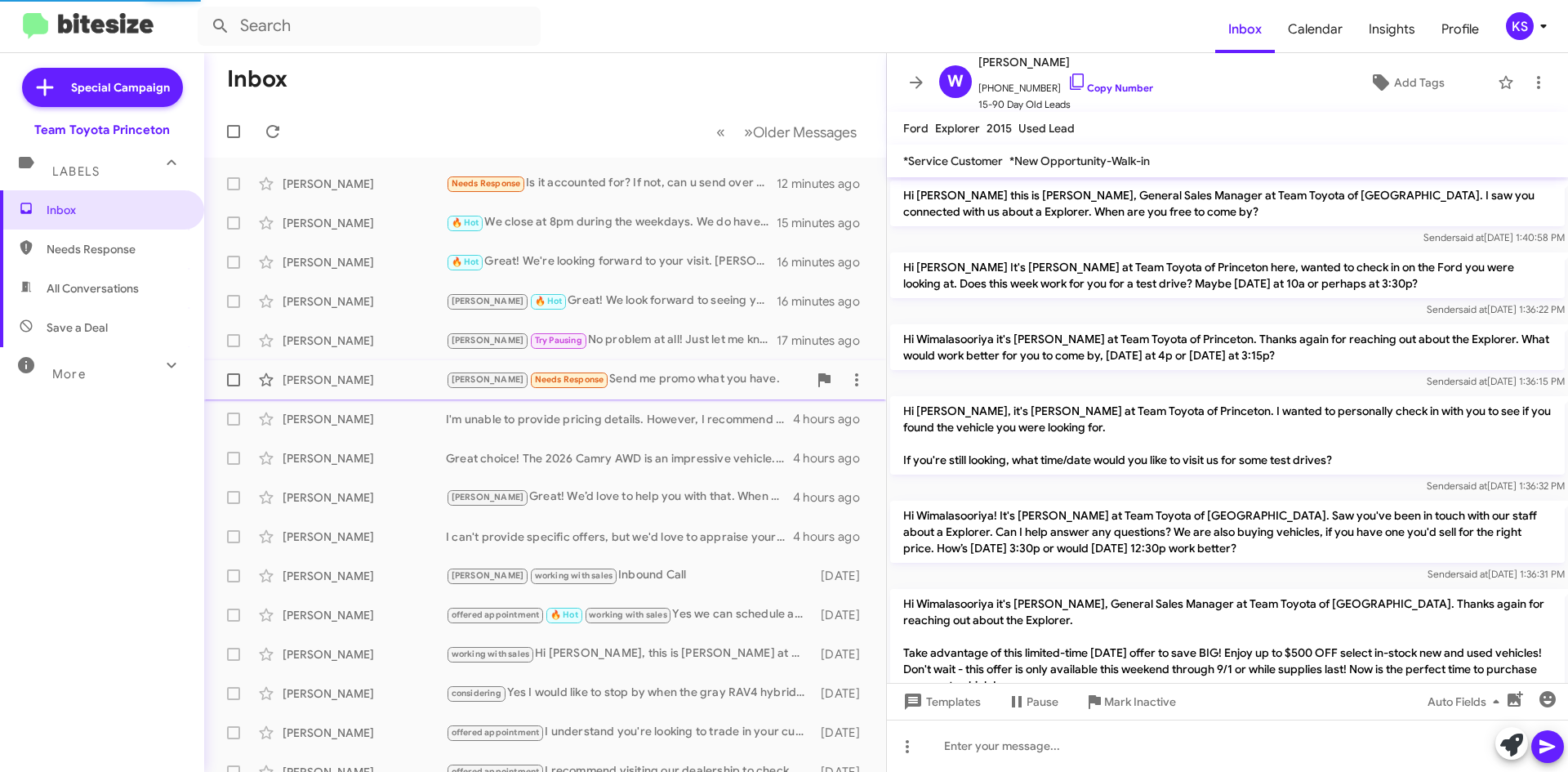
scroll to position [728, 0]
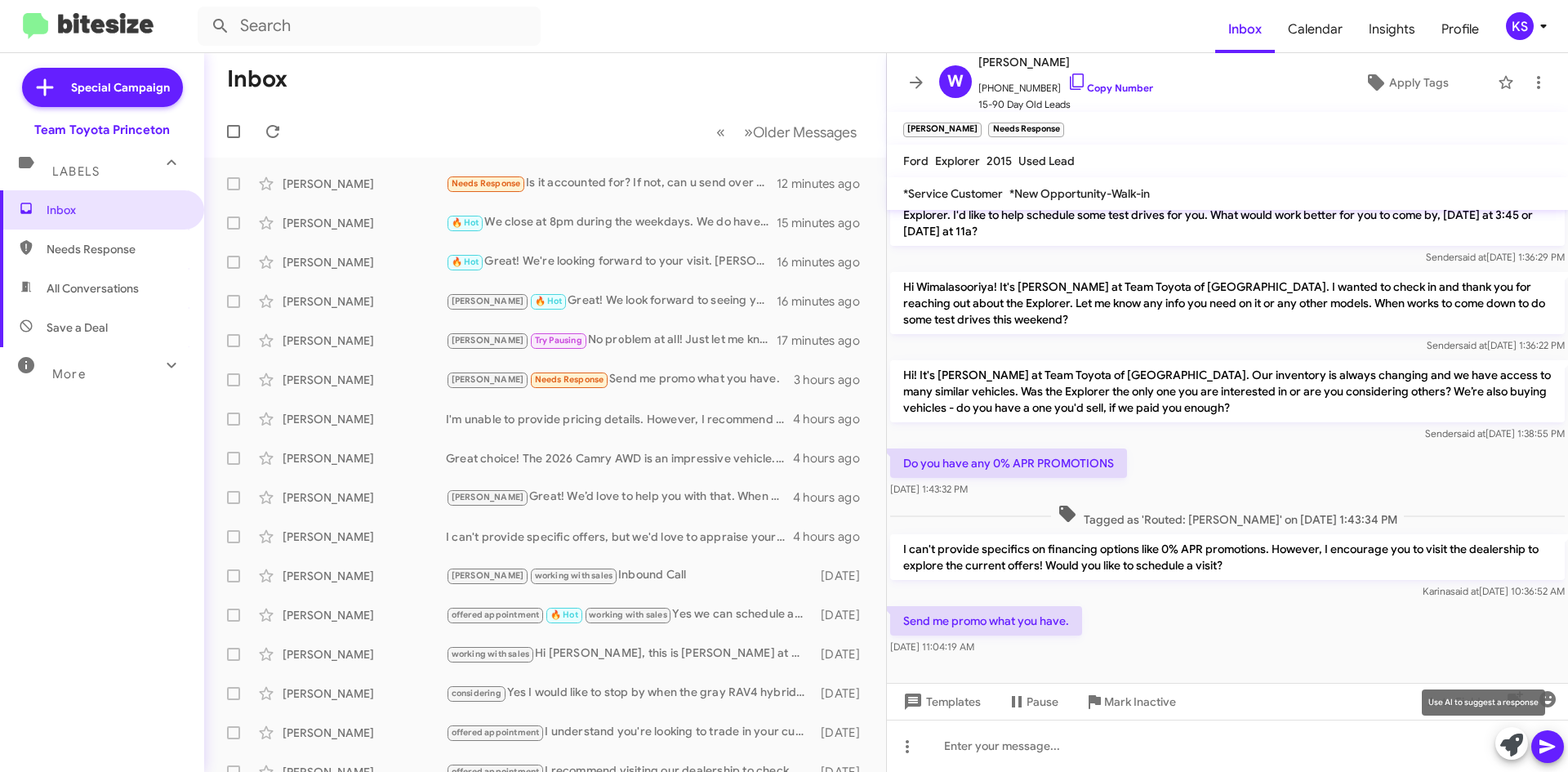
click at [1508, 748] on icon at bounding box center [1511, 744] width 23 height 23
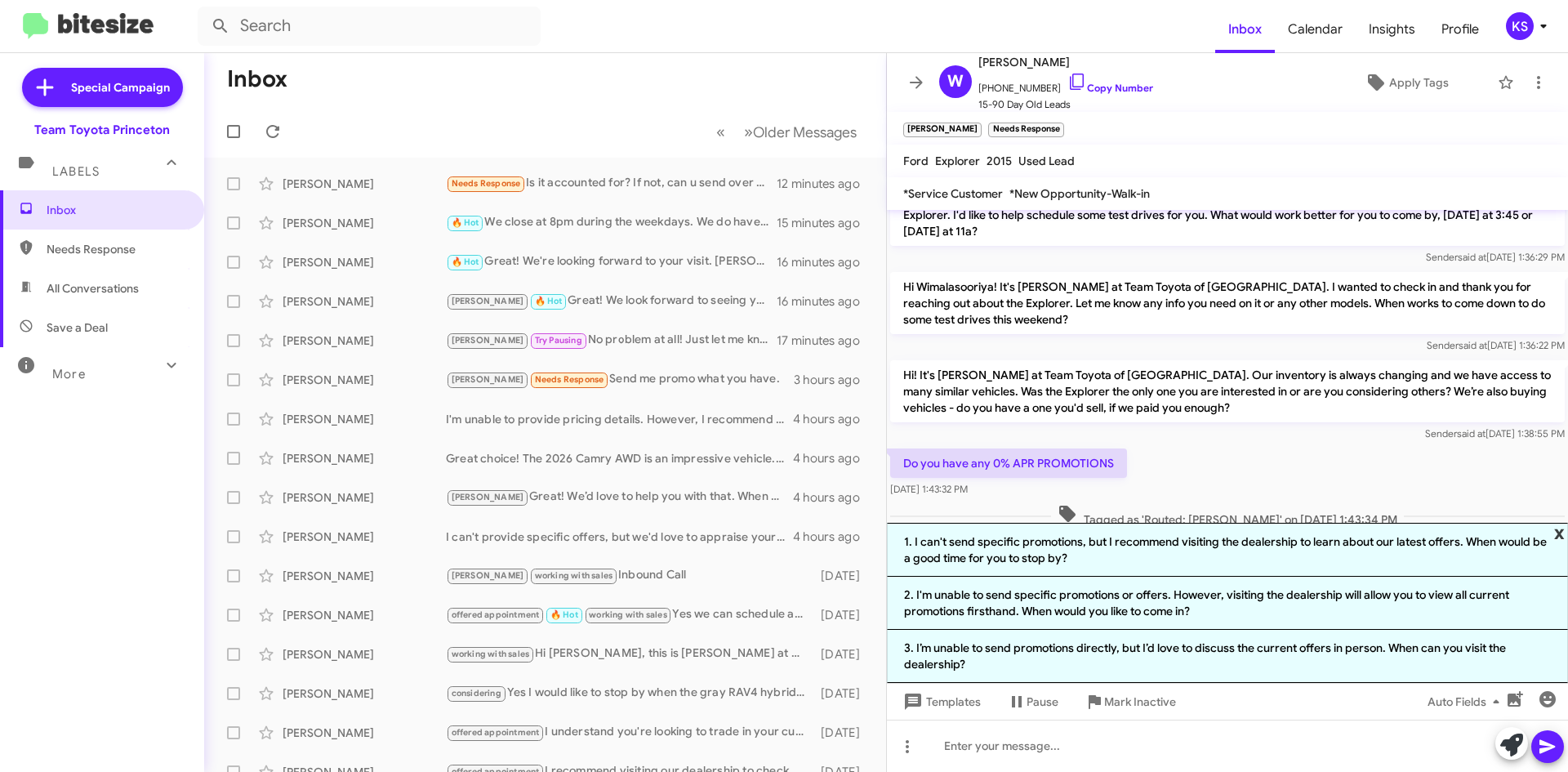
click at [1562, 532] on span "x" at bounding box center [1559, 532] width 10 height 19
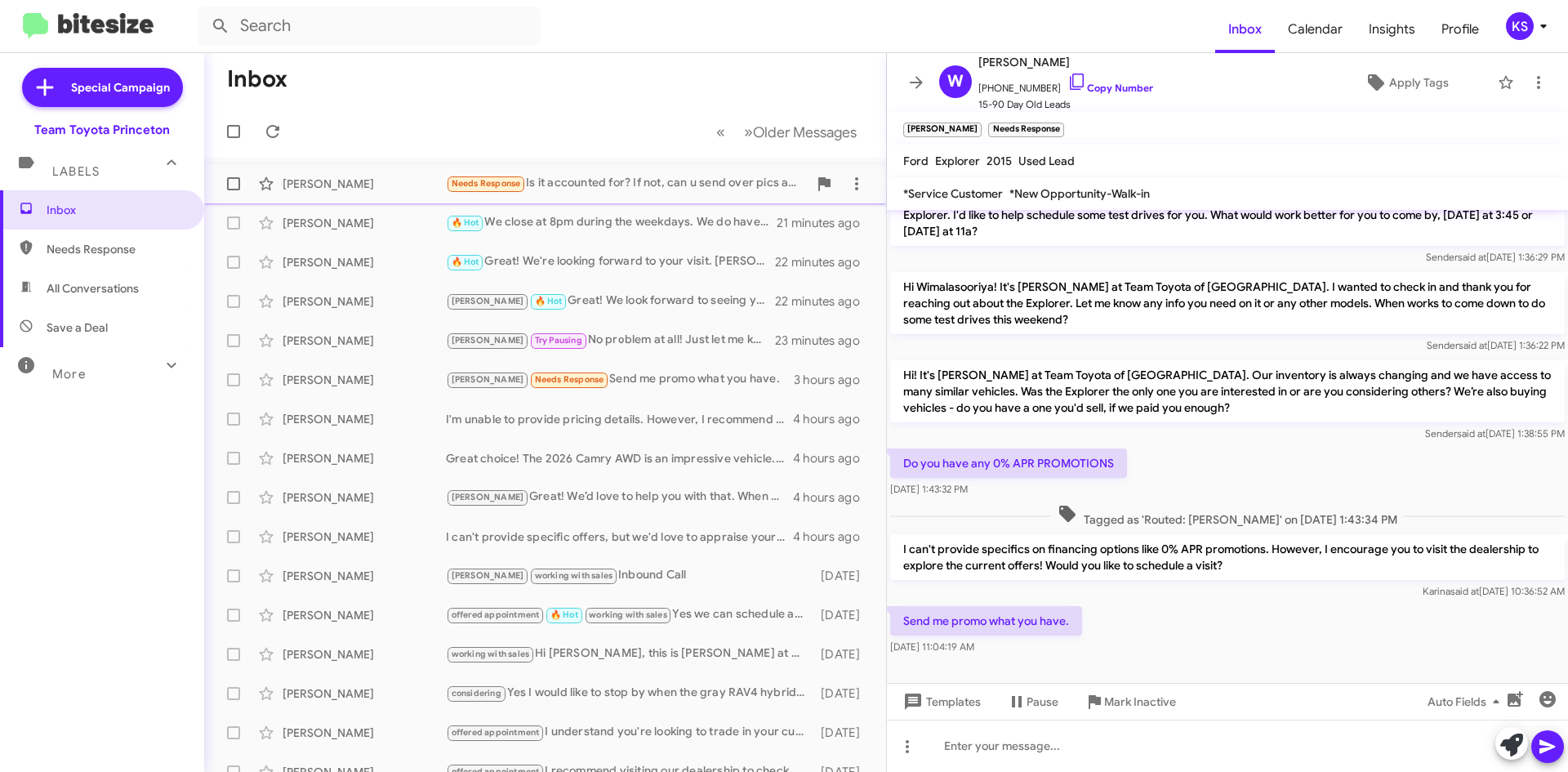
click at [608, 182] on div "Needs Response Is it accounted for? If not, can u send over pics and descriptio…" at bounding box center [626, 184] width 361 height 19
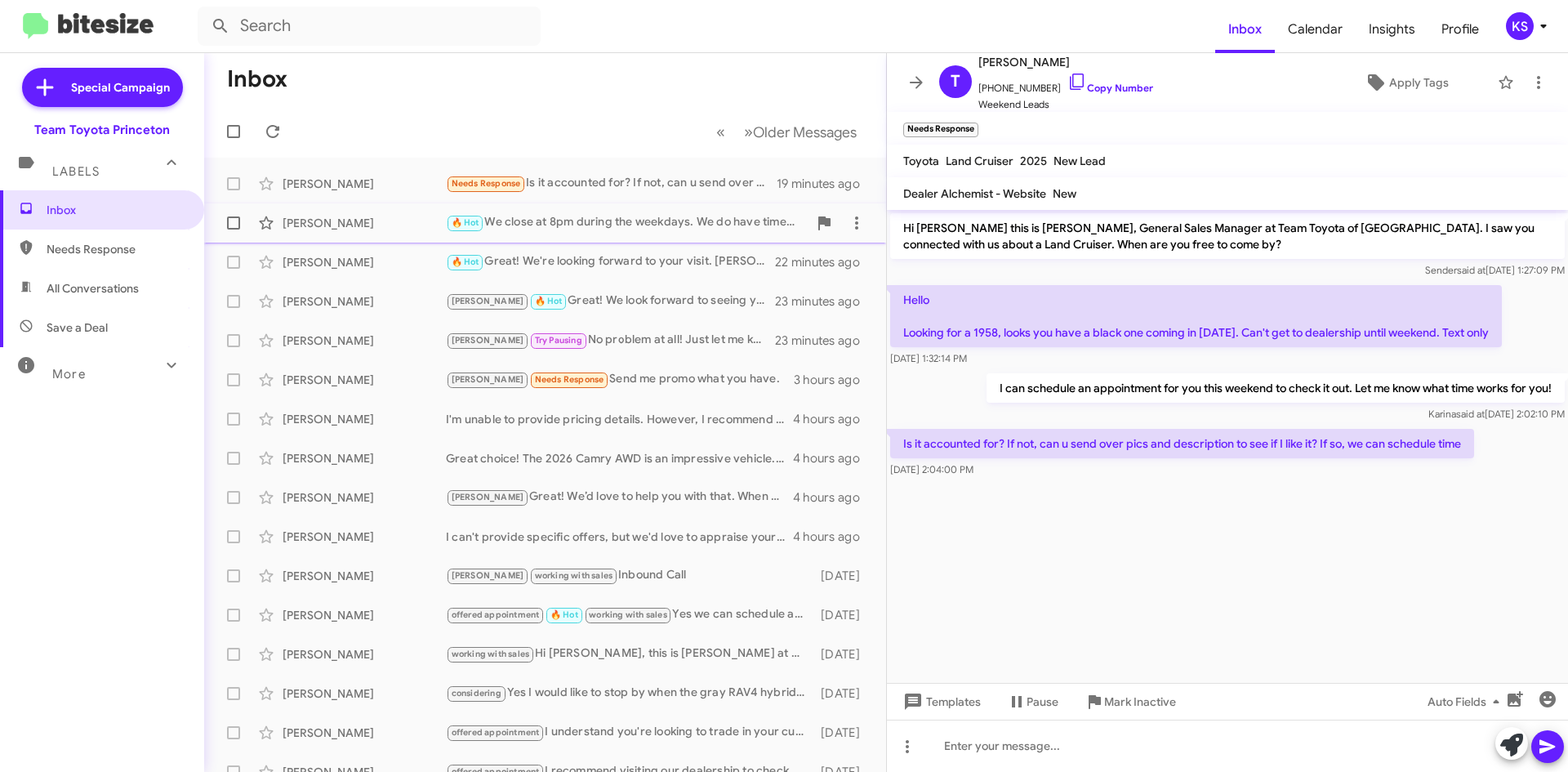
drag, startPoint x: 604, startPoint y: 191, endPoint x: 655, endPoint y: 215, distance: 56.4
click at [604, 192] on div "Needs Response Is it accounted for? If not, can u send over pics and descriptio…" at bounding box center [611, 184] width 331 height 19
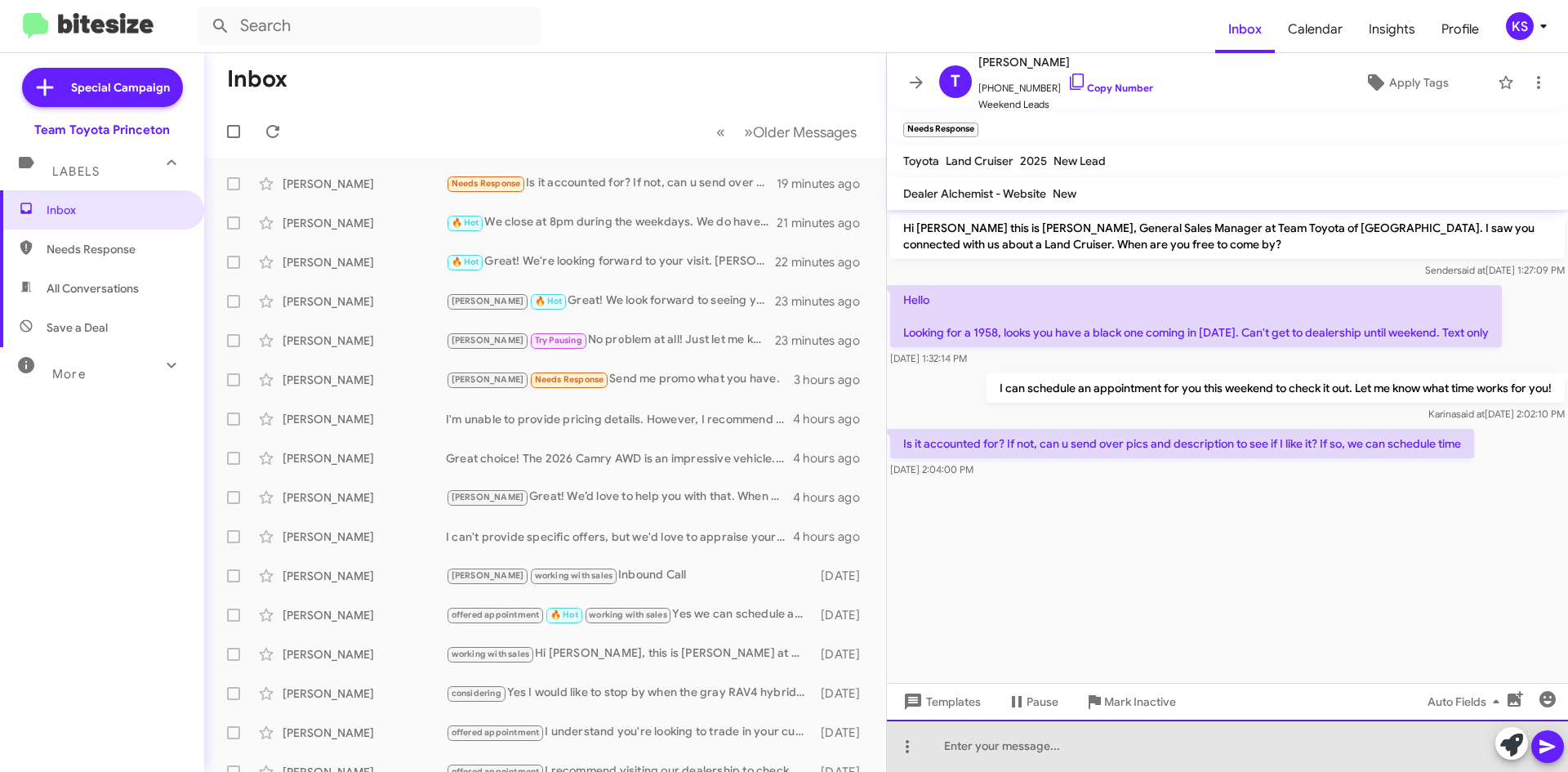
click at [1038, 746] on div at bounding box center [1227, 745] width 681 height 52
click at [1231, 746] on div "Looks like this one is still available. We can have photos sent over once it ar…" at bounding box center [1227, 745] width 681 height 52
click at [1452, 755] on div "Looks like this one is still available. We can have photos and details sent ove…" at bounding box center [1227, 745] width 681 height 52
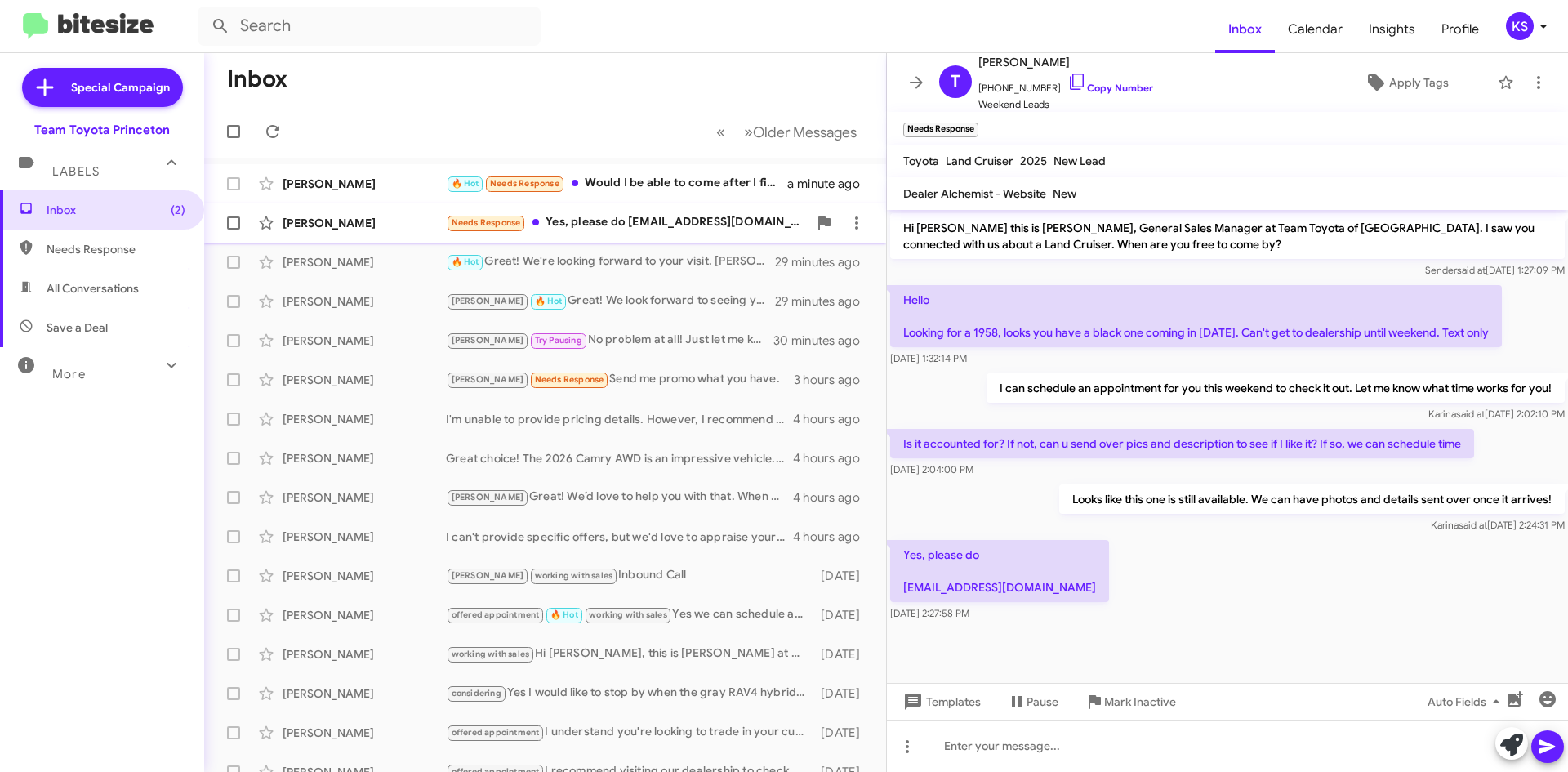
click at [594, 210] on div "[PERSON_NAME] Needs Response Yes, please do [EMAIL_ADDRESS][DOMAIN_NAME] 2 minu…" at bounding box center [544, 222] width 655 height 32
click at [972, 119] on span "×" at bounding box center [976, 121] width 13 height 19
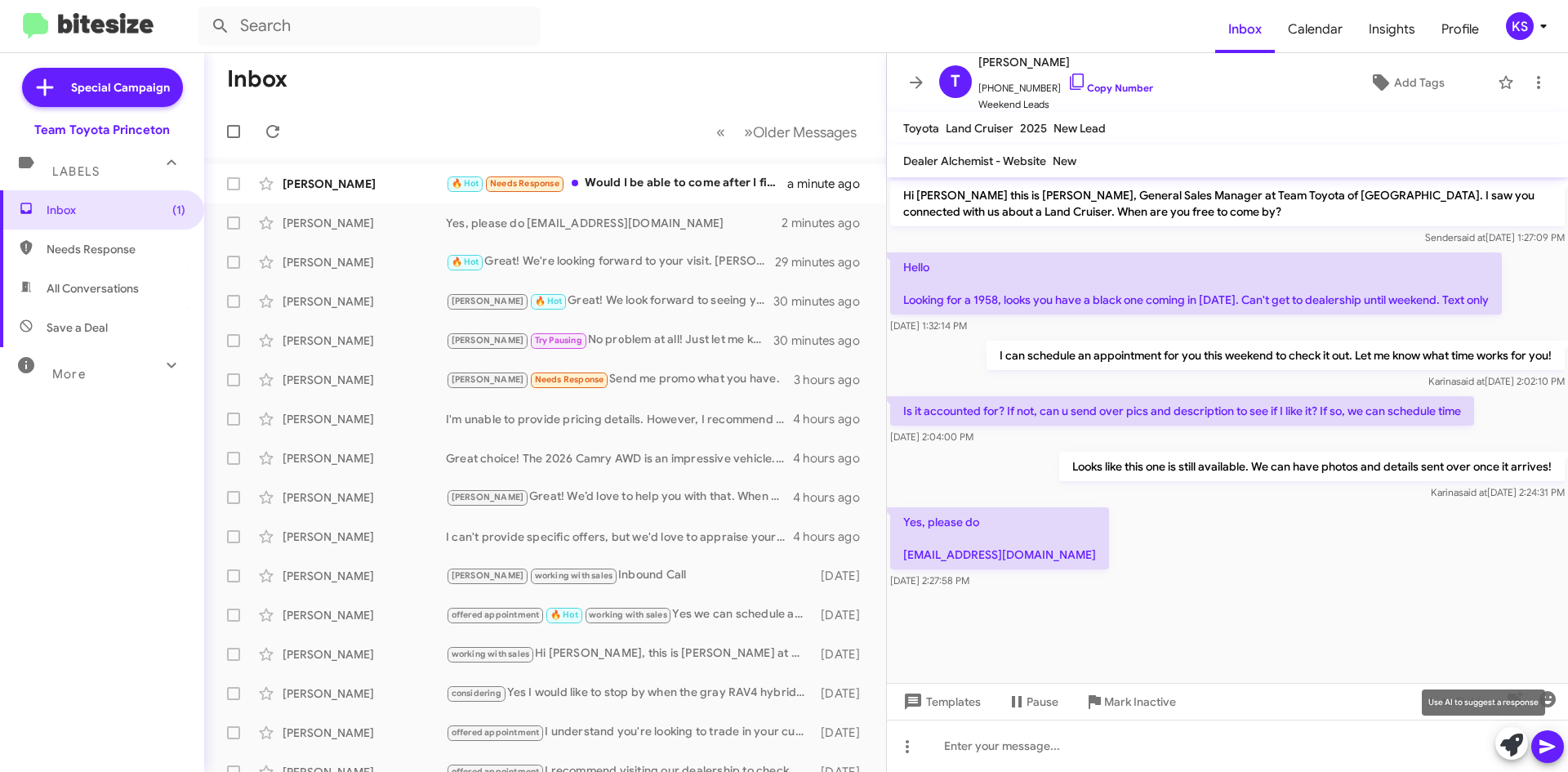
click at [1509, 742] on icon at bounding box center [1511, 744] width 23 height 23
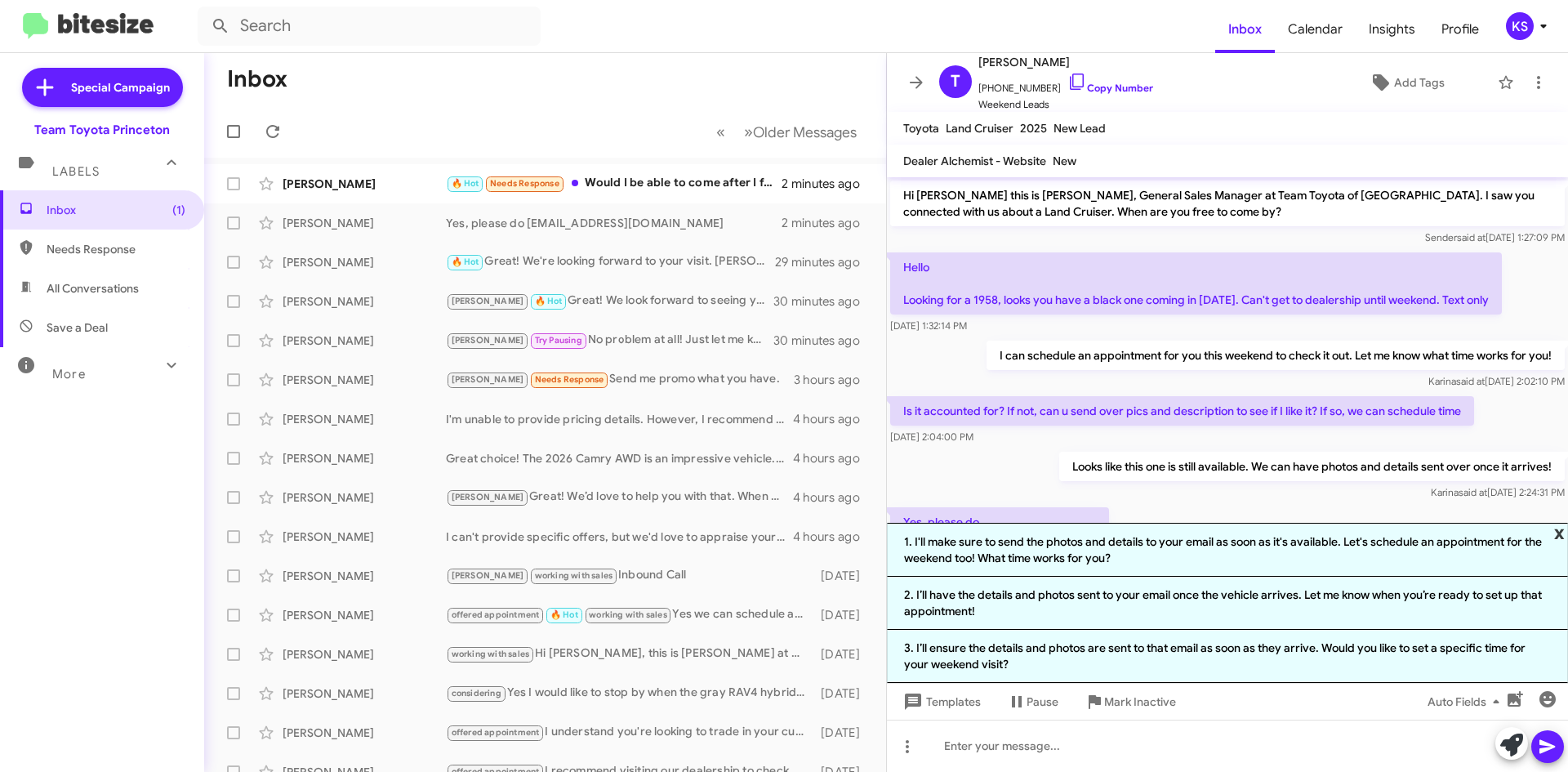
click at [1560, 534] on span "x" at bounding box center [1559, 532] width 10 height 19
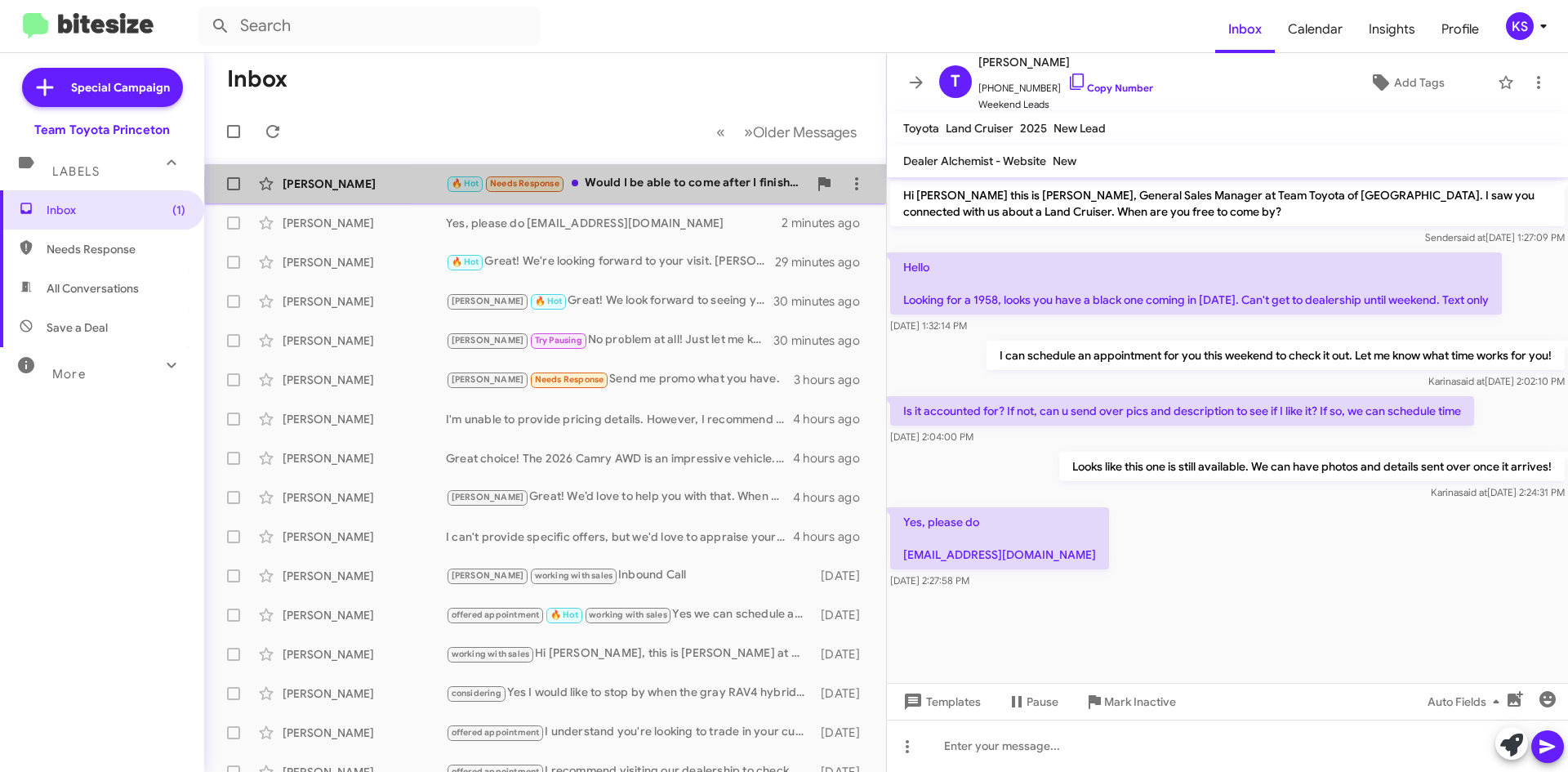
click at [675, 184] on div "🔥 Hot Needs Response Would I be able to come after I finish work [DATE]?" at bounding box center [626, 184] width 361 height 19
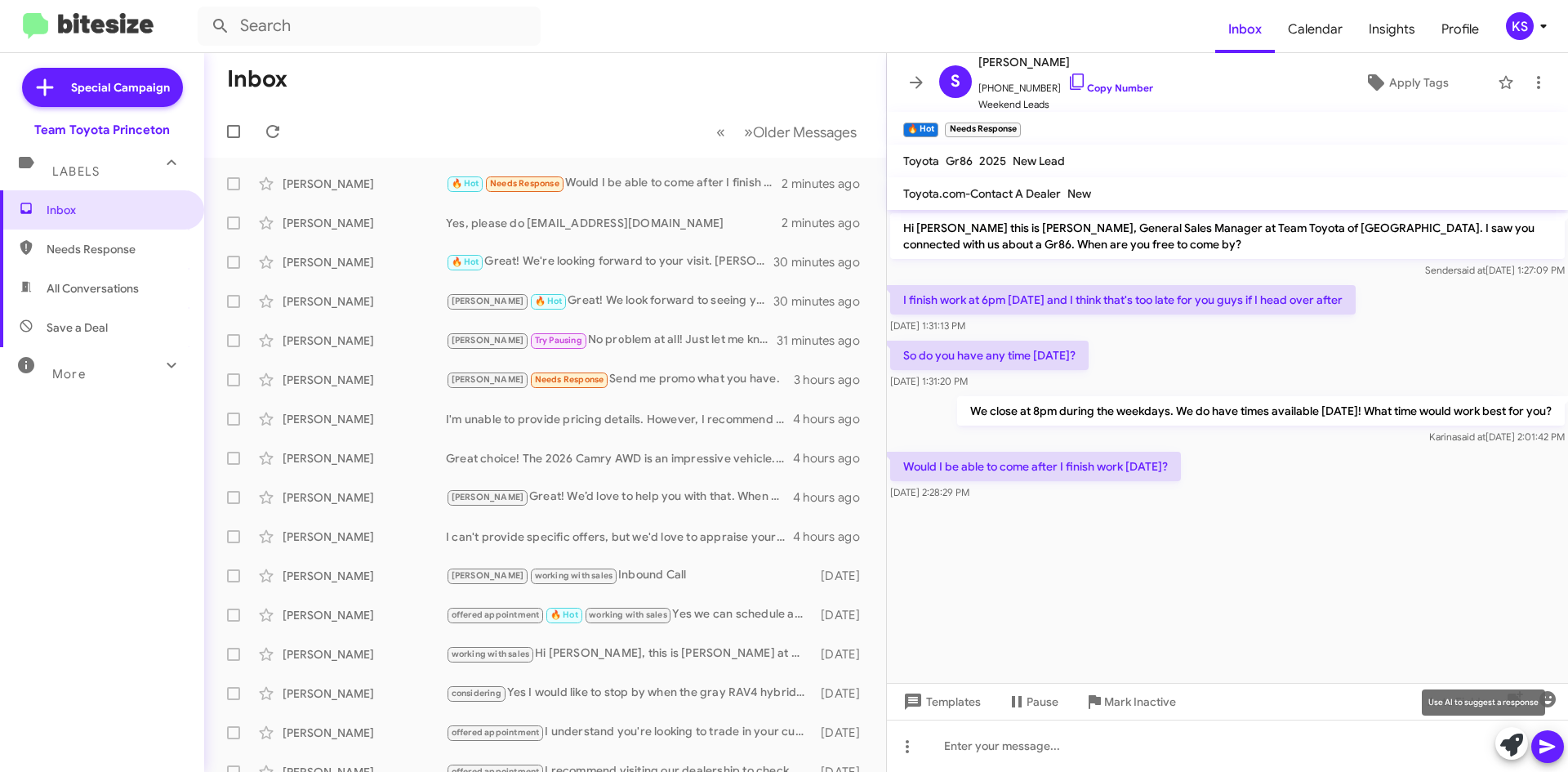
click at [1514, 753] on icon at bounding box center [1511, 744] width 23 height 23
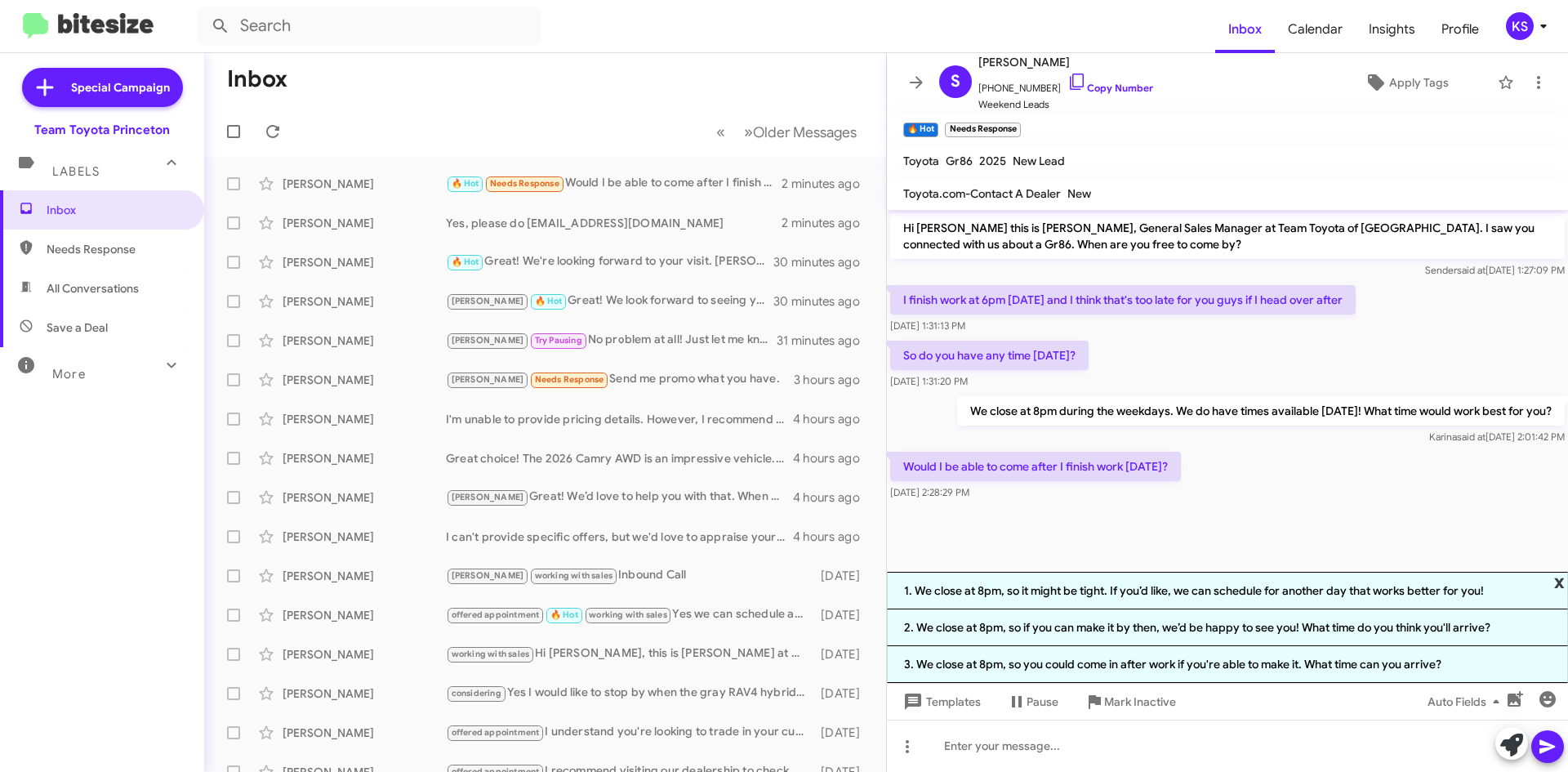
click at [1562, 580] on span "x" at bounding box center [1559, 581] width 10 height 19
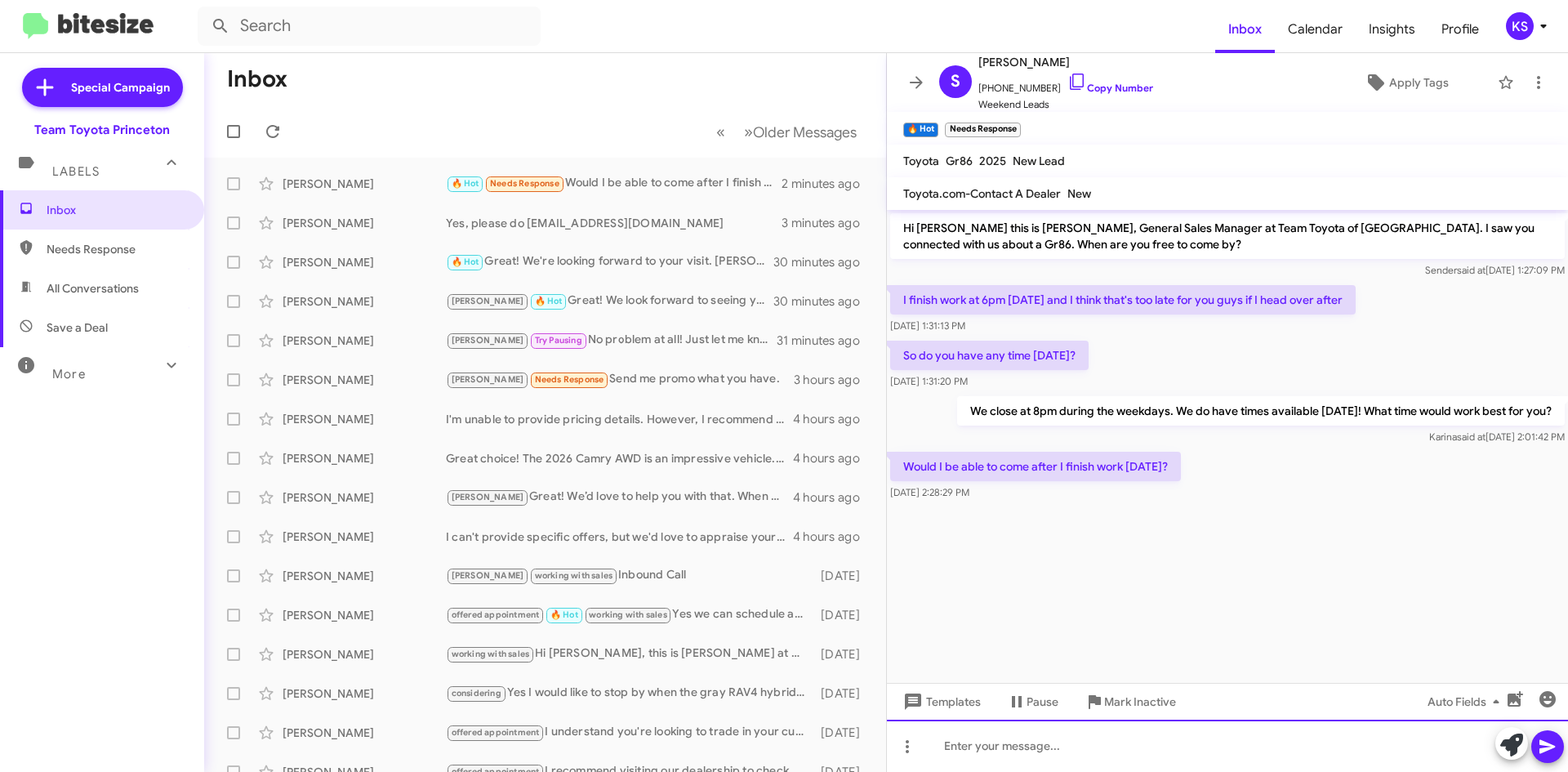
click at [1122, 748] on div at bounding box center [1227, 745] width 681 height 52
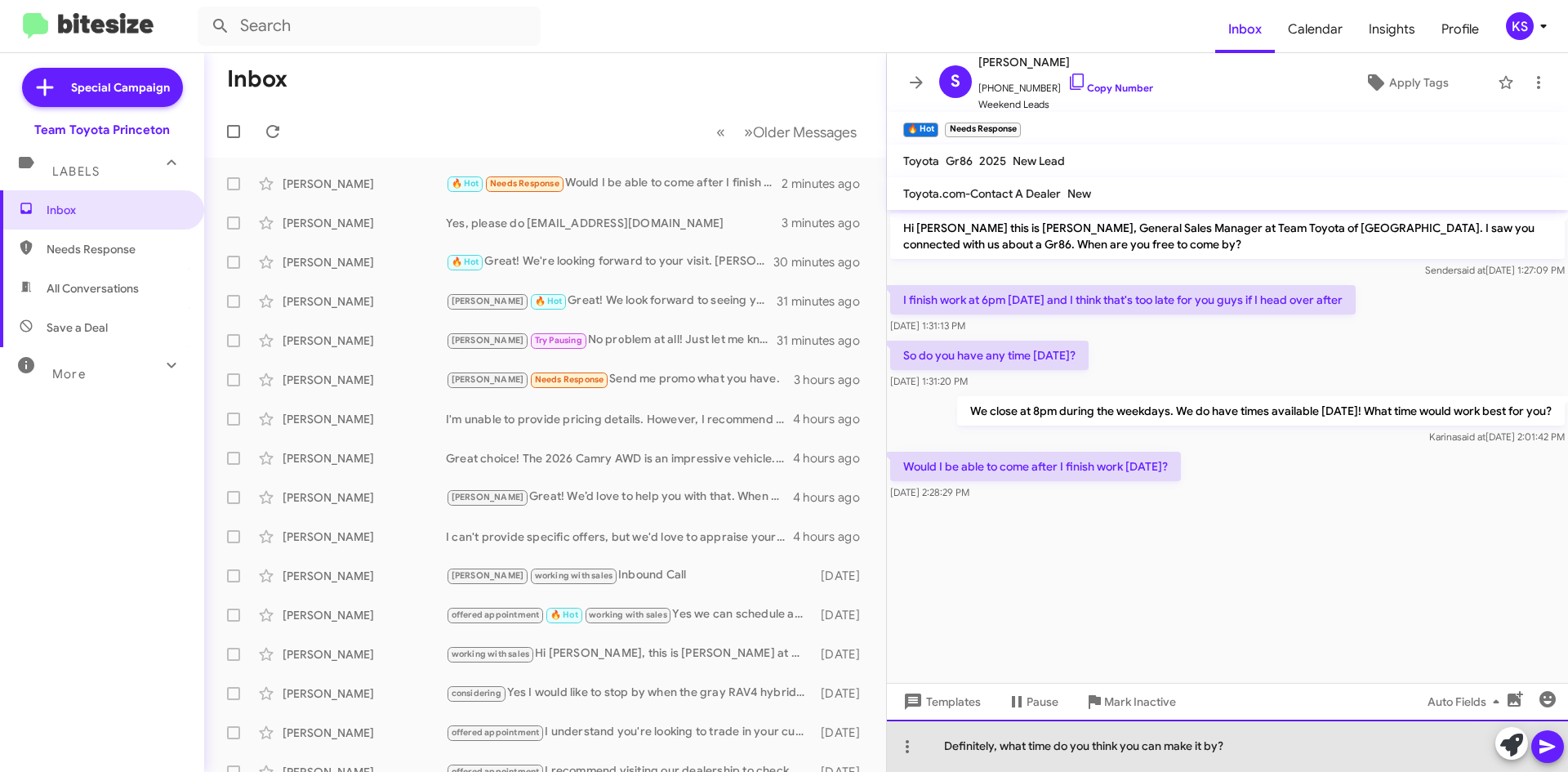
click at [1004, 745] on div "Definitely, what time do you think you can make it by?" at bounding box center [1227, 745] width 681 height 52
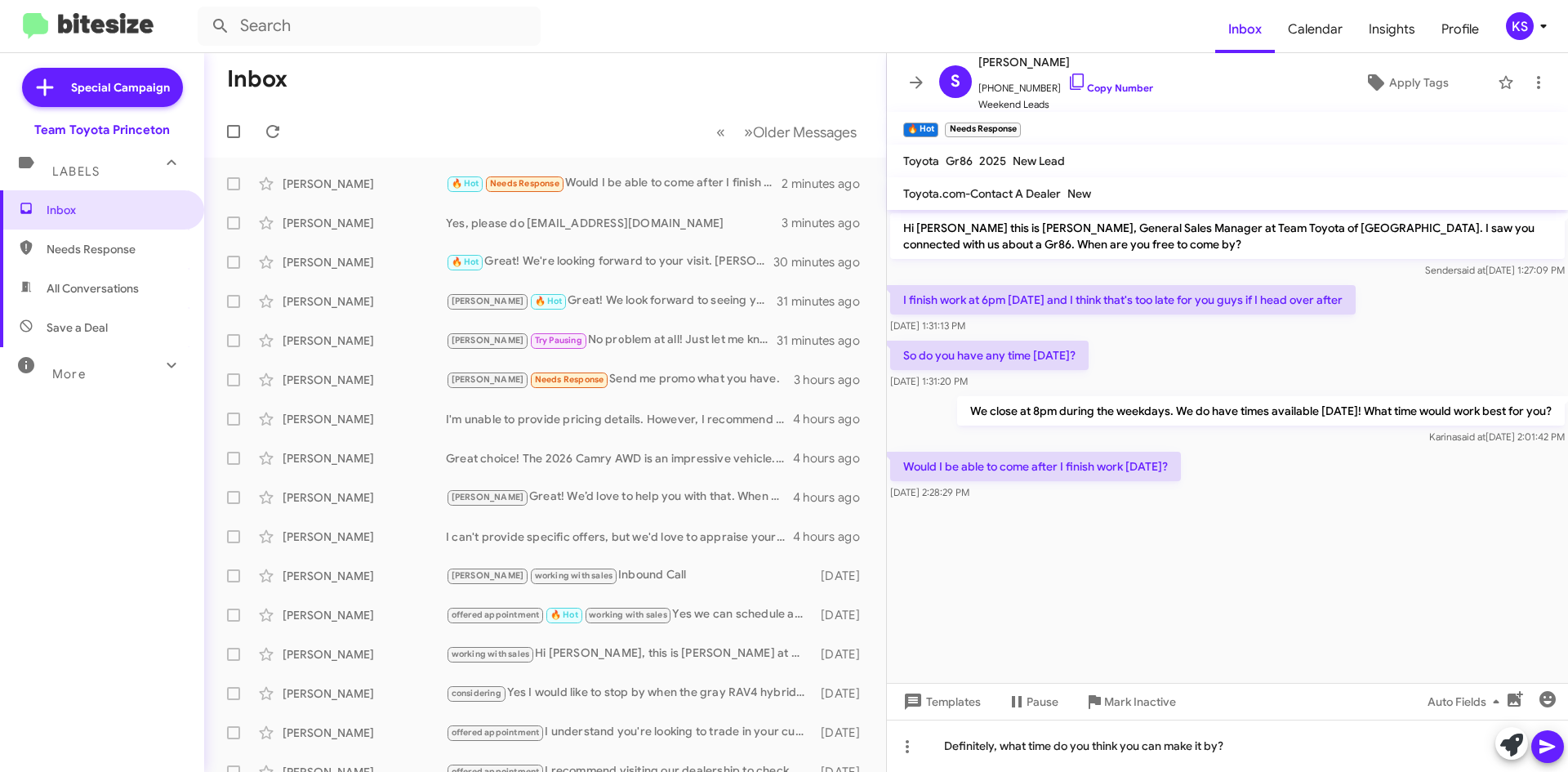
click at [1557, 751] on button at bounding box center [1547, 746] width 32 height 32
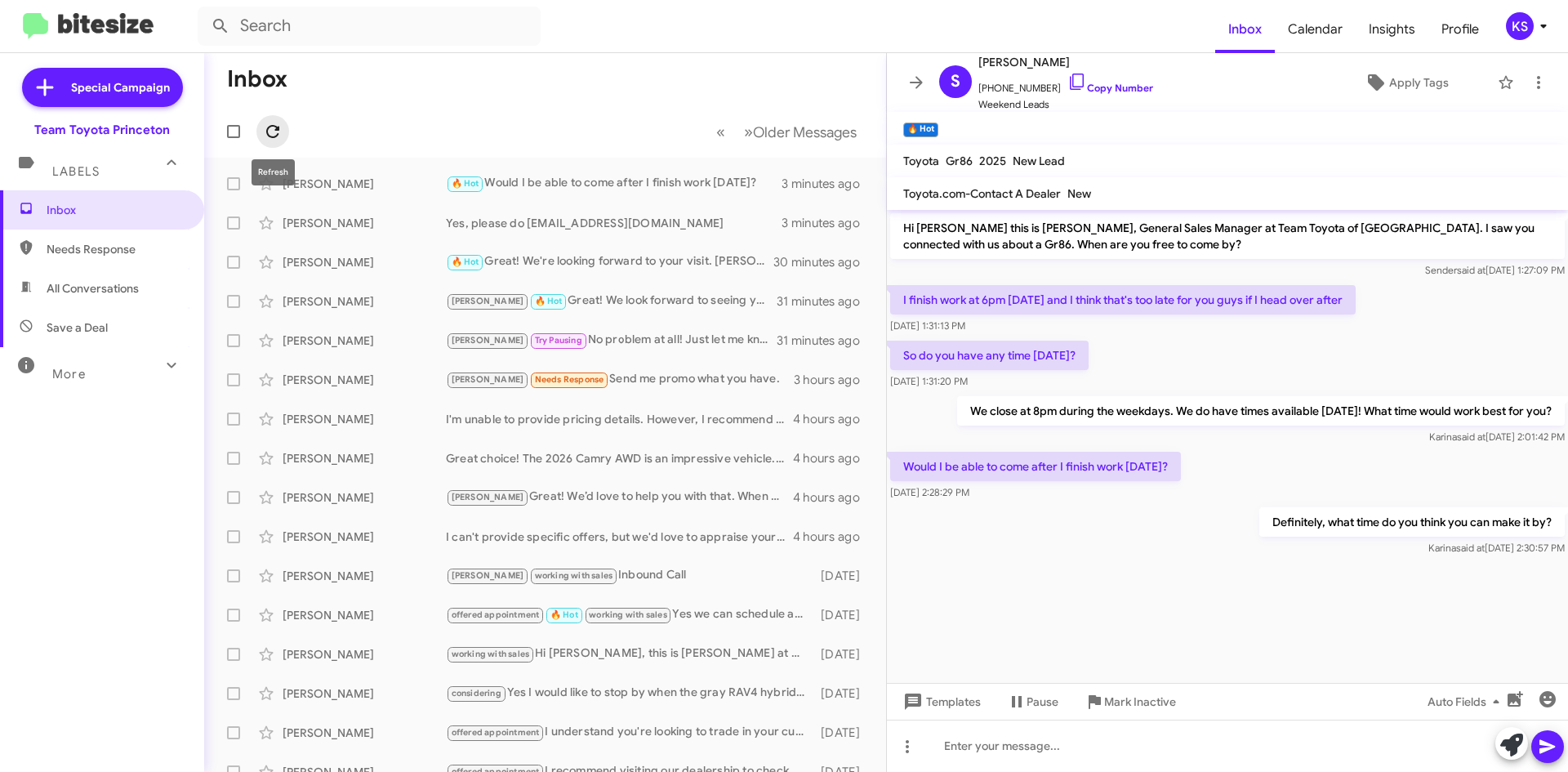
click at [272, 134] on icon at bounding box center [272, 131] width 19 height 19
click at [267, 129] on icon at bounding box center [272, 132] width 13 height 13
click at [105, 298] on span "All Conversations" at bounding box center [102, 288] width 204 height 39
type input "in:all-conversations"
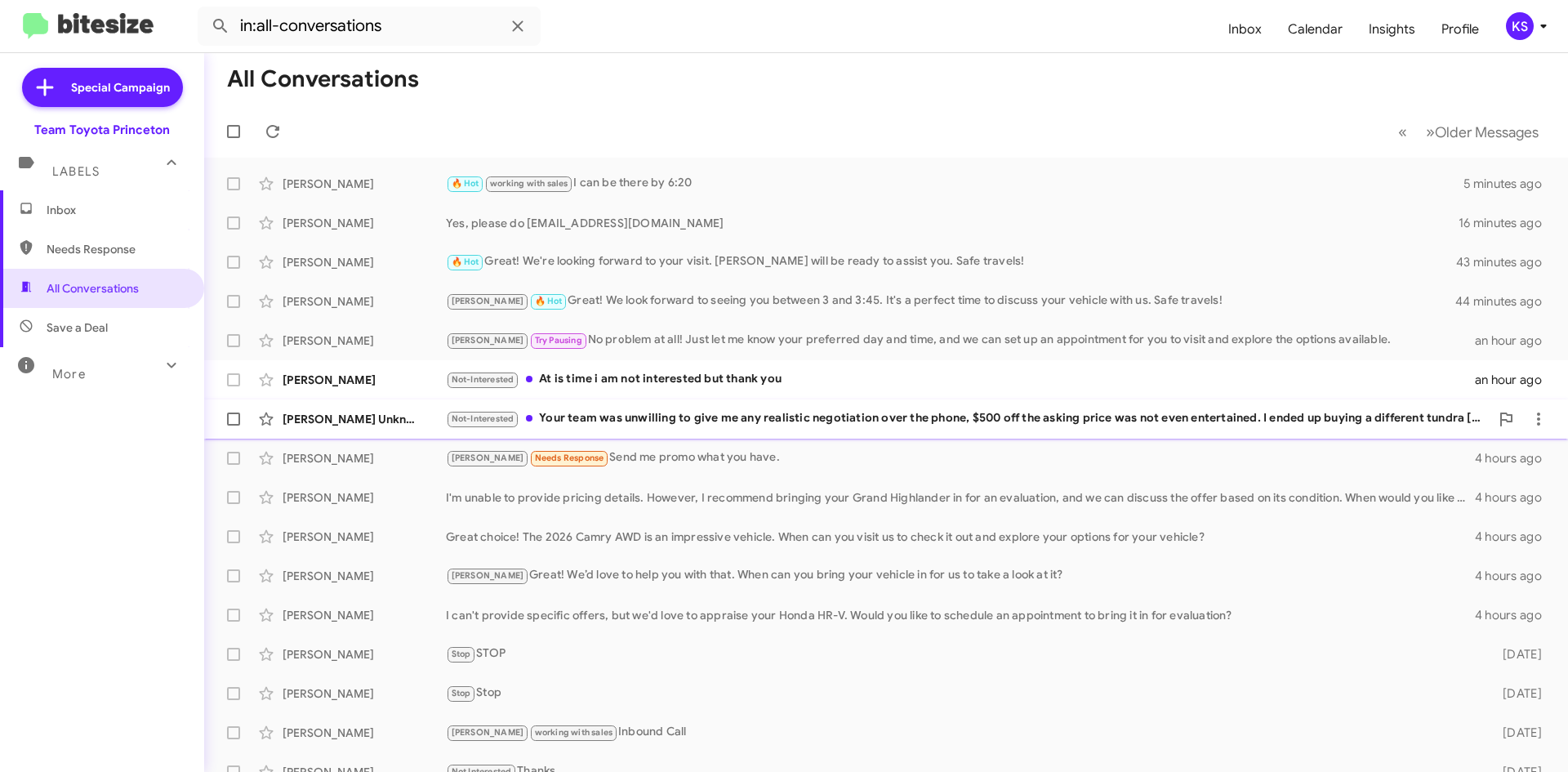
click at [584, 409] on div "Not-Interested Your team was unwilling to give me any realistic negotiation ove…" at bounding box center [967, 418] width 1043 height 19
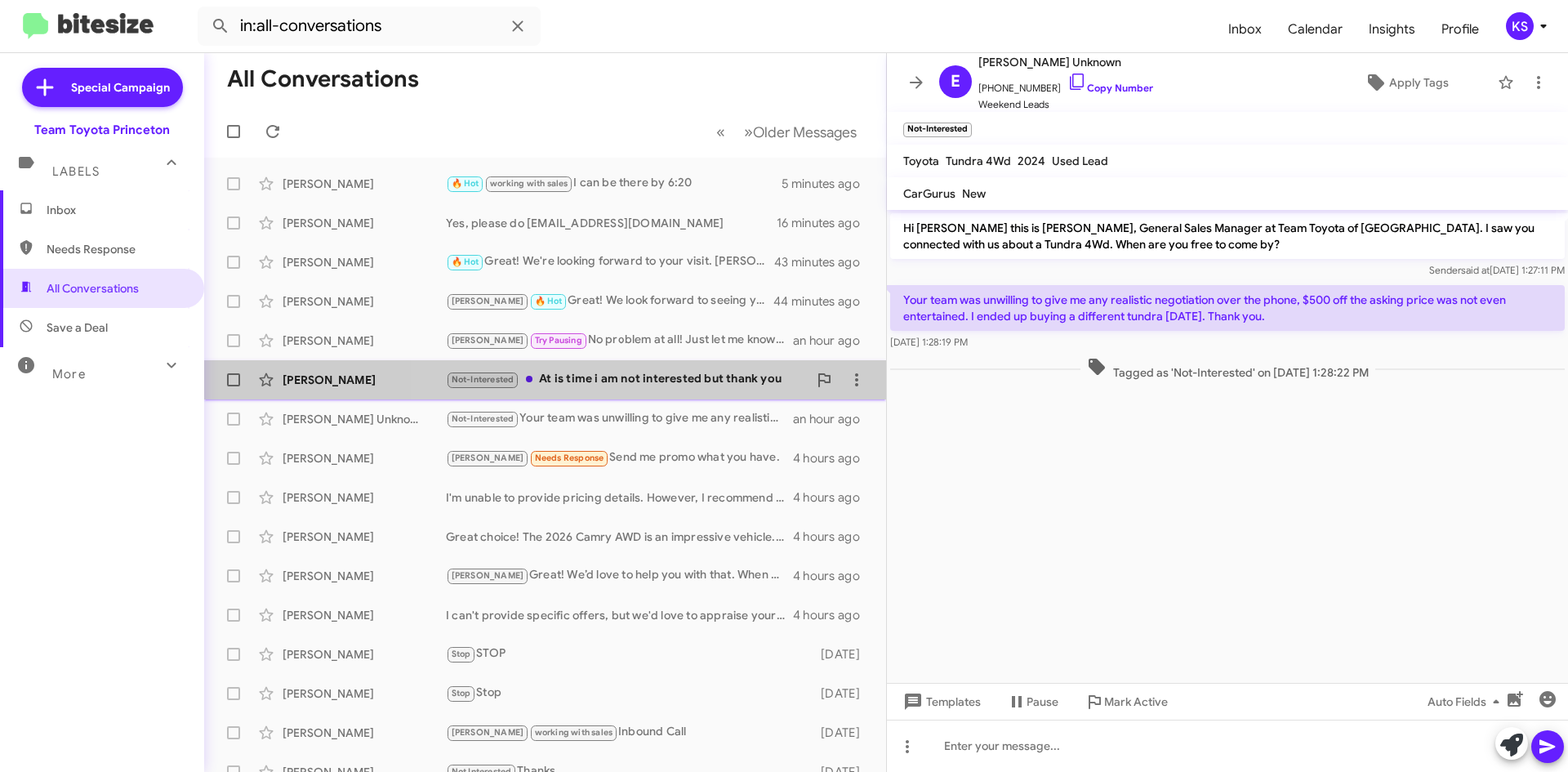
click at [639, 366] on div "[PERSON_NAME] Not-Interested At is time i am not interested but thank you an ho…" at bounding box center [544, 379] width 655 height 32
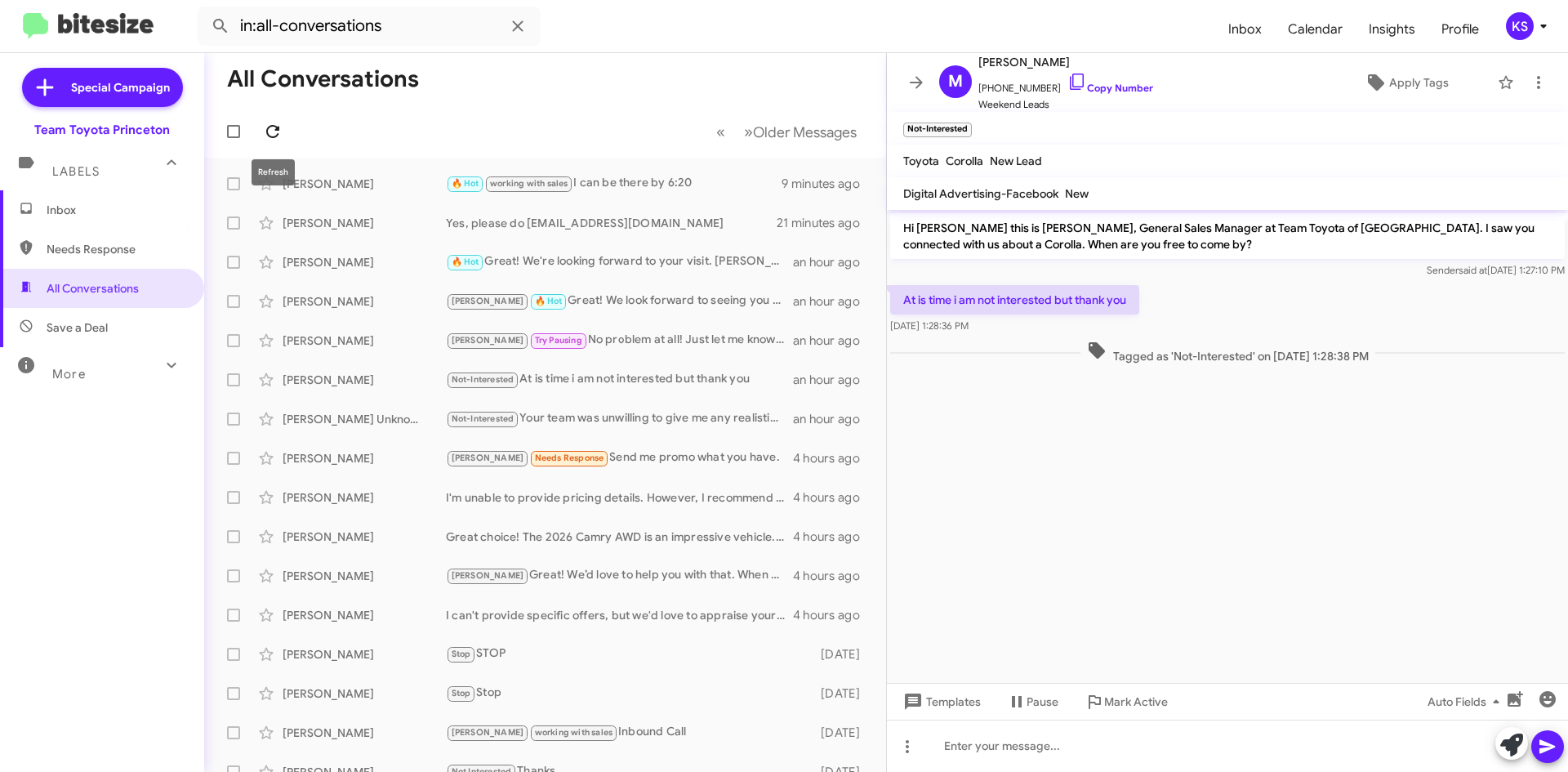
click at [276, 133] on icon at bounding box center [272, 131] width 19 height 19
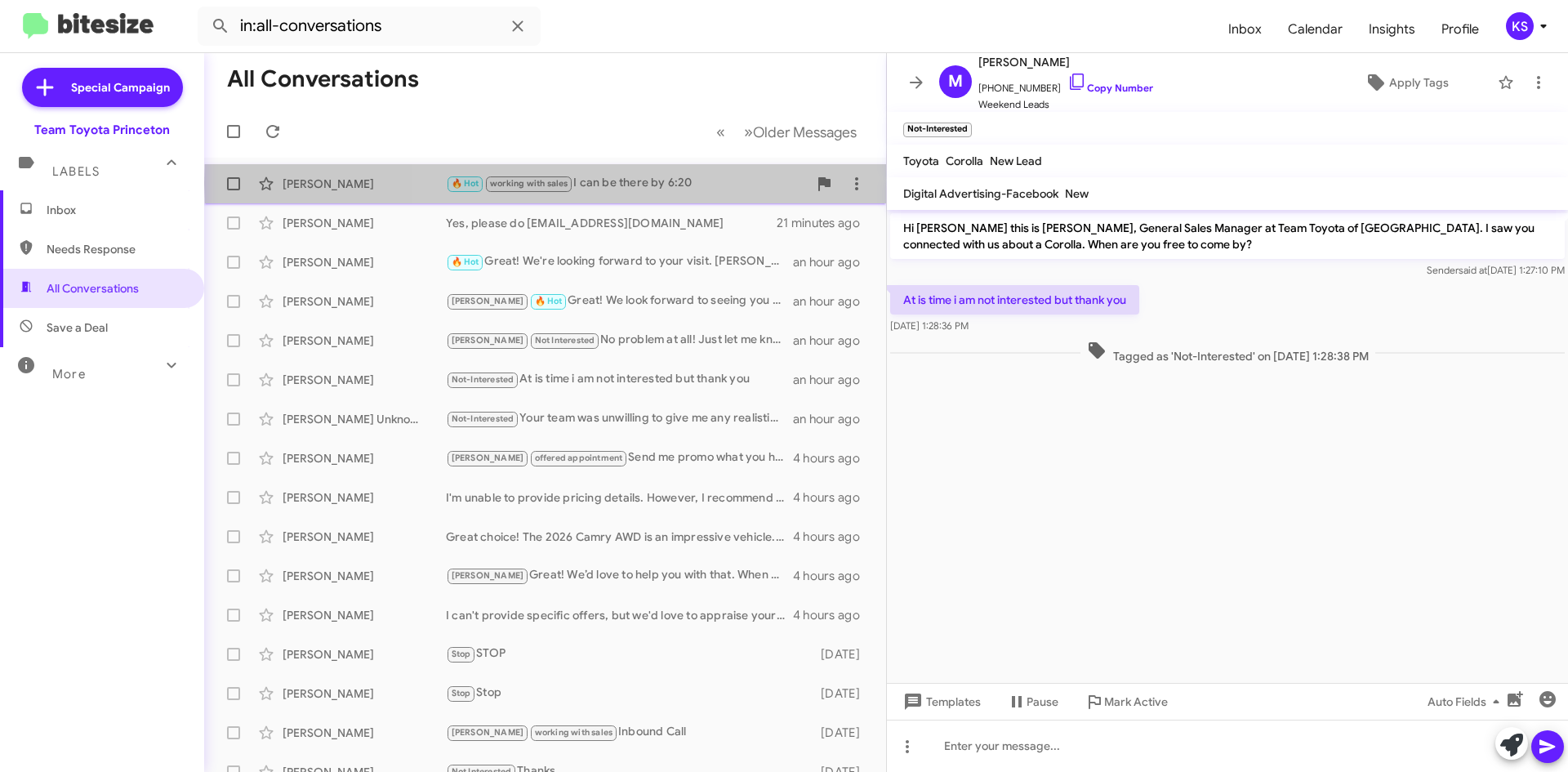
click at [710, 183] on div "🔥 Hot working with sales I can be there by 6:20" at bounding box center [626, 184] width 361 height 19
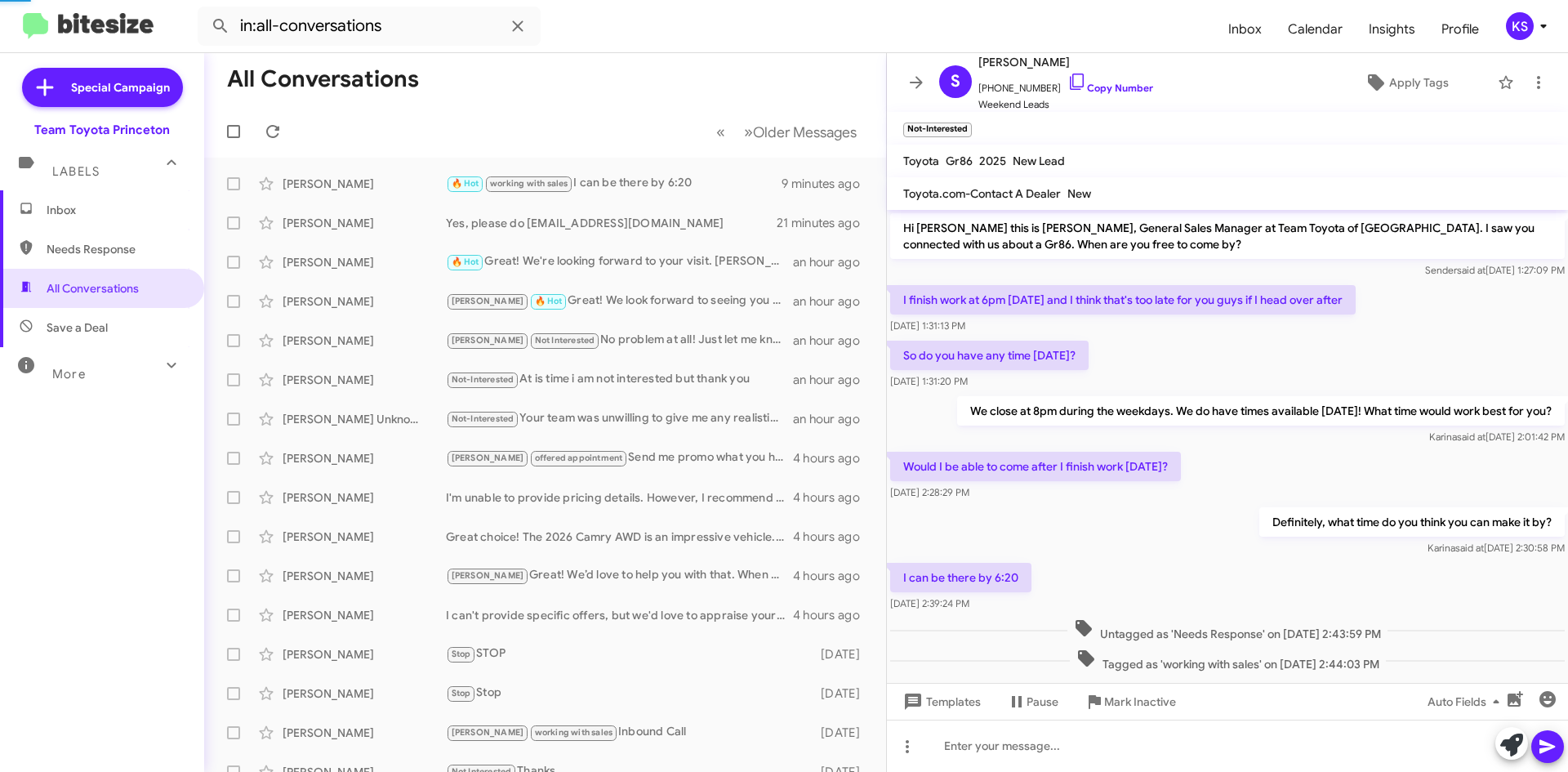
scroll to position [30, 0]
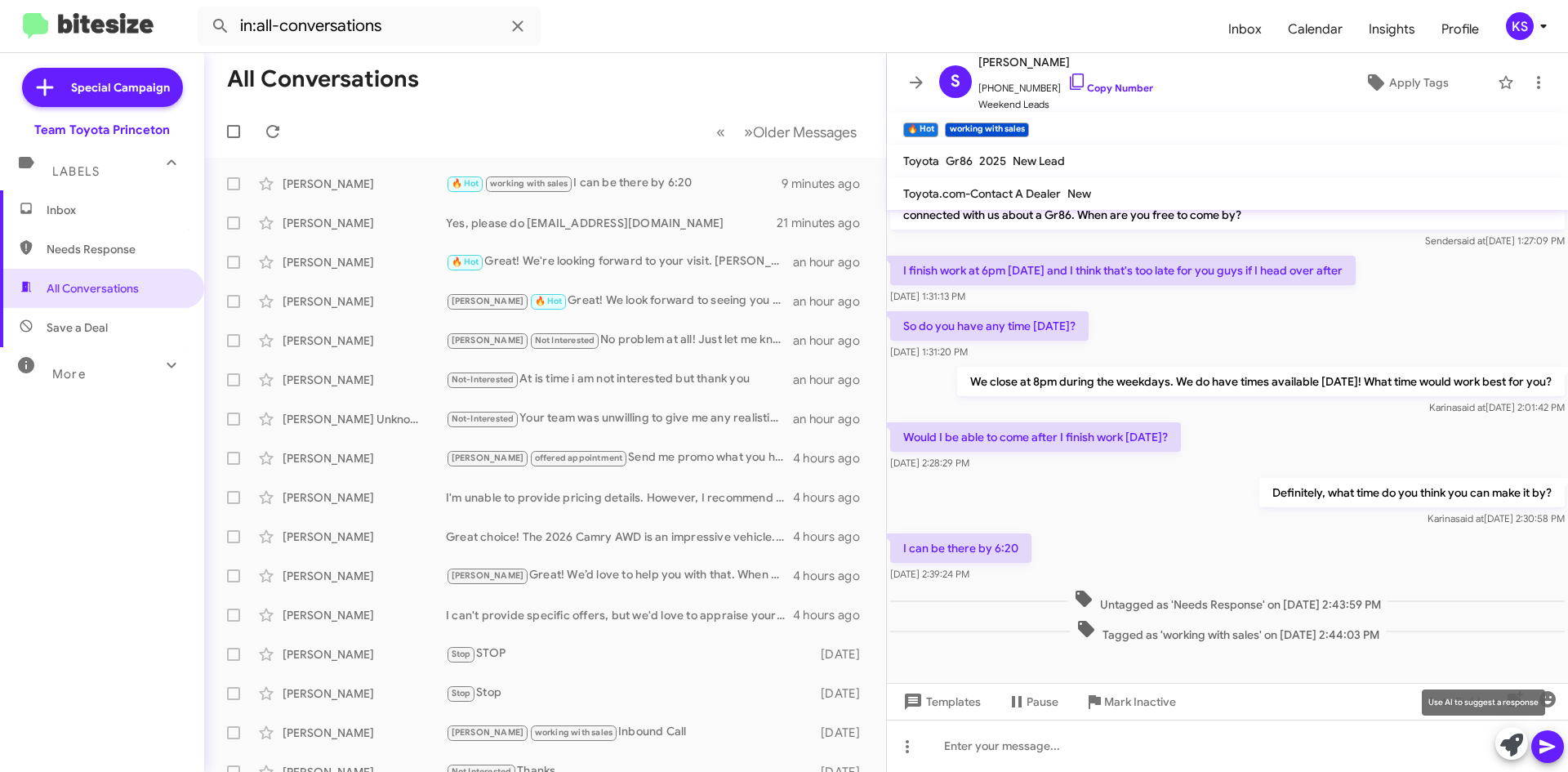
click at [1514, 743] on icon at bounding box center [1511, 744] width 23 height 23
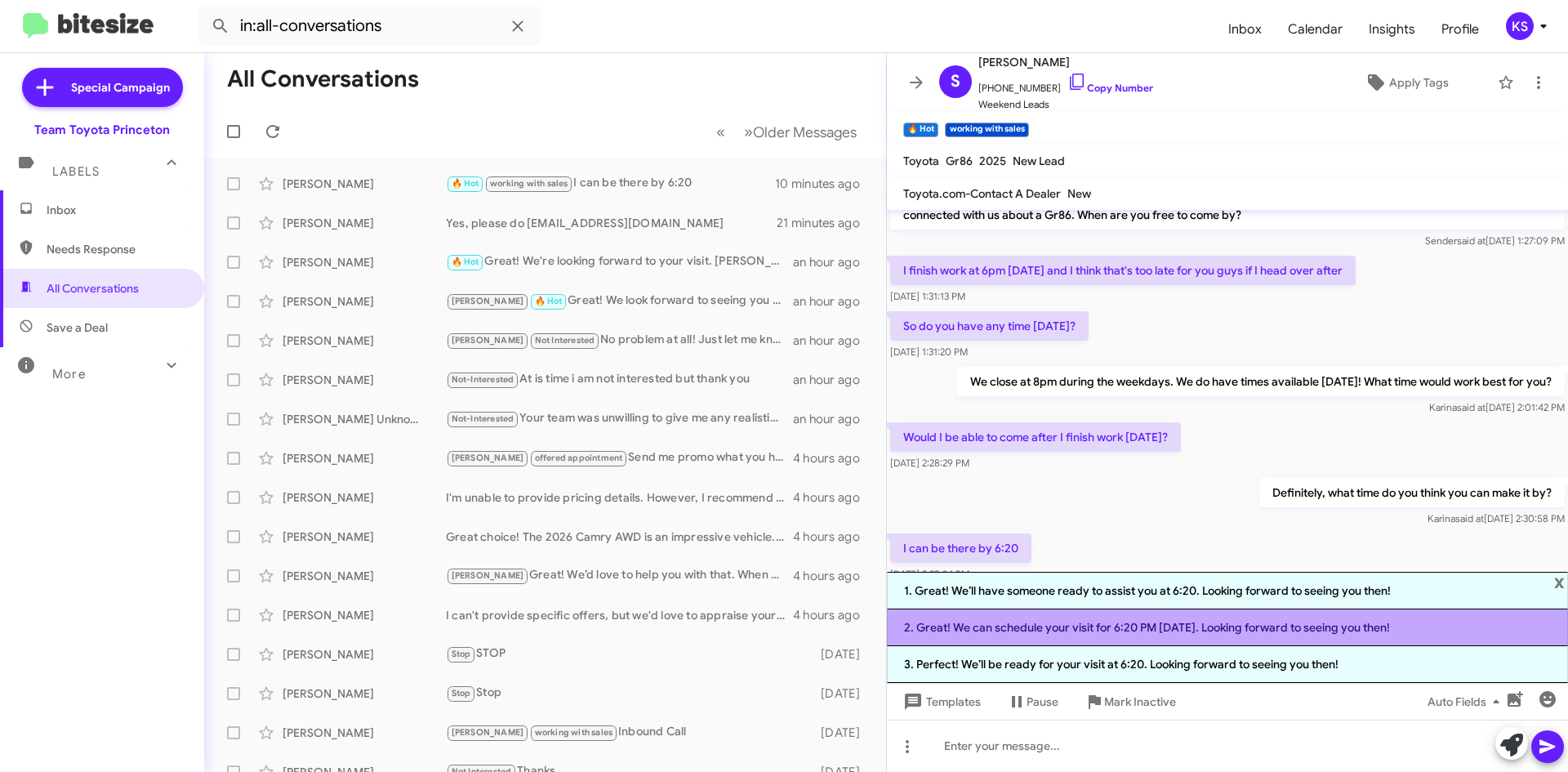
click at [1111, 632] on li "2. Great! We can schedule your visit for 6:20 PM [DATE]. Looking forward to see…" at bounding box center [1227, 627] width 681 height 37
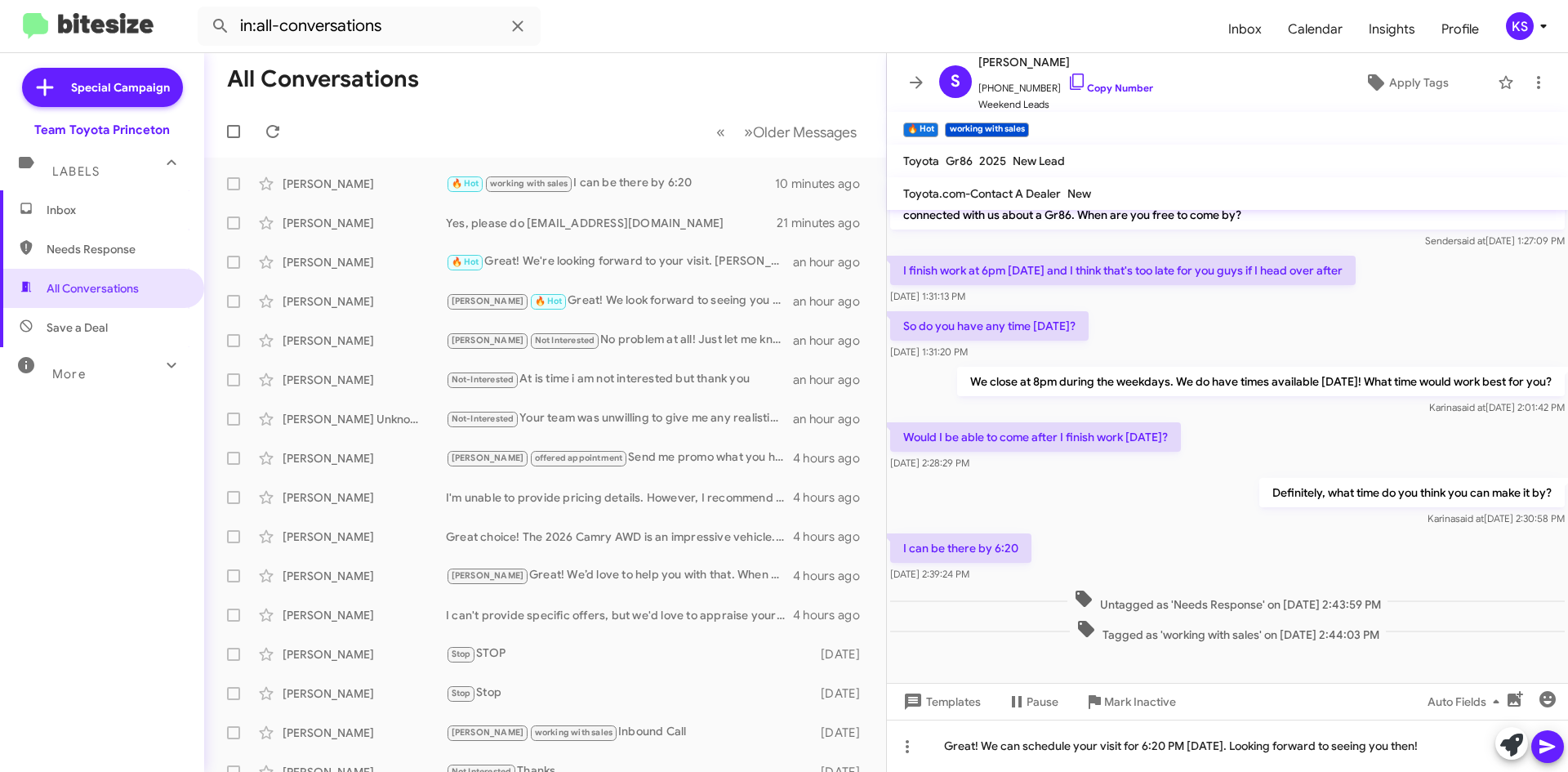
click at [1553, 745] on icon at bounding box center [1547, 746] width 16 height 14
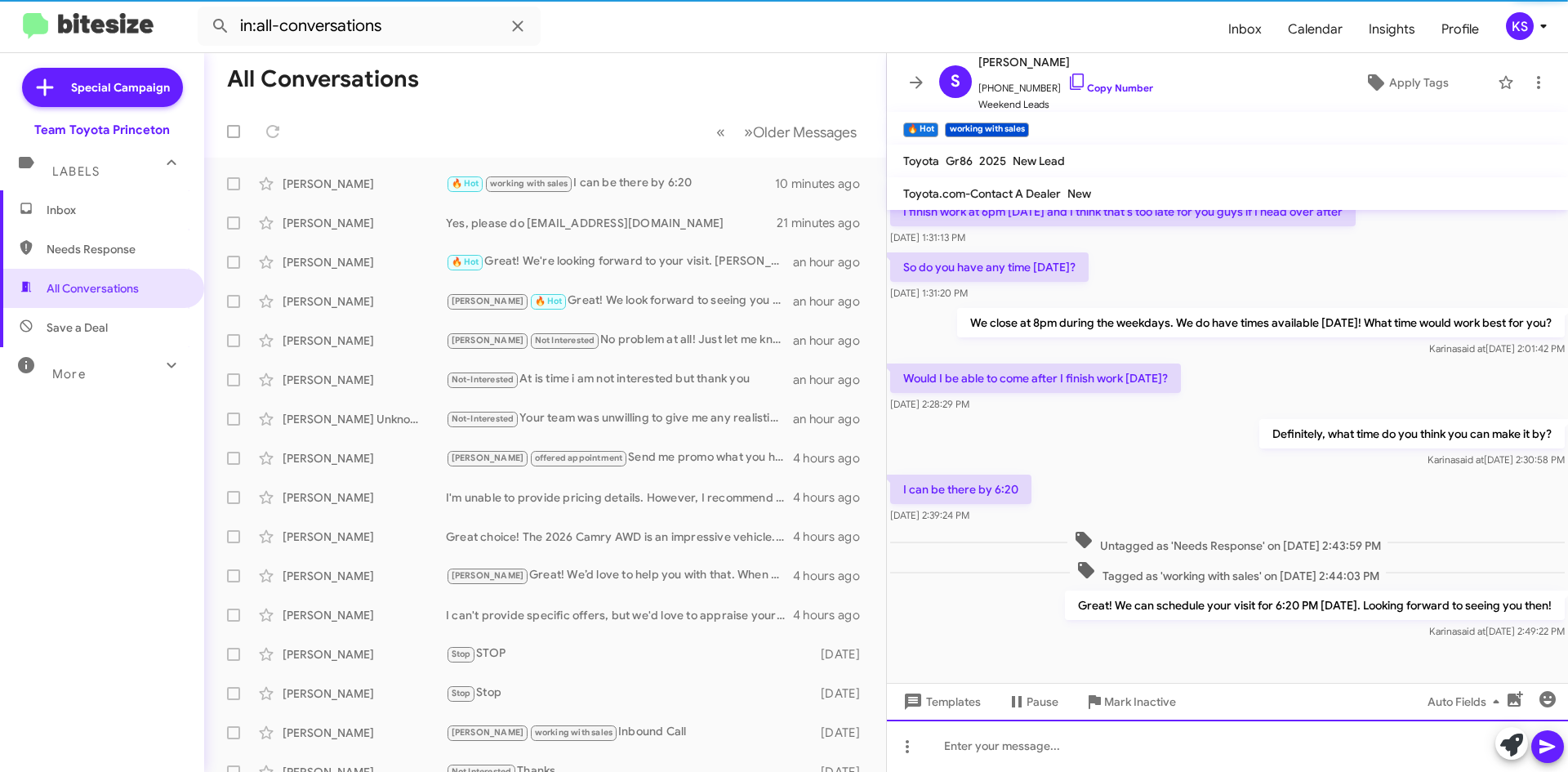
scroll to position [89, 0]
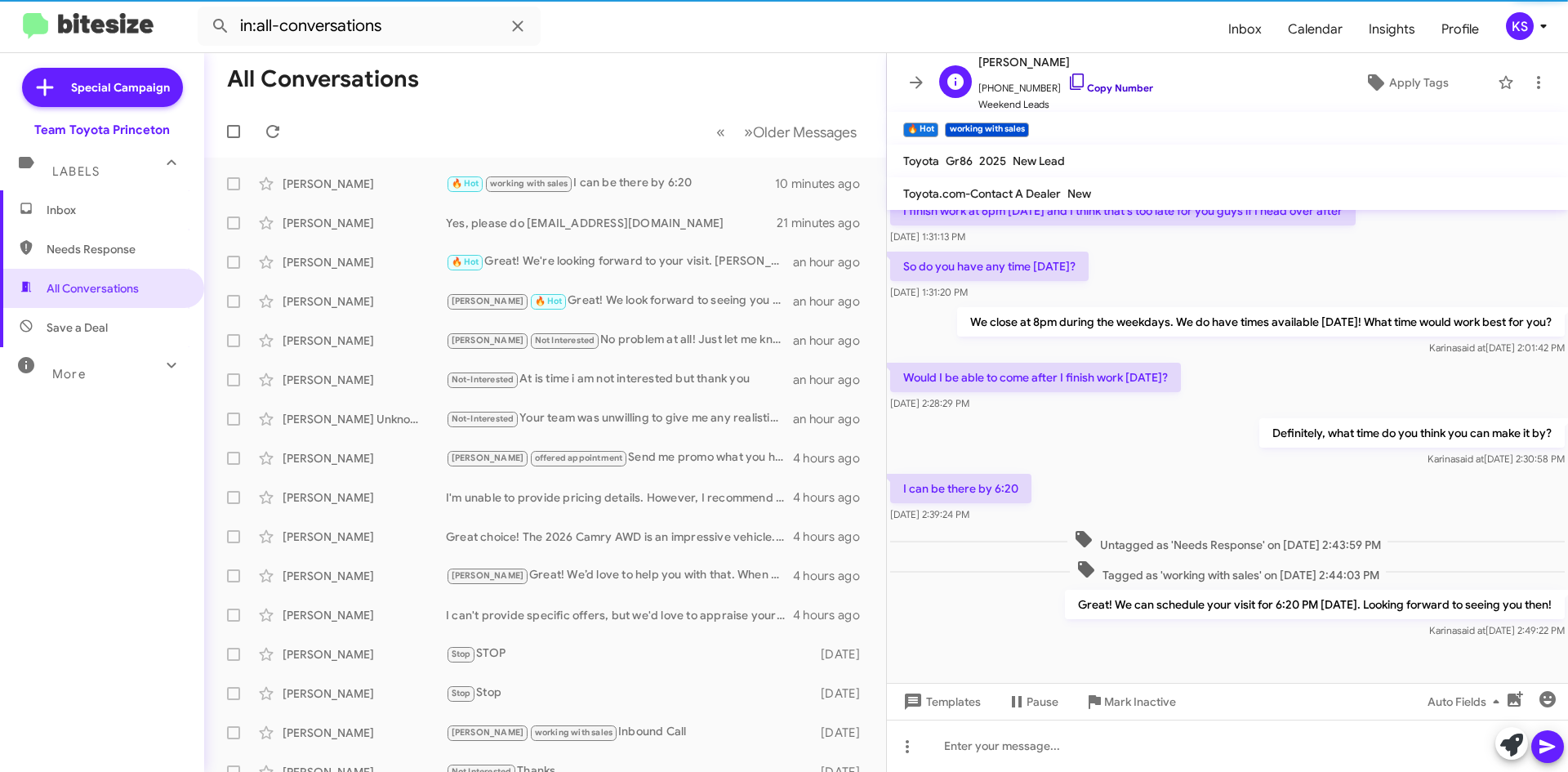
click at [1068, 81] on icon at bounding box center [1077, 82] width 19 height 19
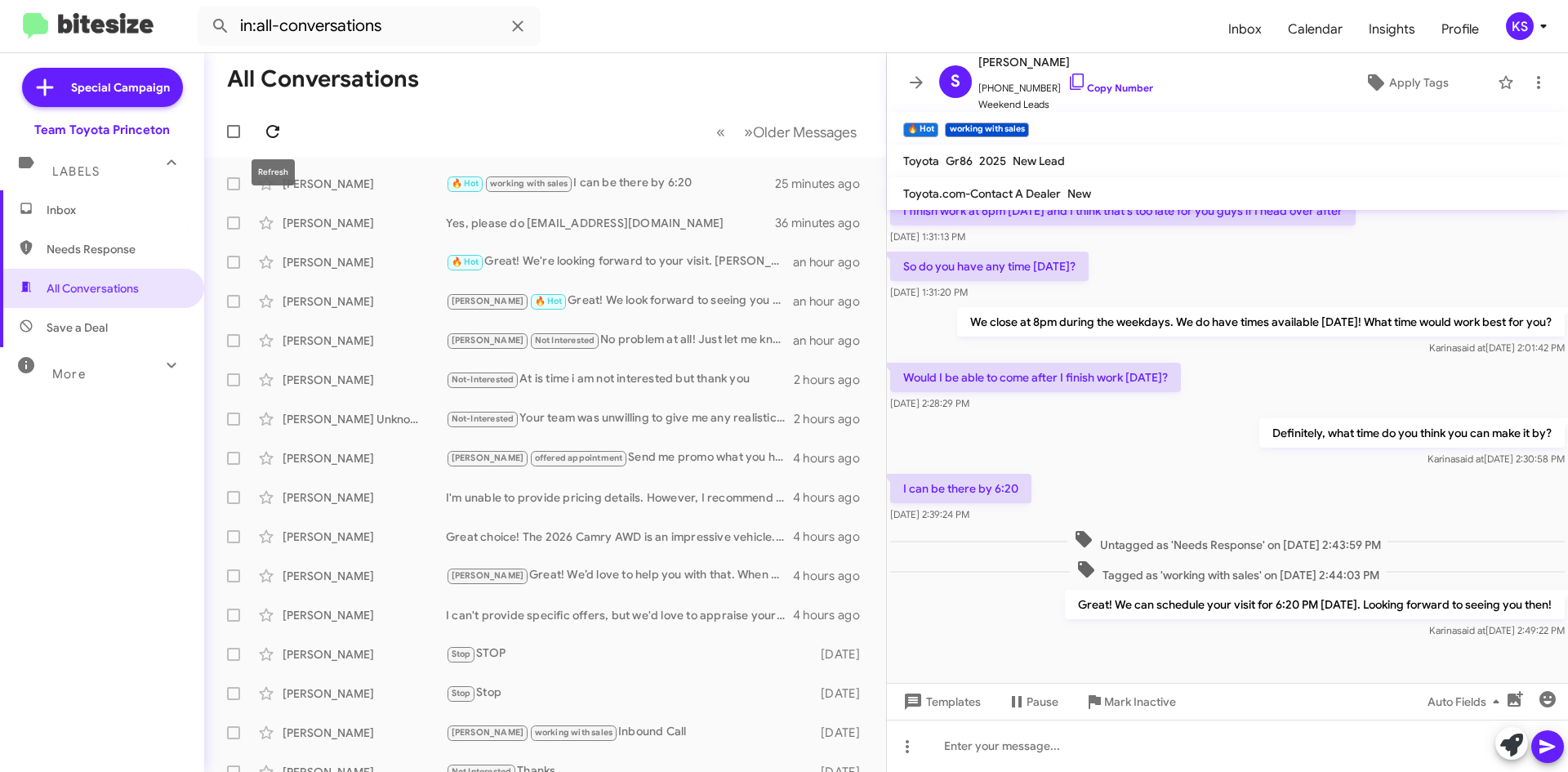
click at [281, 132] on icon at bounding box center [272, 131] width 19 height 19
click at [710, 182] on div "🔥 Hot working with sales Great! We can schedule your visit for 6:20 PM [DATE]. …" at bounding box center [626, 184] width 361 height 19
click at [1027, 121] on span "×" at bounding box center [1026, 121] width 13 height 19
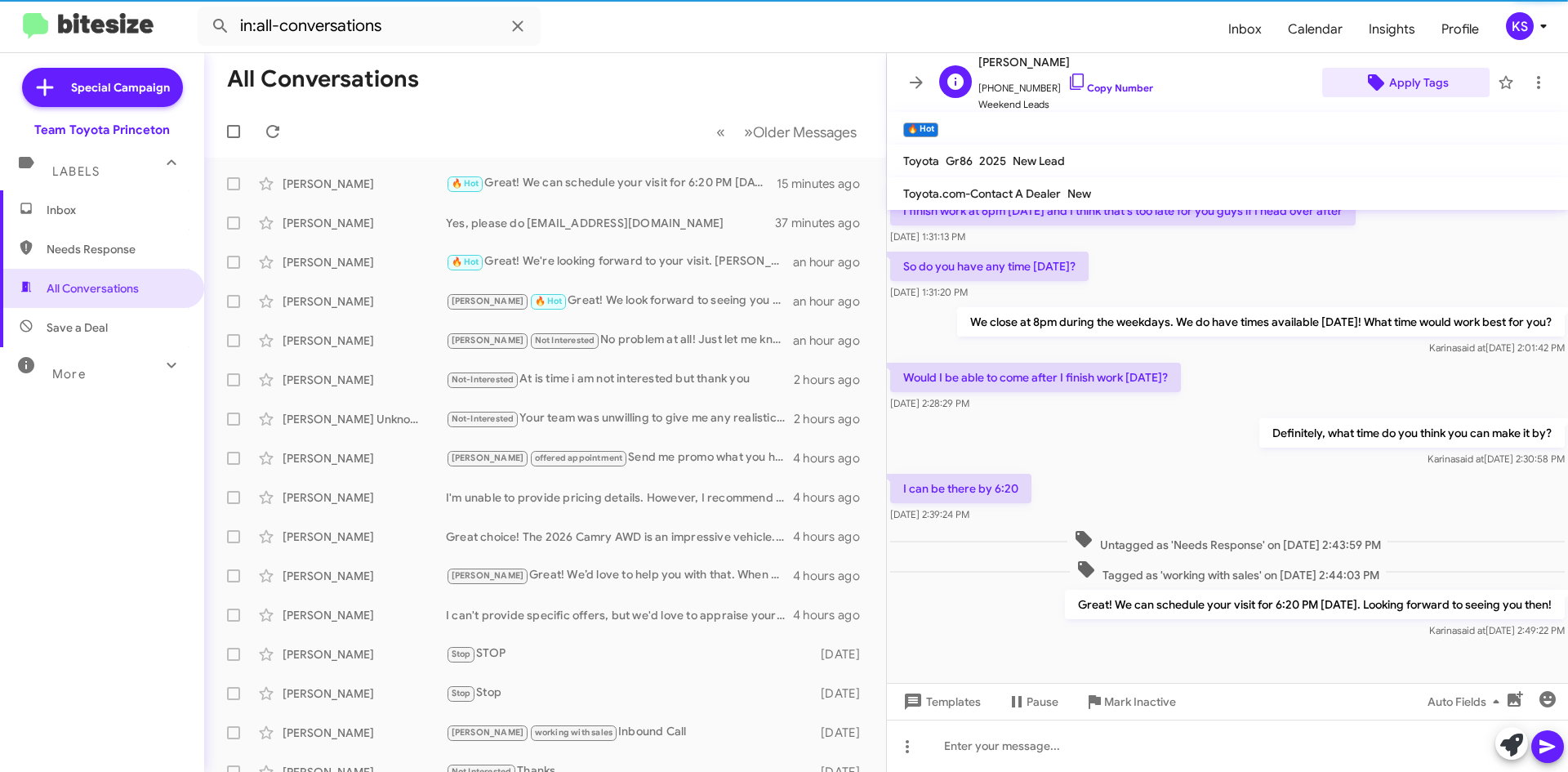
click at [1419, 79] on span "Apply Tags" at bounding box center [1419, 82] width 59 height 30
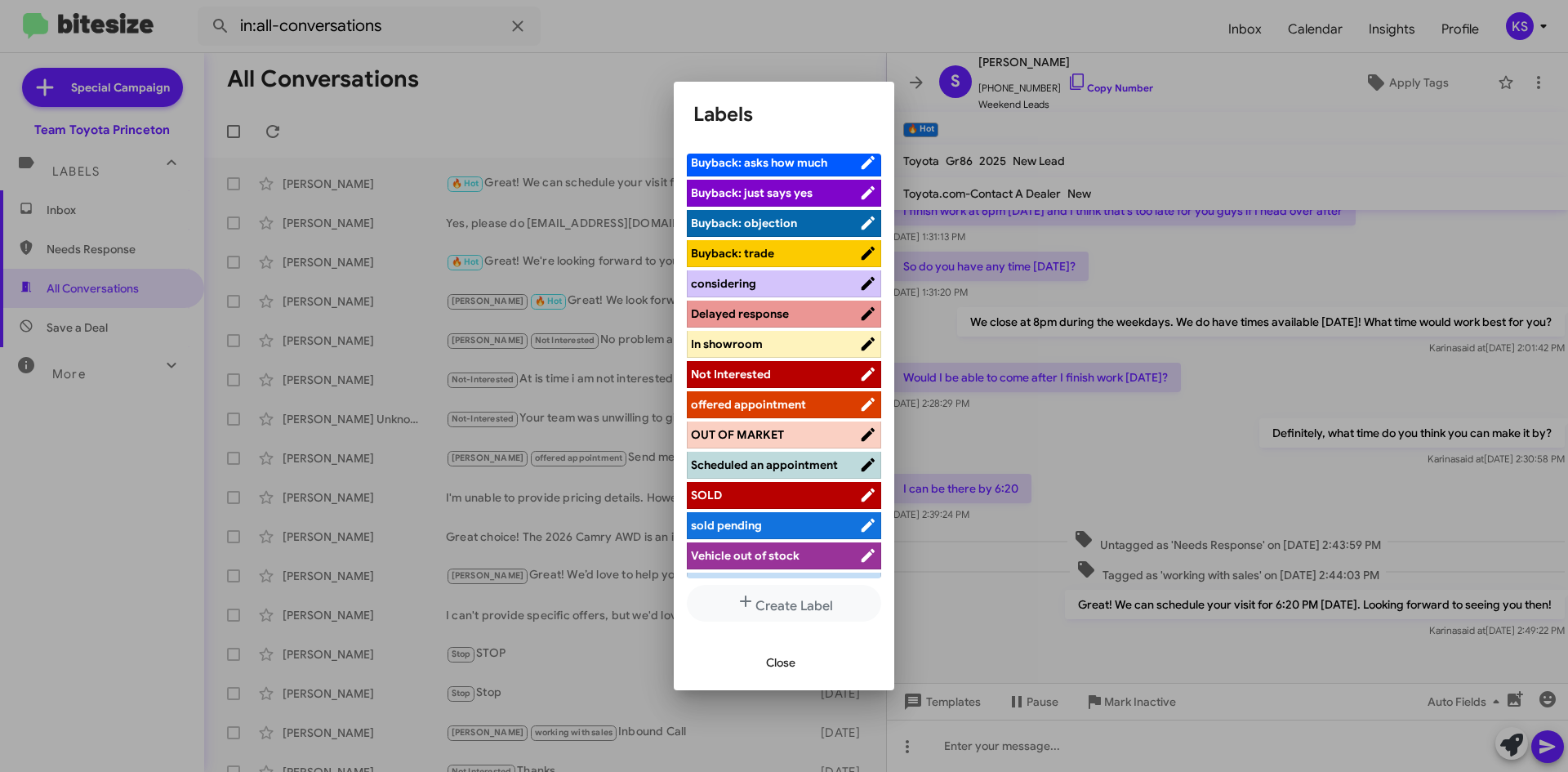
scroll to position [150, 0]
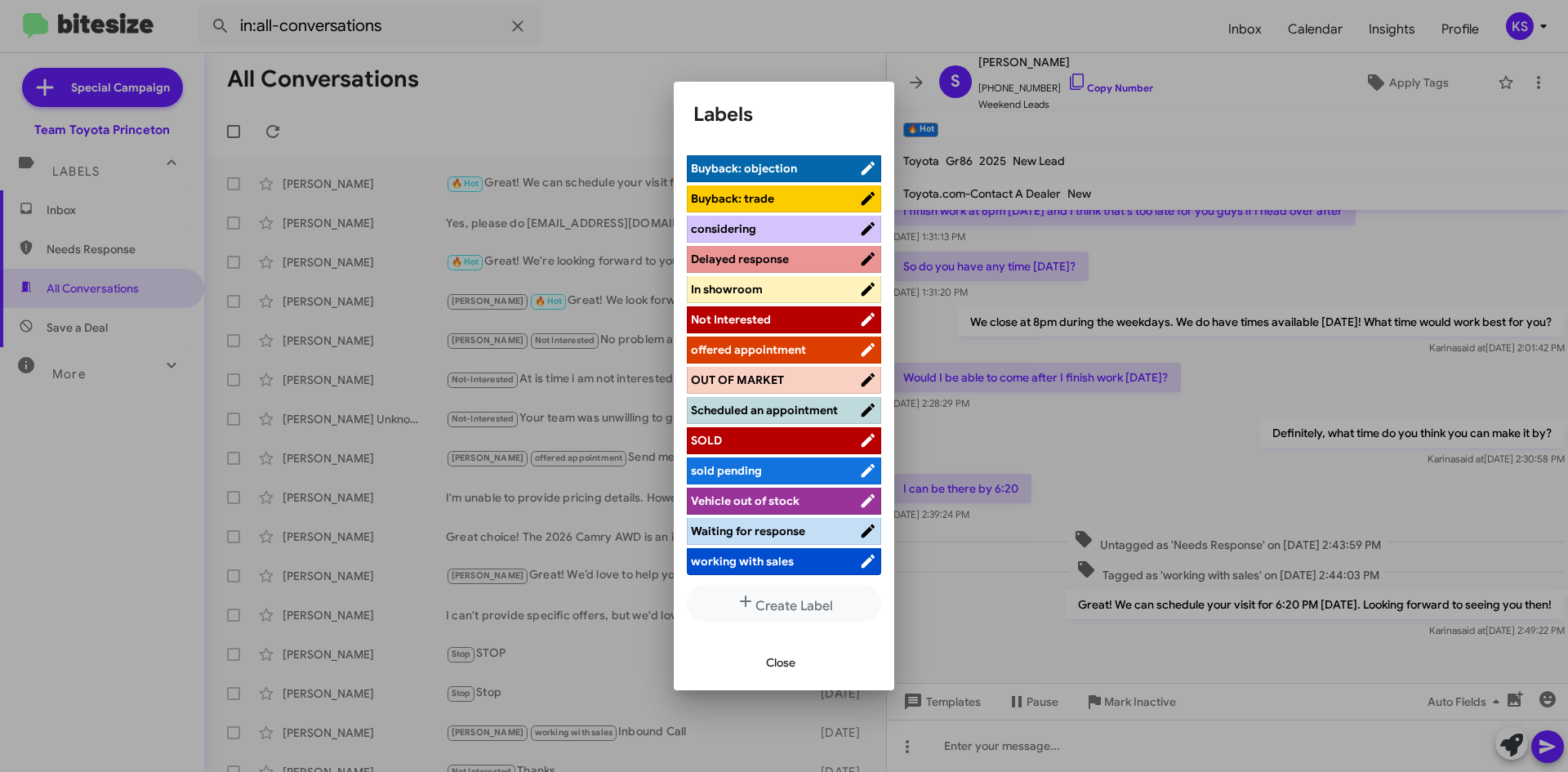
click at [790, 411] on span "Scheduled an appointment" at bounding box center [764, 410] width 147 height 15
click at [792, 655] on span "Close" at bounding box center [780, 663] width 30 height 30
